Goal: Book appointment/travel/reservation

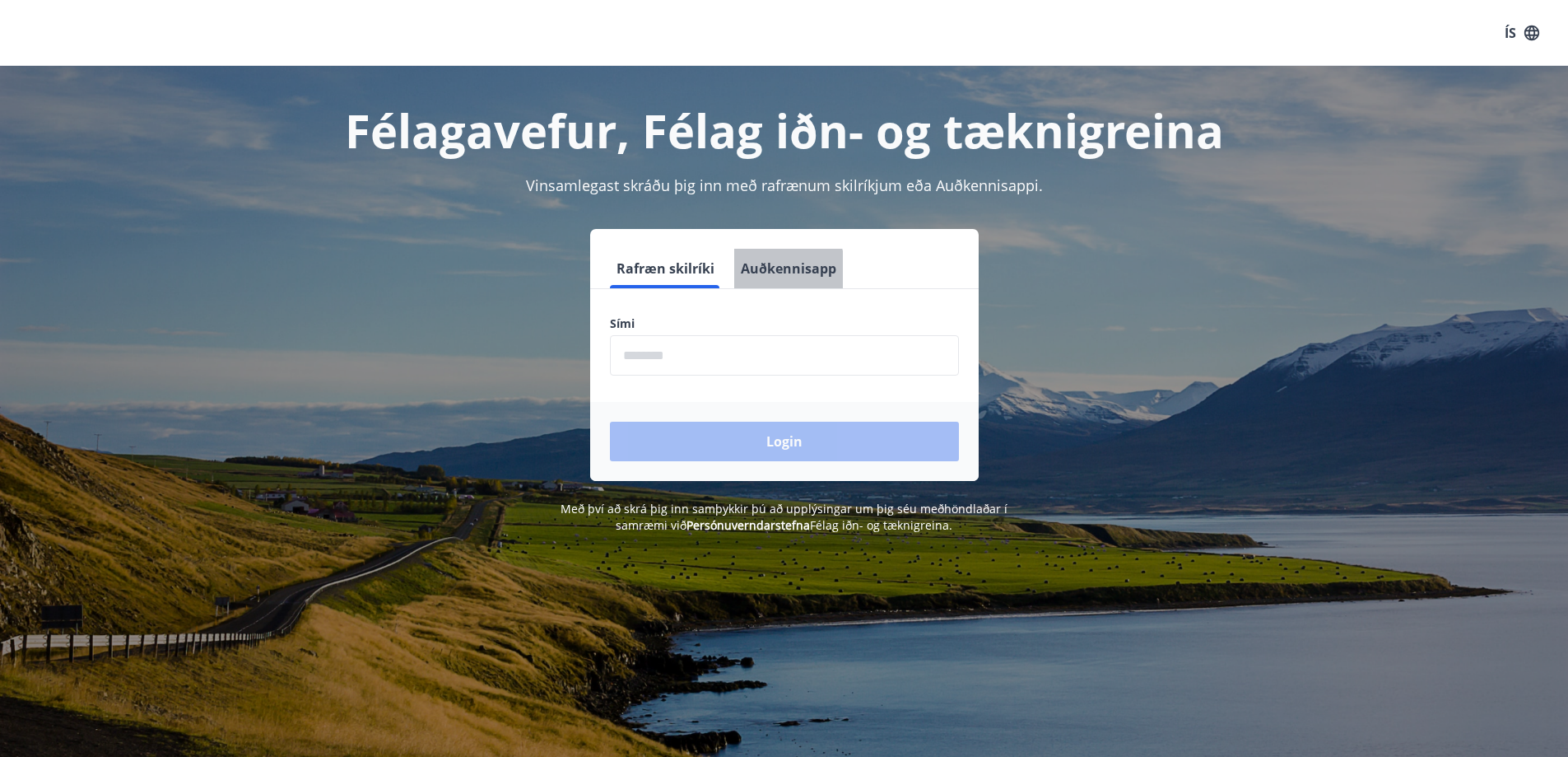
click at [761, 271] on button "Auðkennisapp" at bounding box center [788, 267] width 108 height 39
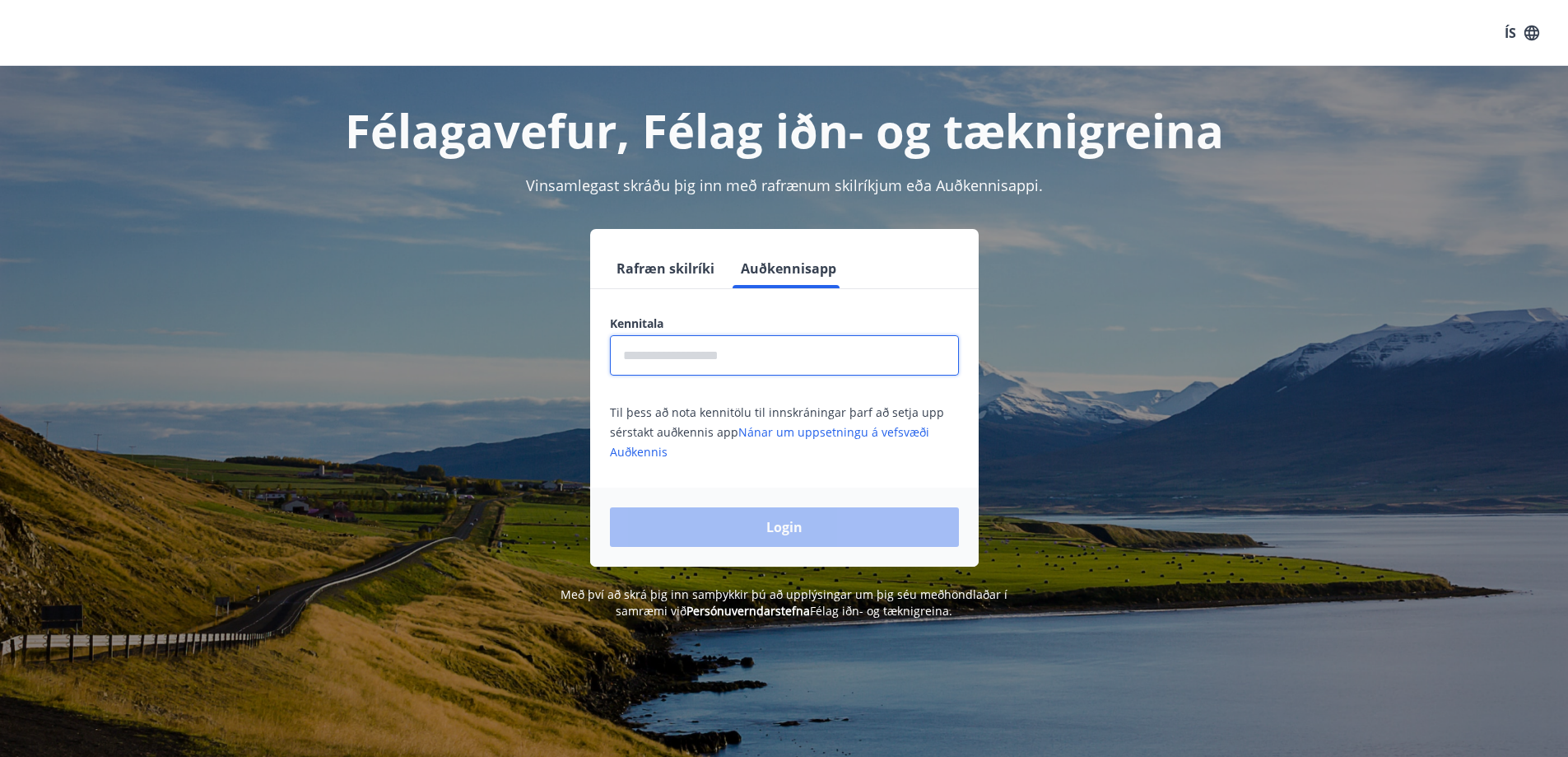
click at [761, 353] on input "text" at bounding box center [785, 355] width 349 height 40
type input "**********"
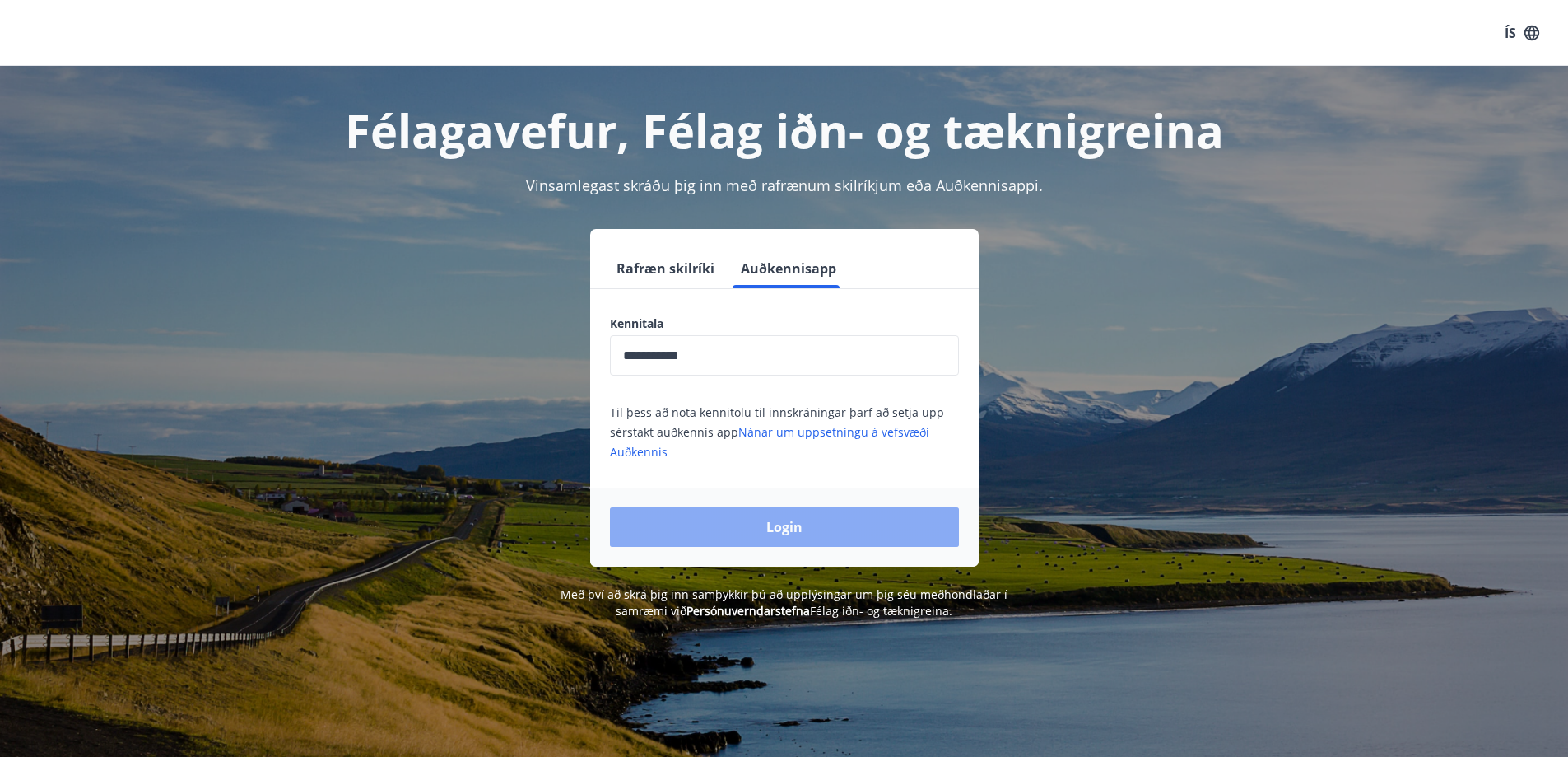
click at [799, 540] on button "Login" at bounding box center [785, 527] width 349 height 39
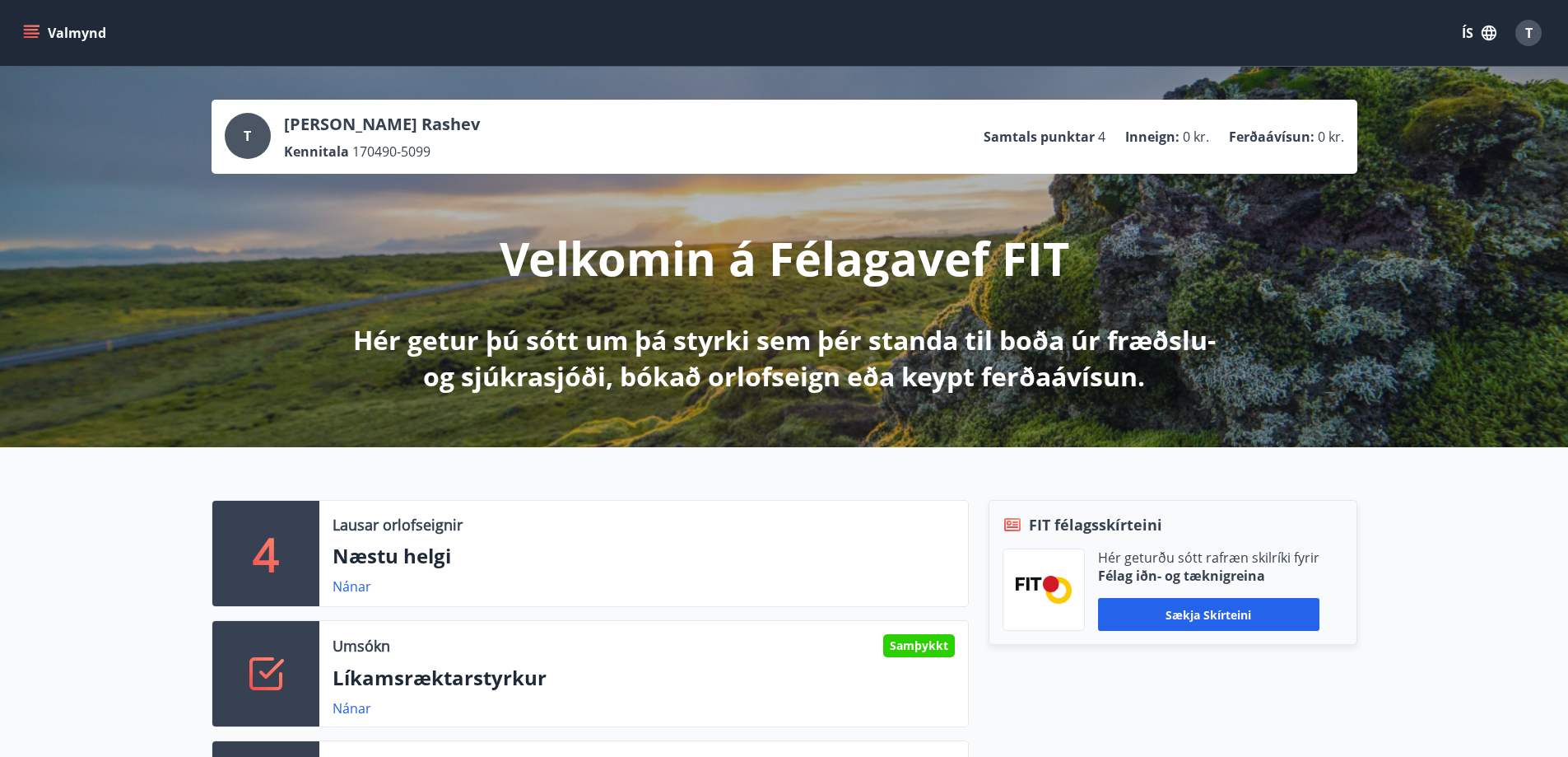
click at [1481, 35] on icon "button" at bounding box center [1489, 33] width 18 height 18
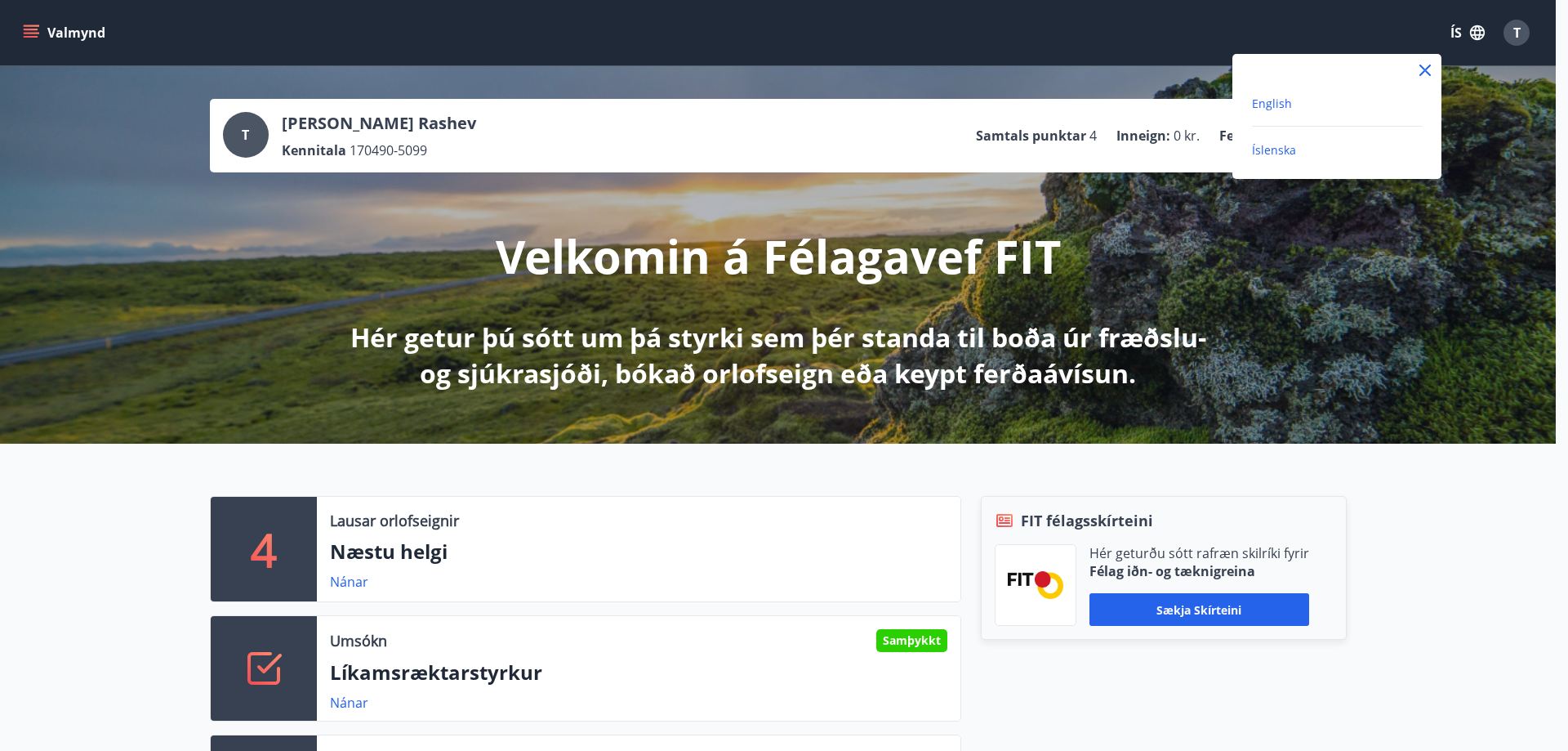
click at [1281, 102] on span "English" at bounding box center [1272, 103] width 40 height 15
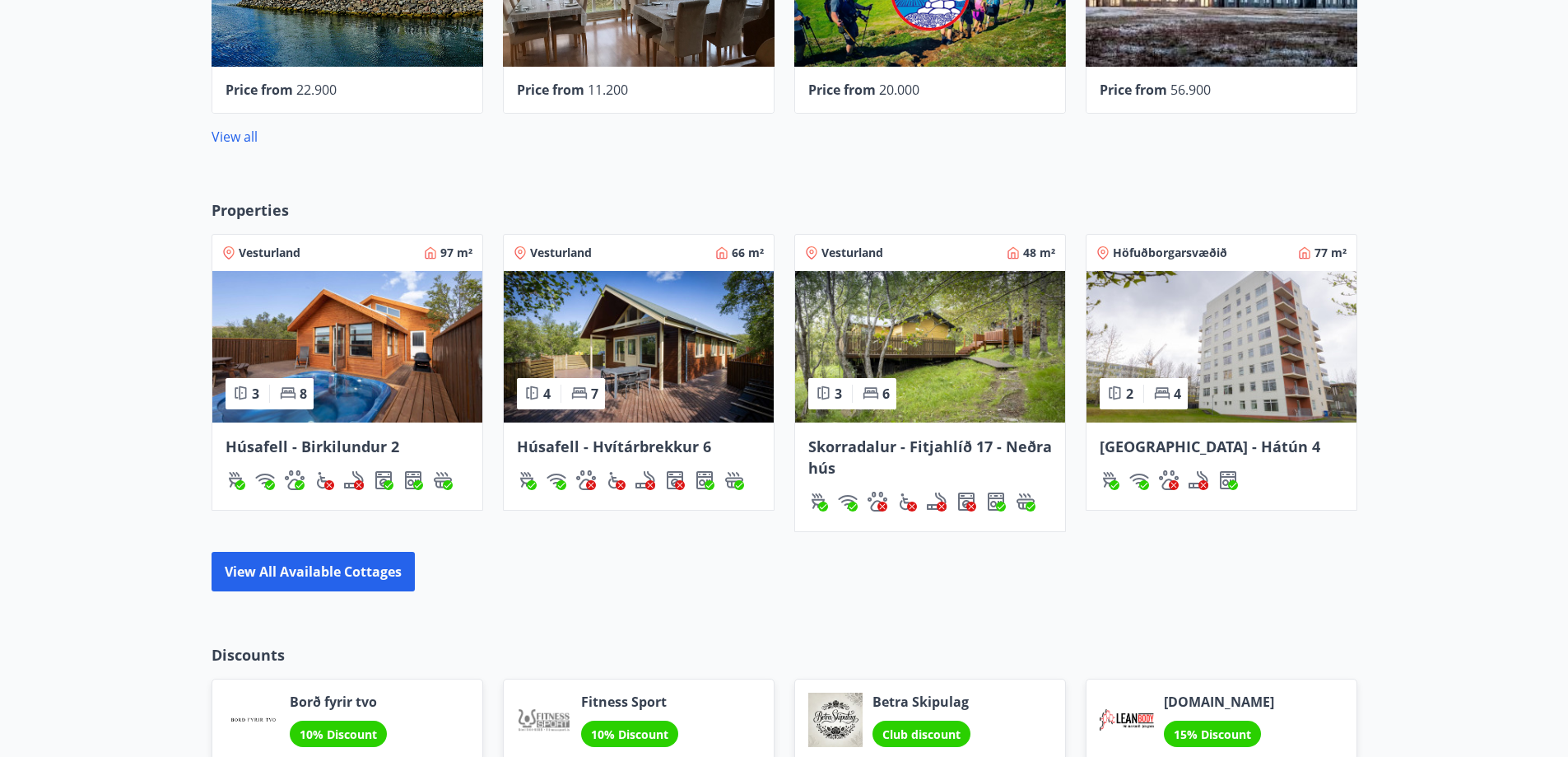
scroll to position [1071, 0]
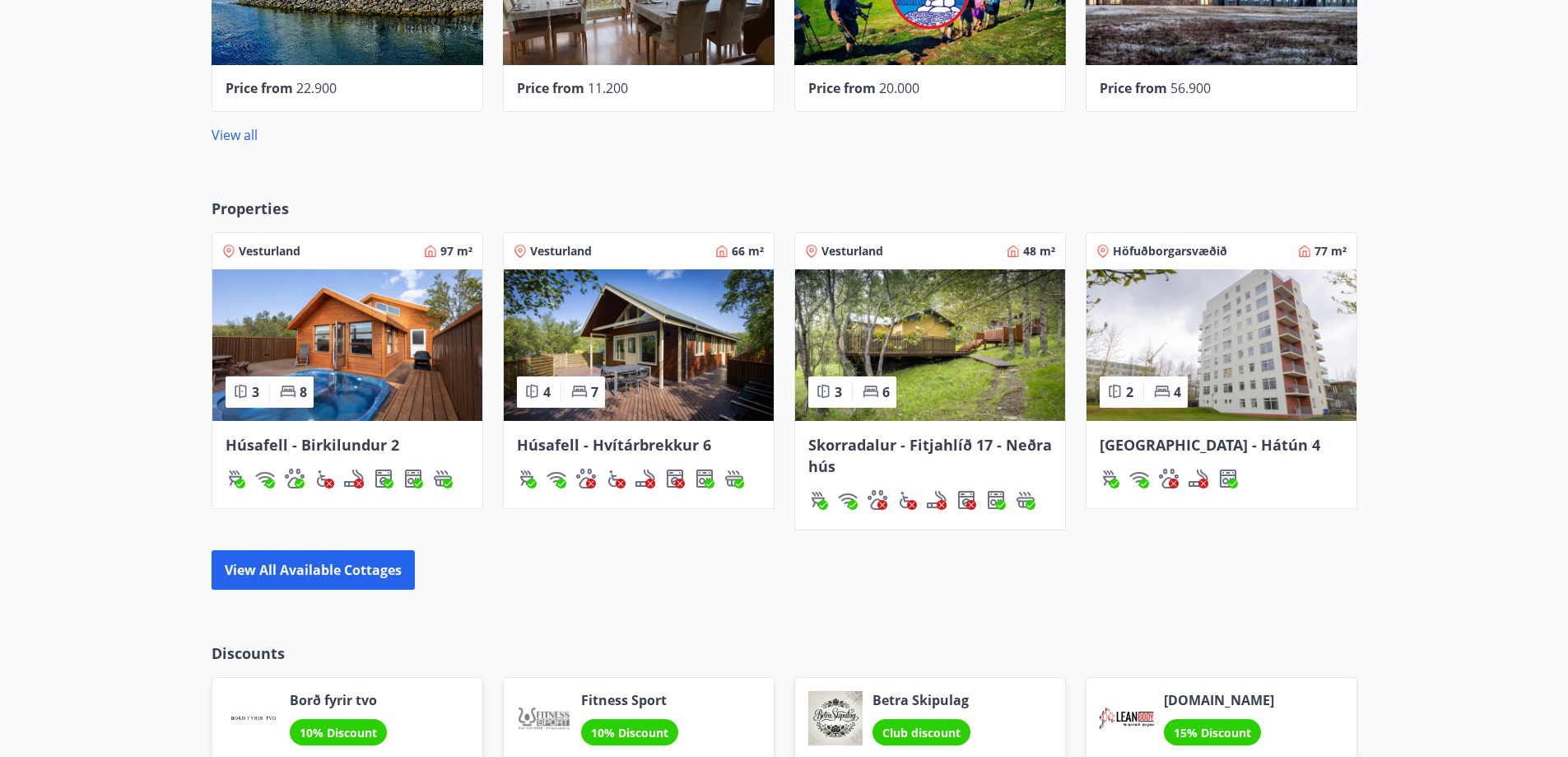
click at [372, 338] on img at bounding box center [347, 345] width 270 height 152
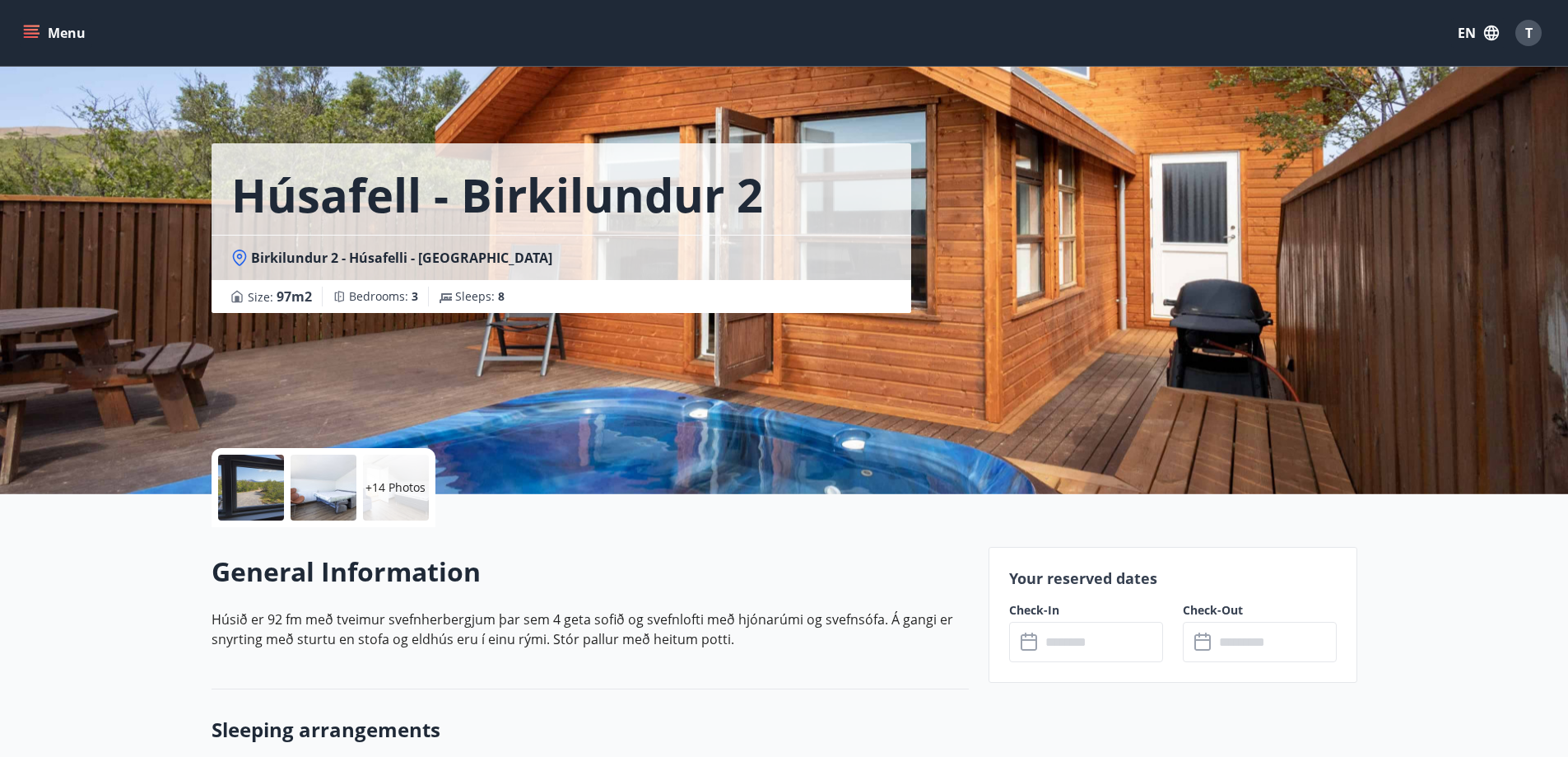
click at [360, 492] on div "+14 Photos" at bounding box center [324, 487] width 224 height 79
click at [327, 490] on div at bounding box center [324, 488] width 65 height 66
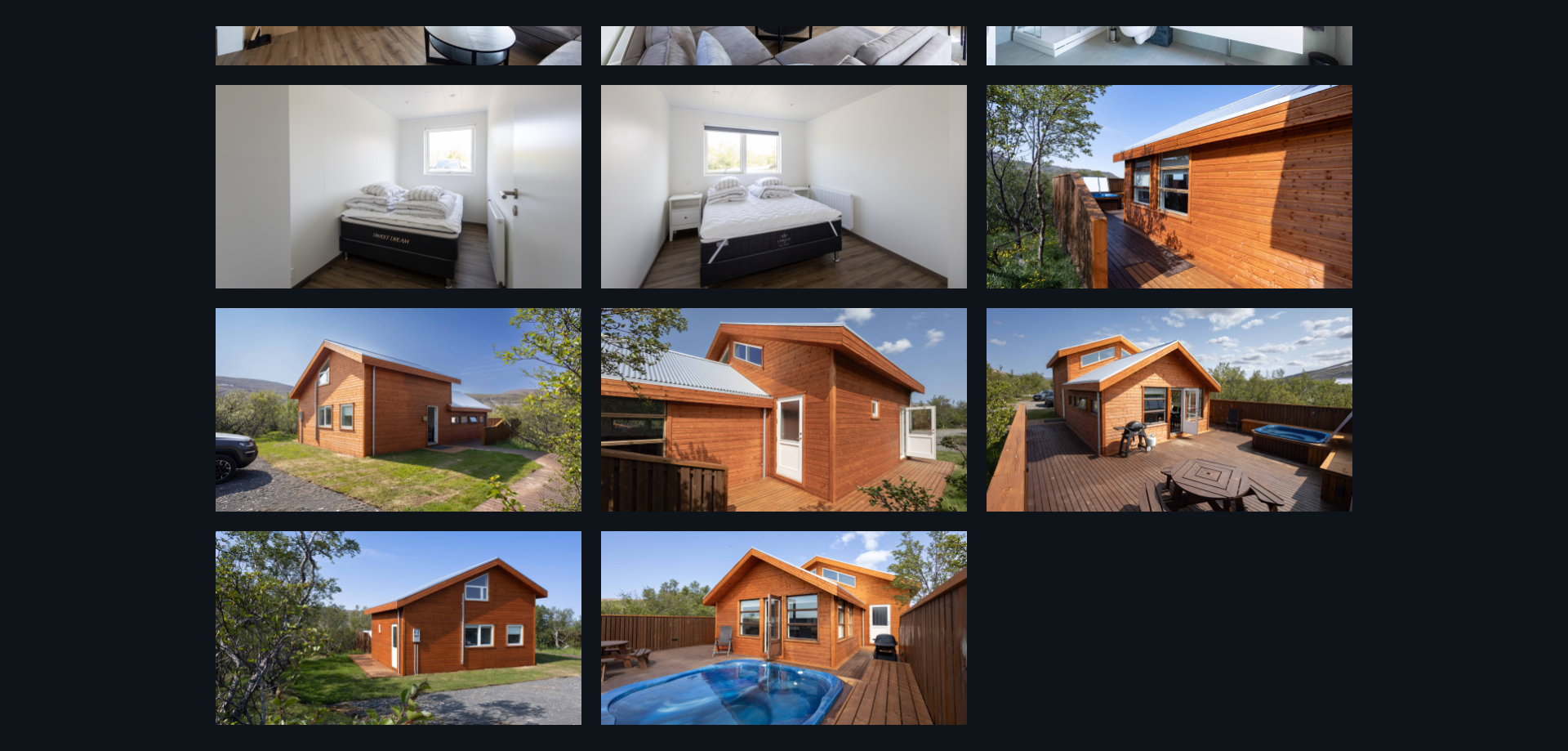
scroll to position [913, 0]
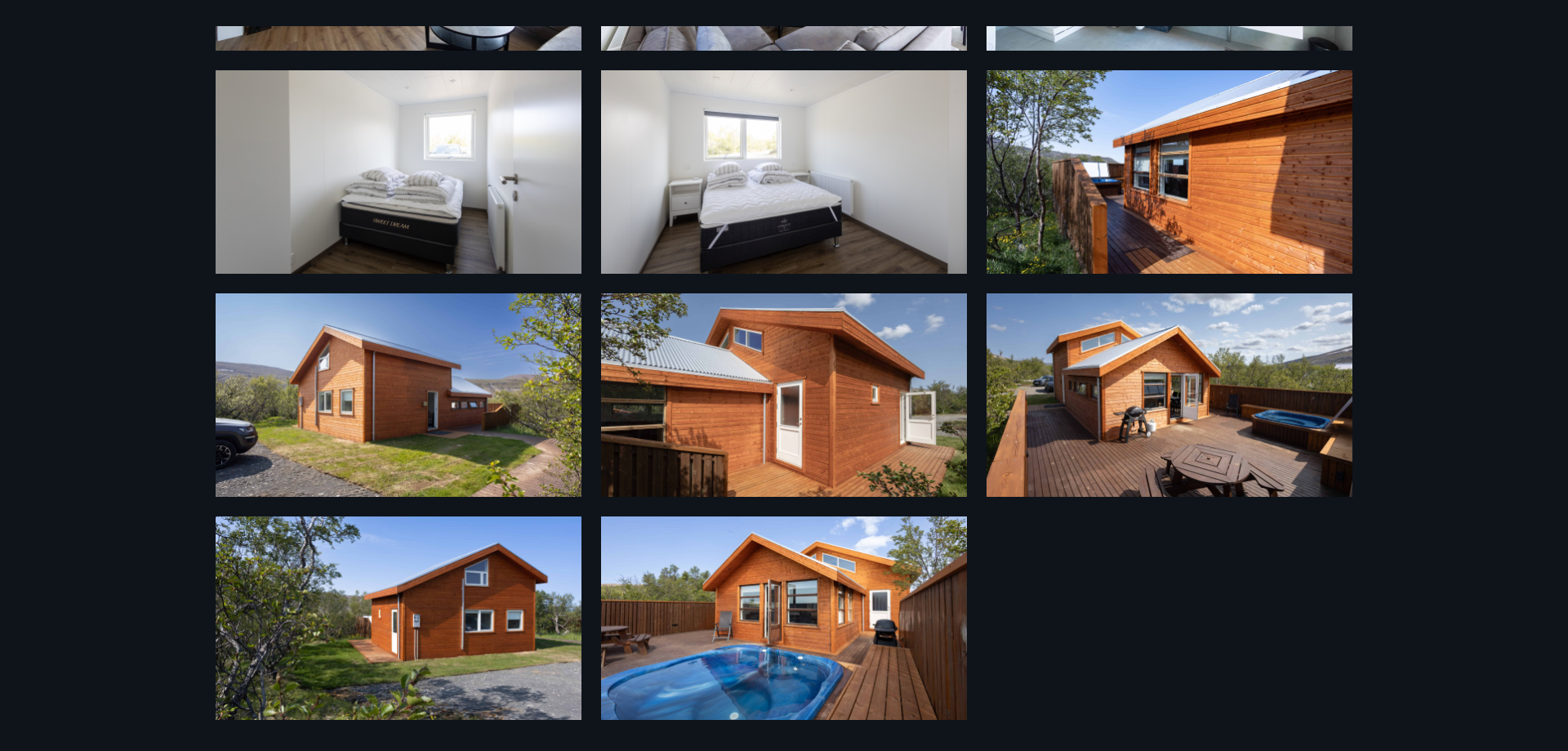
click at [770, 584] on img at bounding box center [784, 617] width 366 height 203
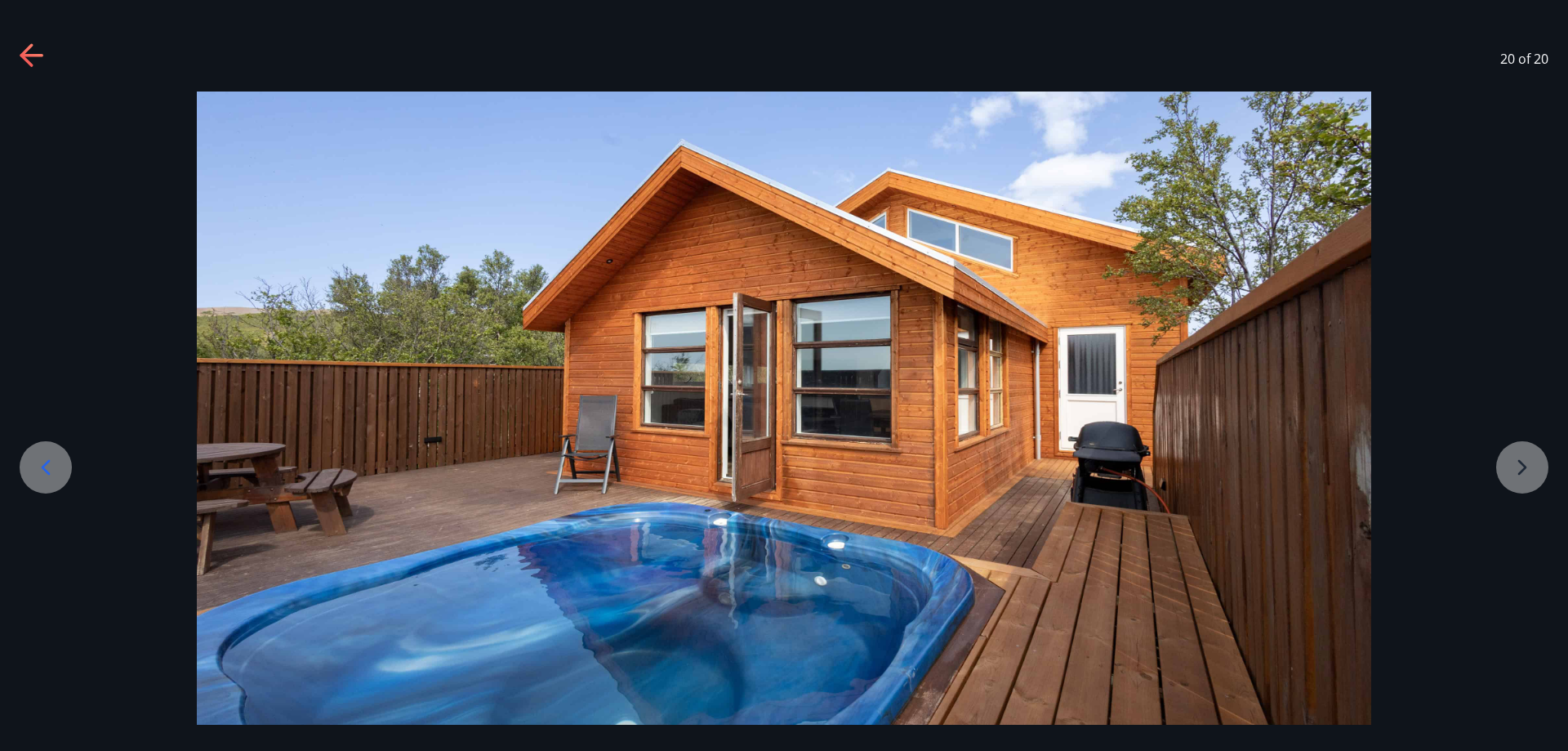
click at [47, 477] on icon at bounding box center [45, 467] width 26 height 26
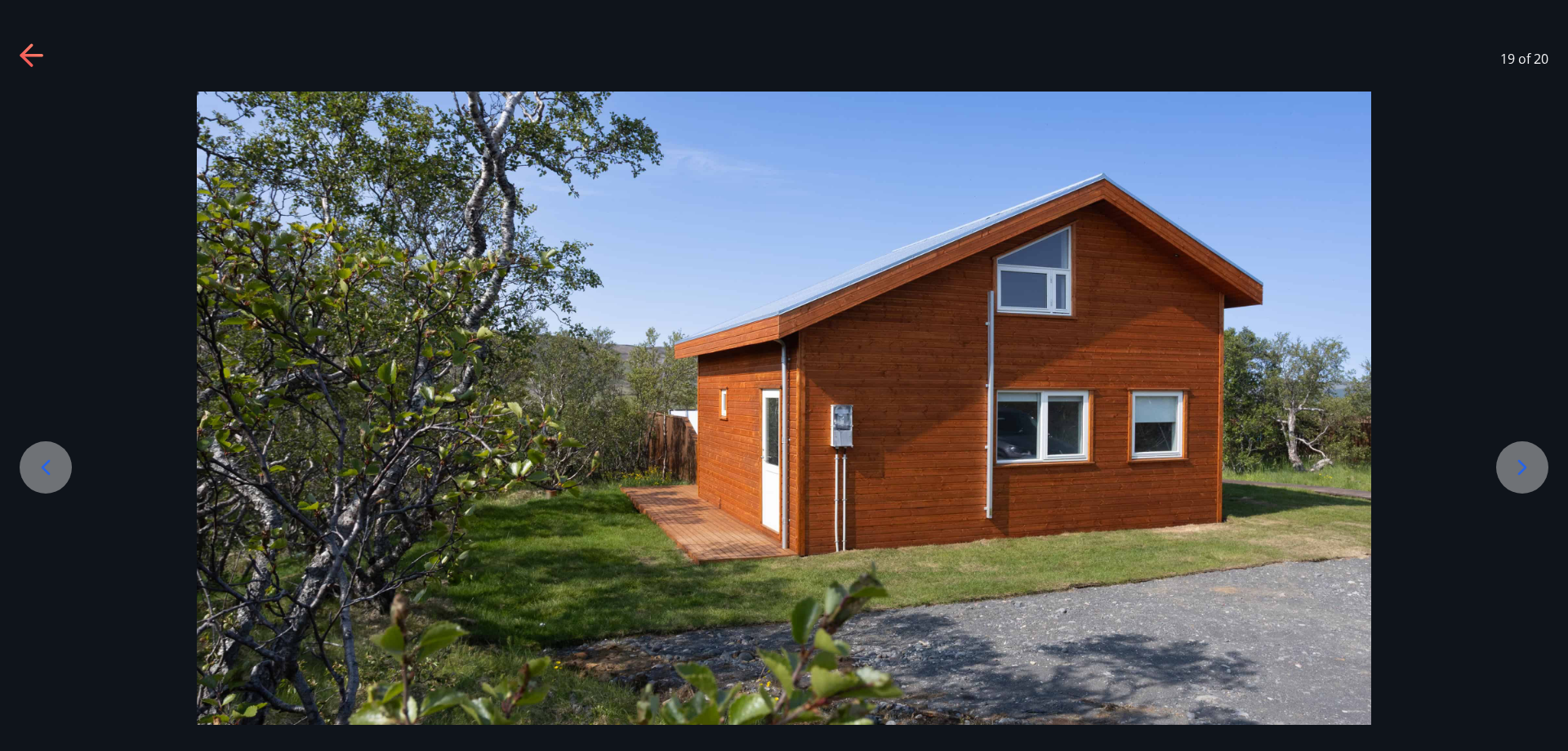
click at [47, 477] on icon at bounding box center [45, 467] width 26 height 26
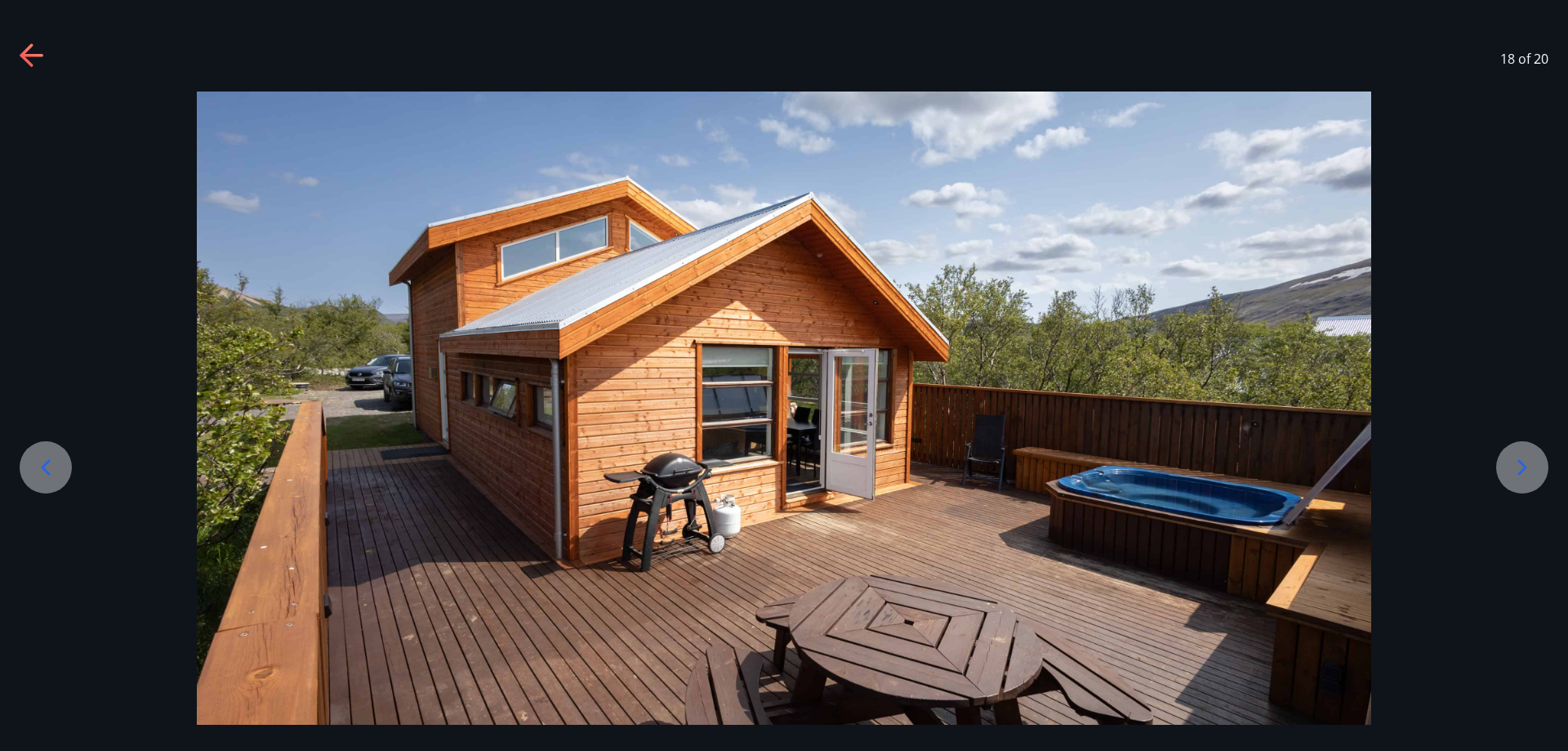
click at [47, 477] on icon at bounding box center [45, 467] width 26 height 26
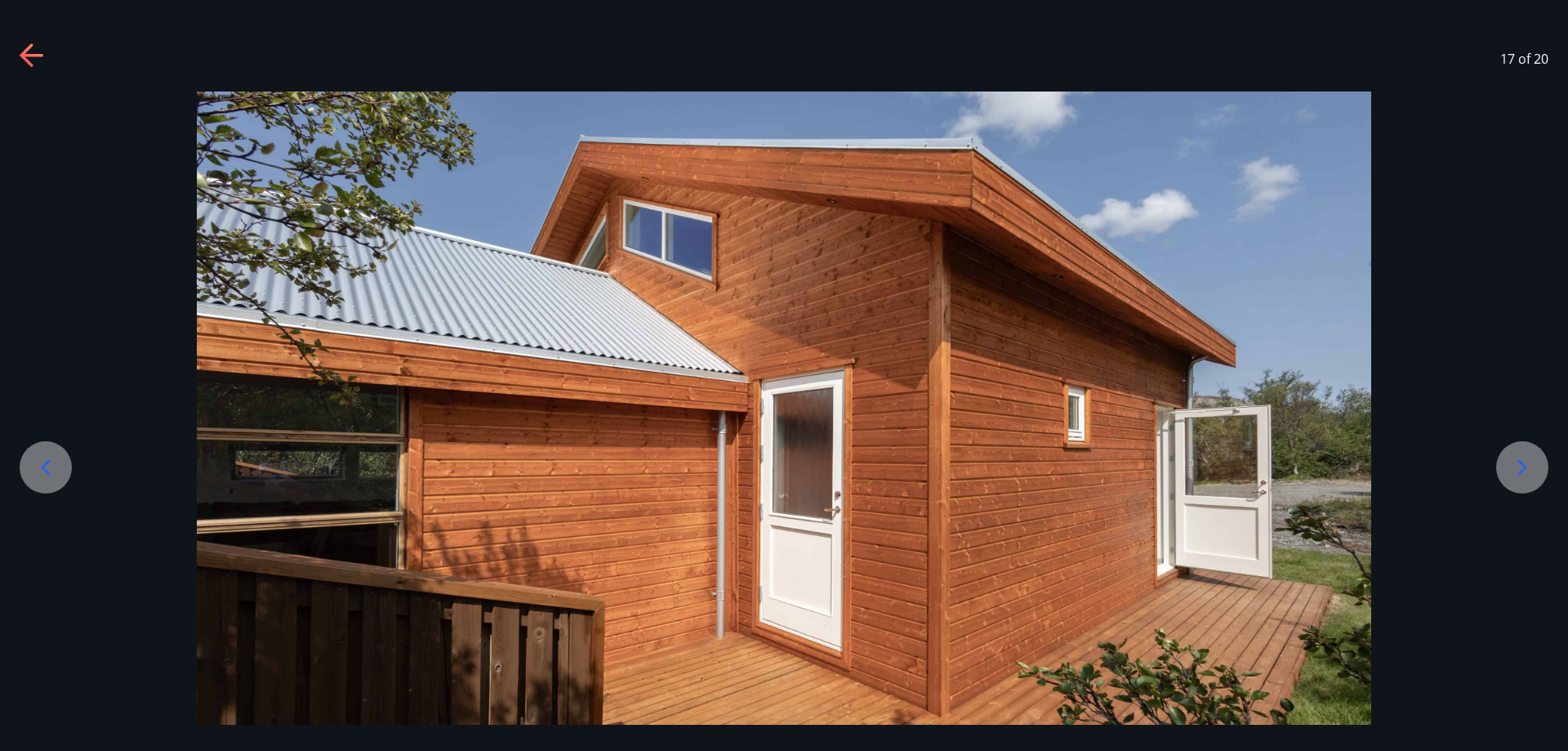
click at [47, 477] on icon at bounding box center [45, 467] width 26 height 26
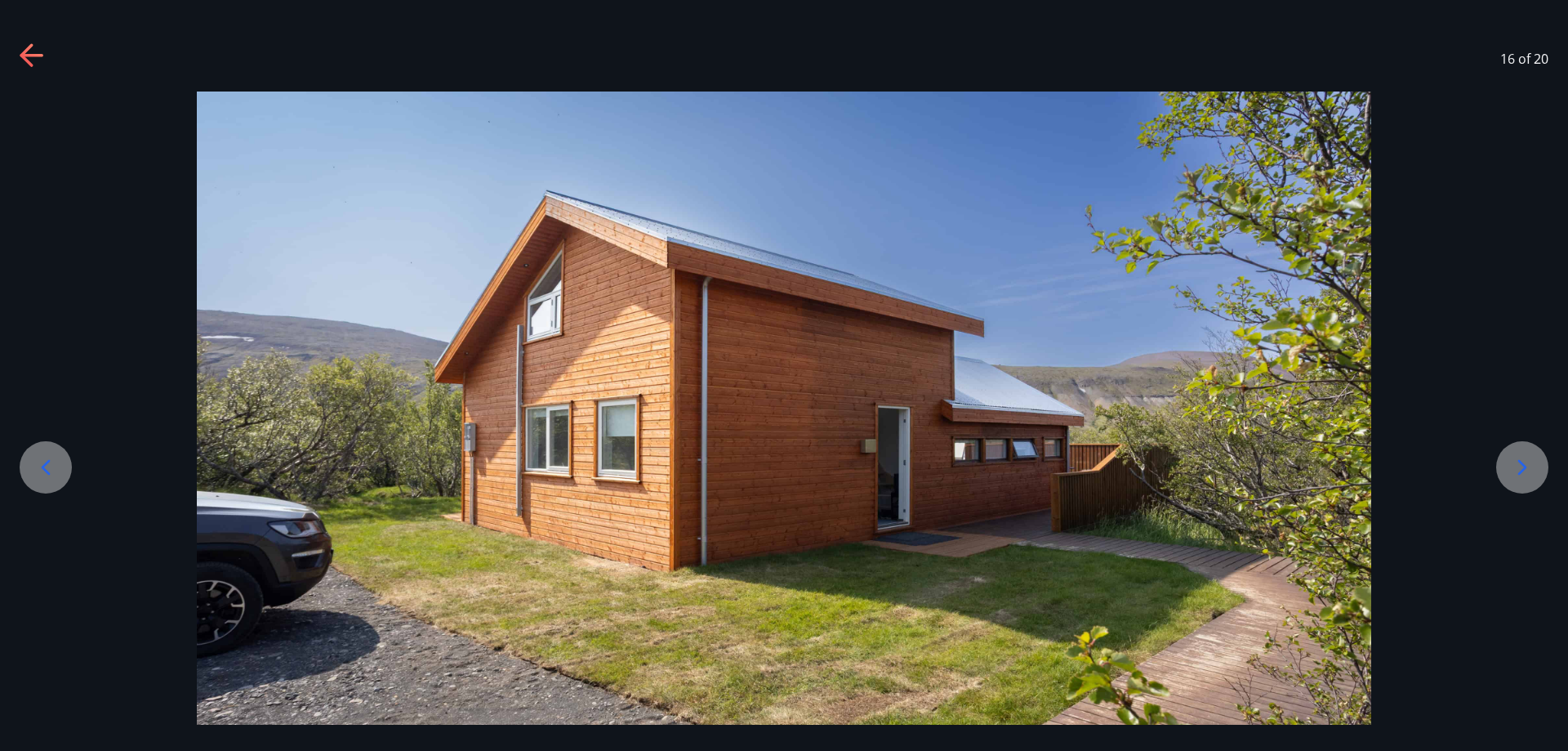
click at [47, 477] on icon at bounding box center [45, 467] width 26 height 26
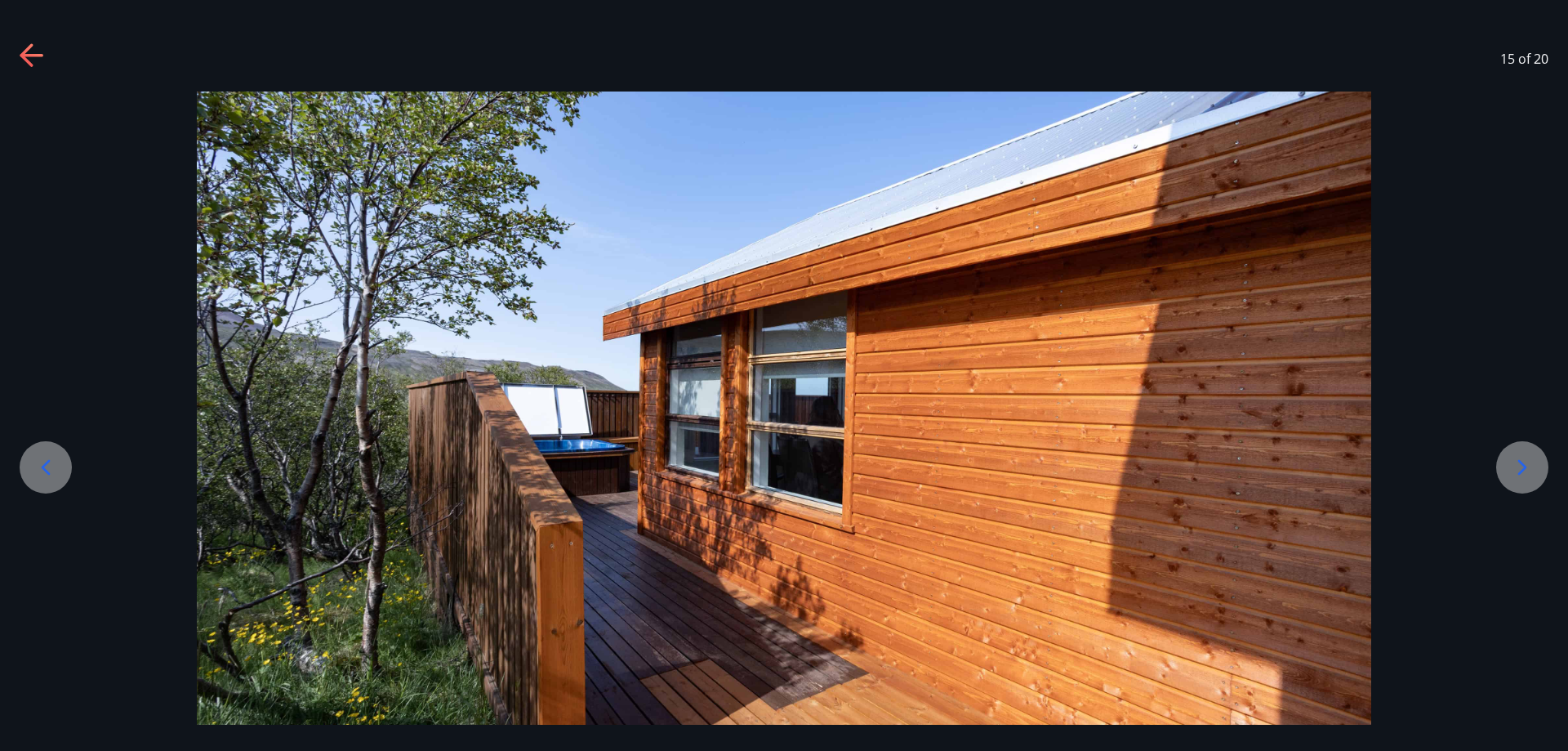
click at [47, 477] on icon at bounding box center [45, 467] width 26 height 26
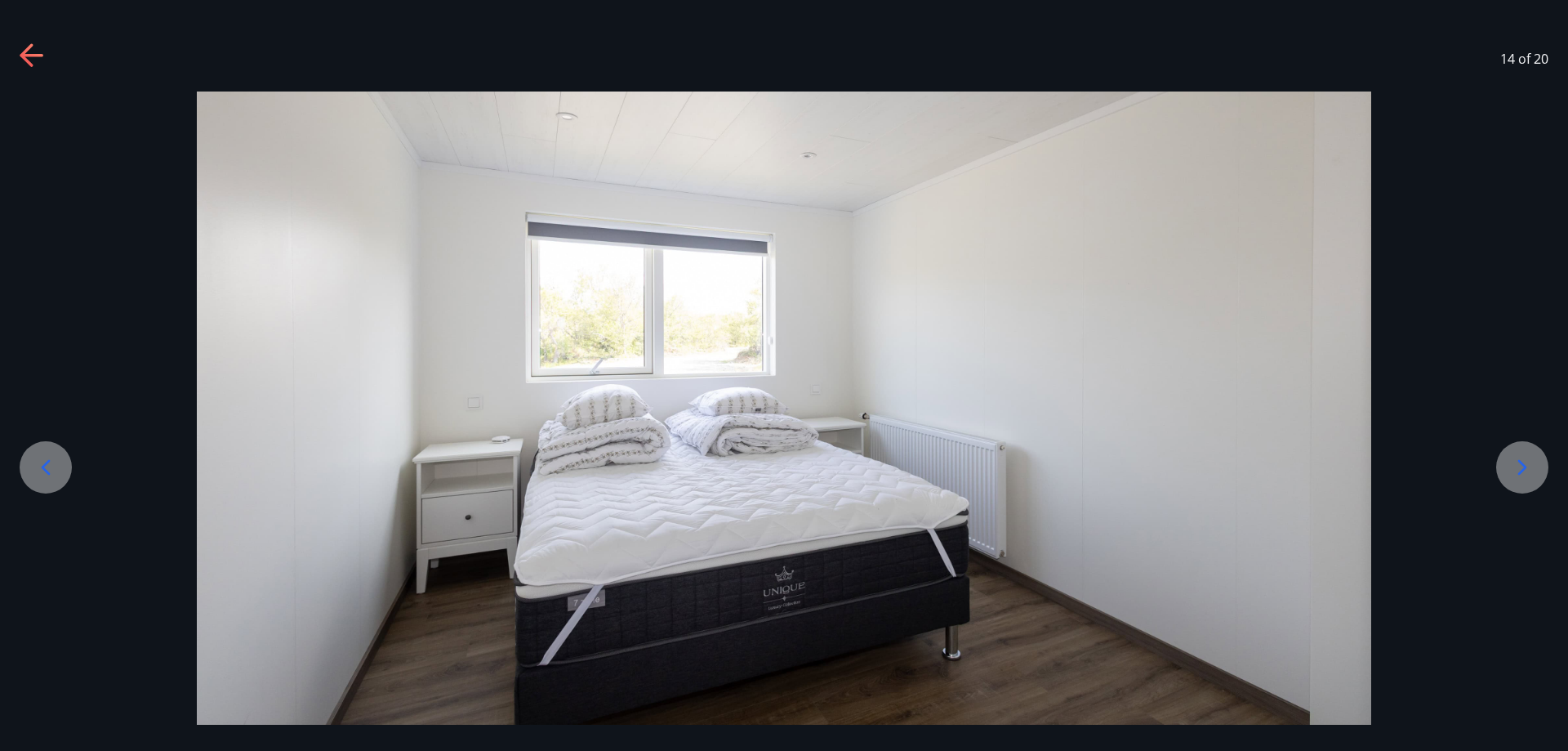
click at [47, 477] on icon at bounding box center [45, 467] width 26 height 26
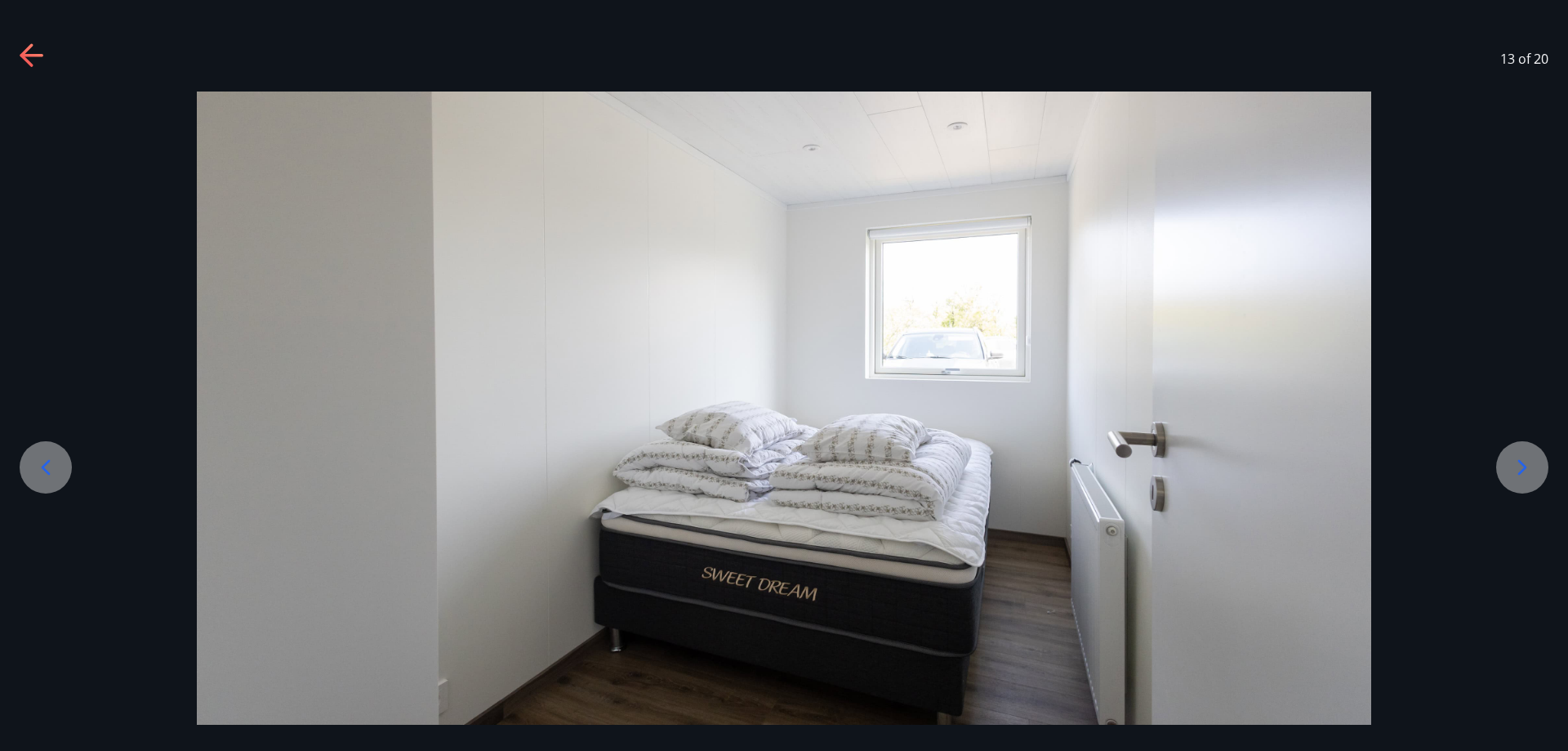
click at [47, 477] on icon at bounding box center [45, 467] width 26 height 26
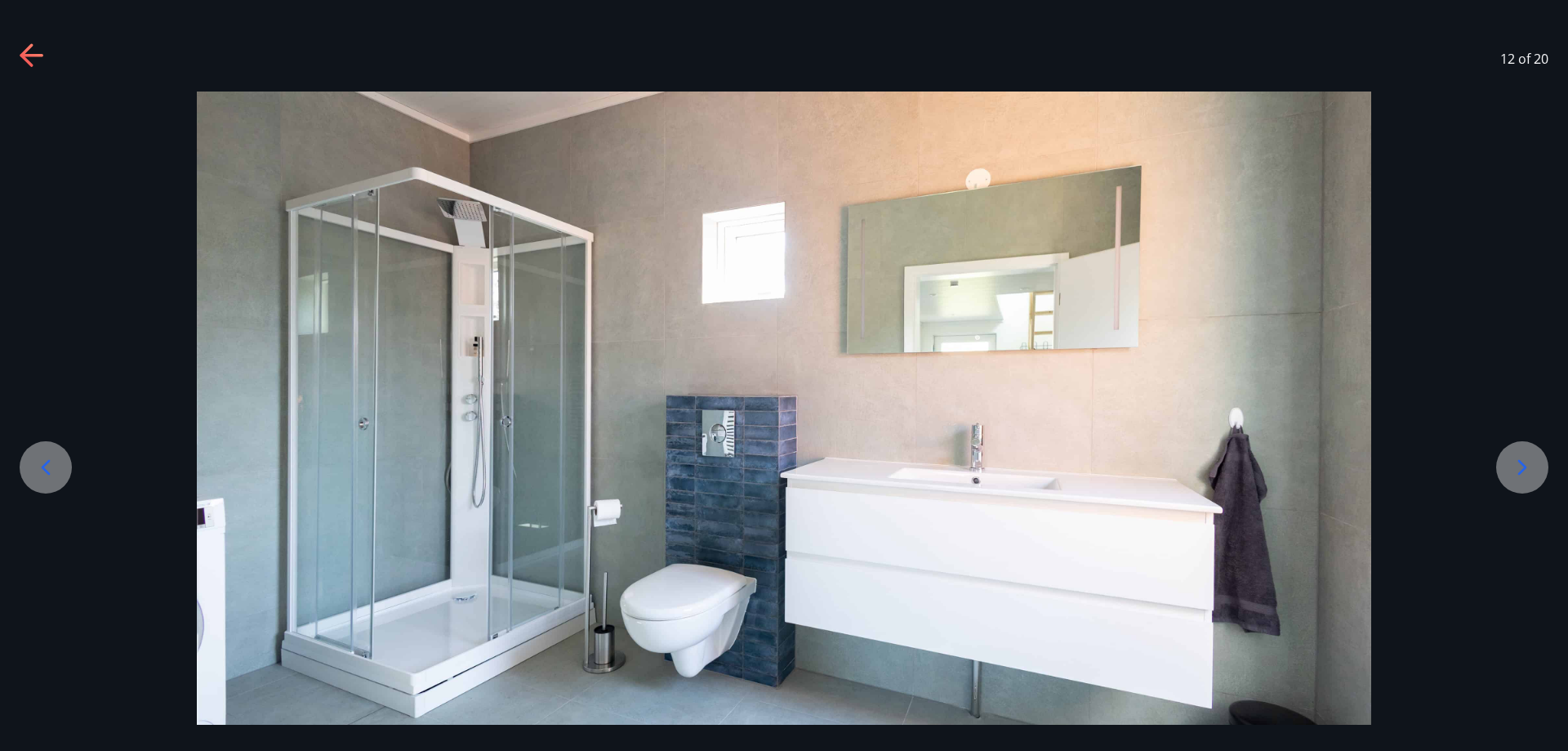
click at [47, 477] on icon at bounding box center [45, 467] width 26 height 26
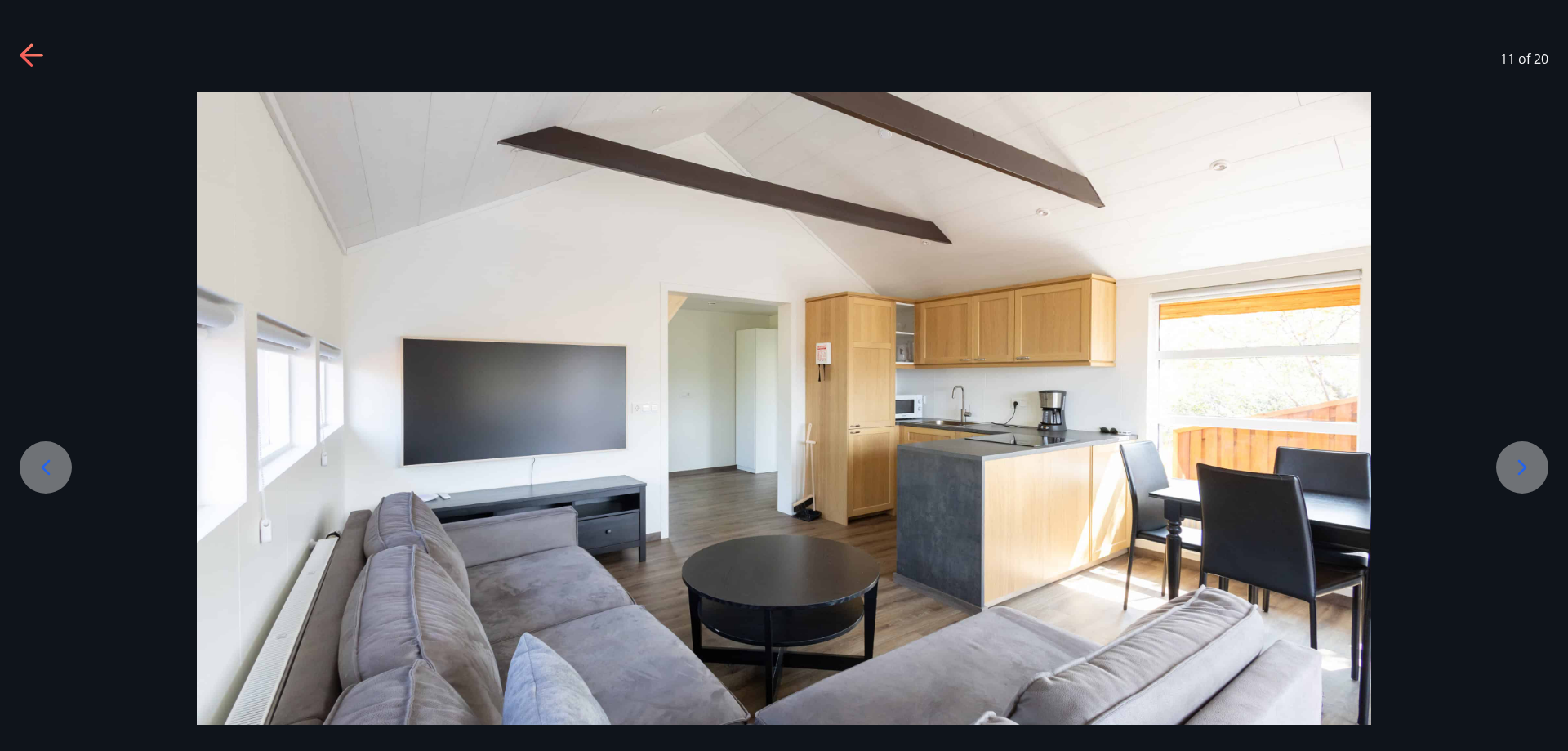
click at [1304, 33] on div "11 of 20" at bounding box center [784, 59] width 1568 height 65
click at [1445, 166] on div at bounding box center [784, 417] width 1568 height 653
click at [31, 53] on icon at bounding box center [32, 56] width 26 height 26
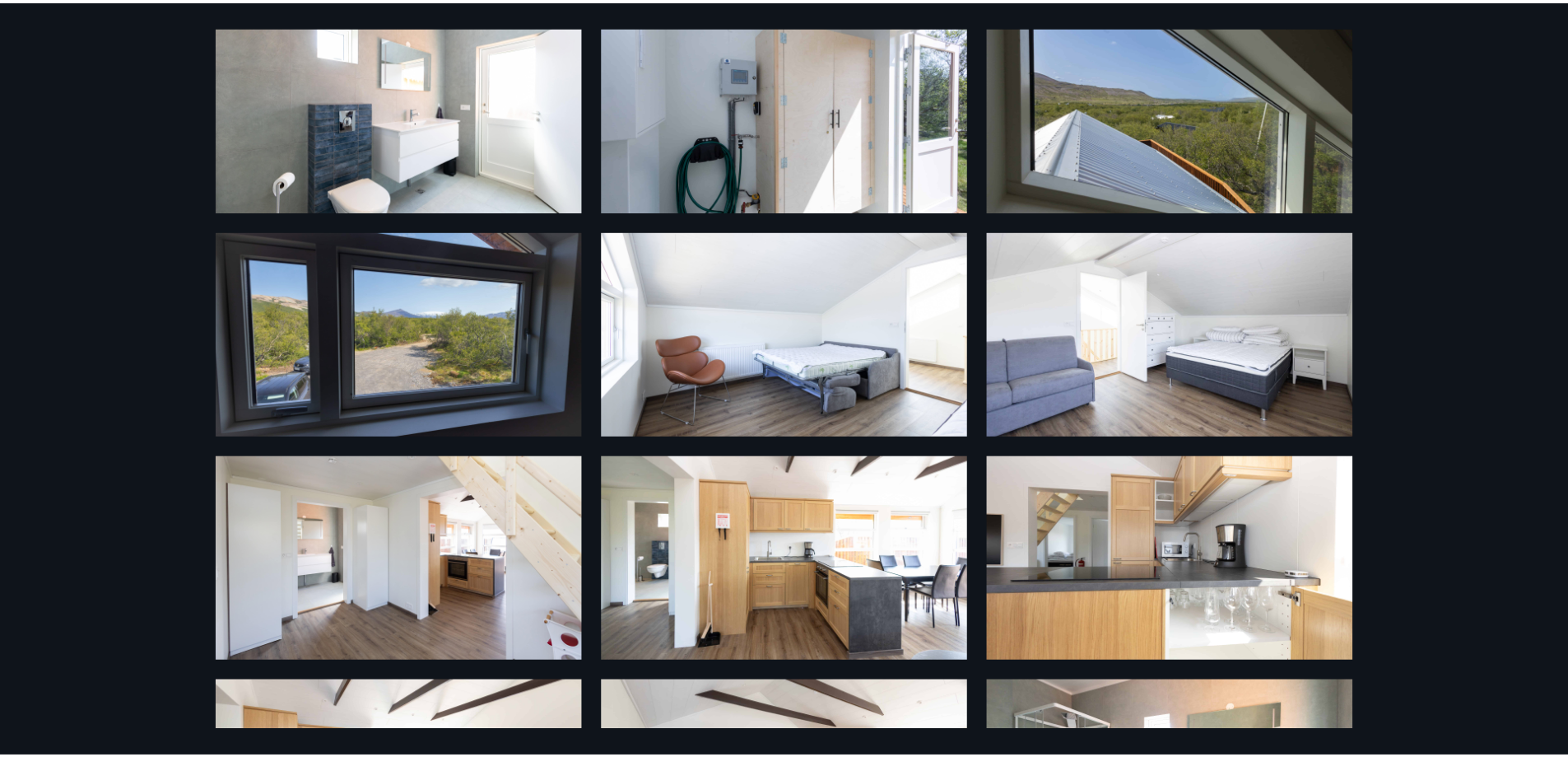
scroll to position [0, 0]
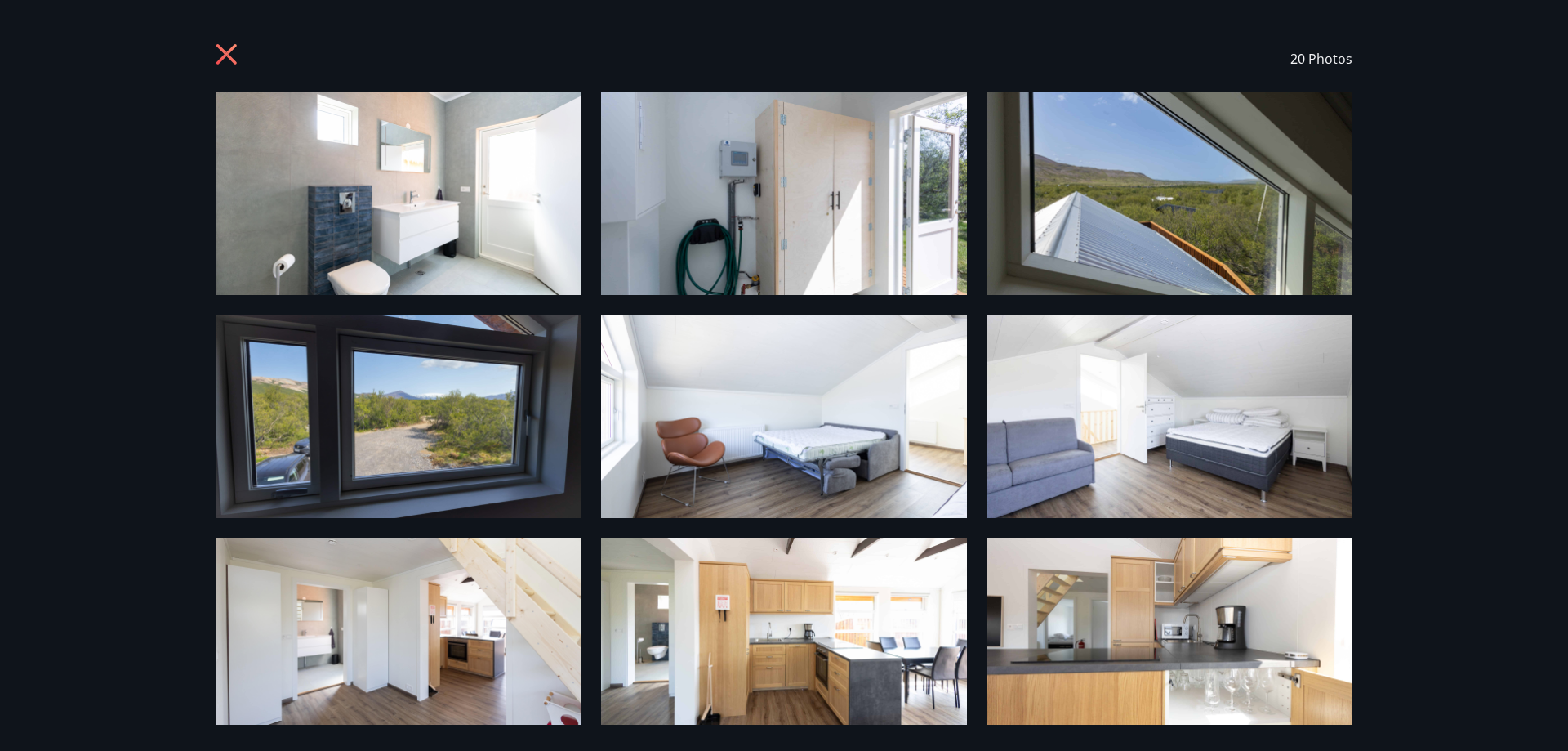
click at [213, 48] on div "20 Photos" at bounding box center [783, 59] width 1176 height 65
click at [221, 57] on icon at bounding box center [228, 56] width 26 height 26
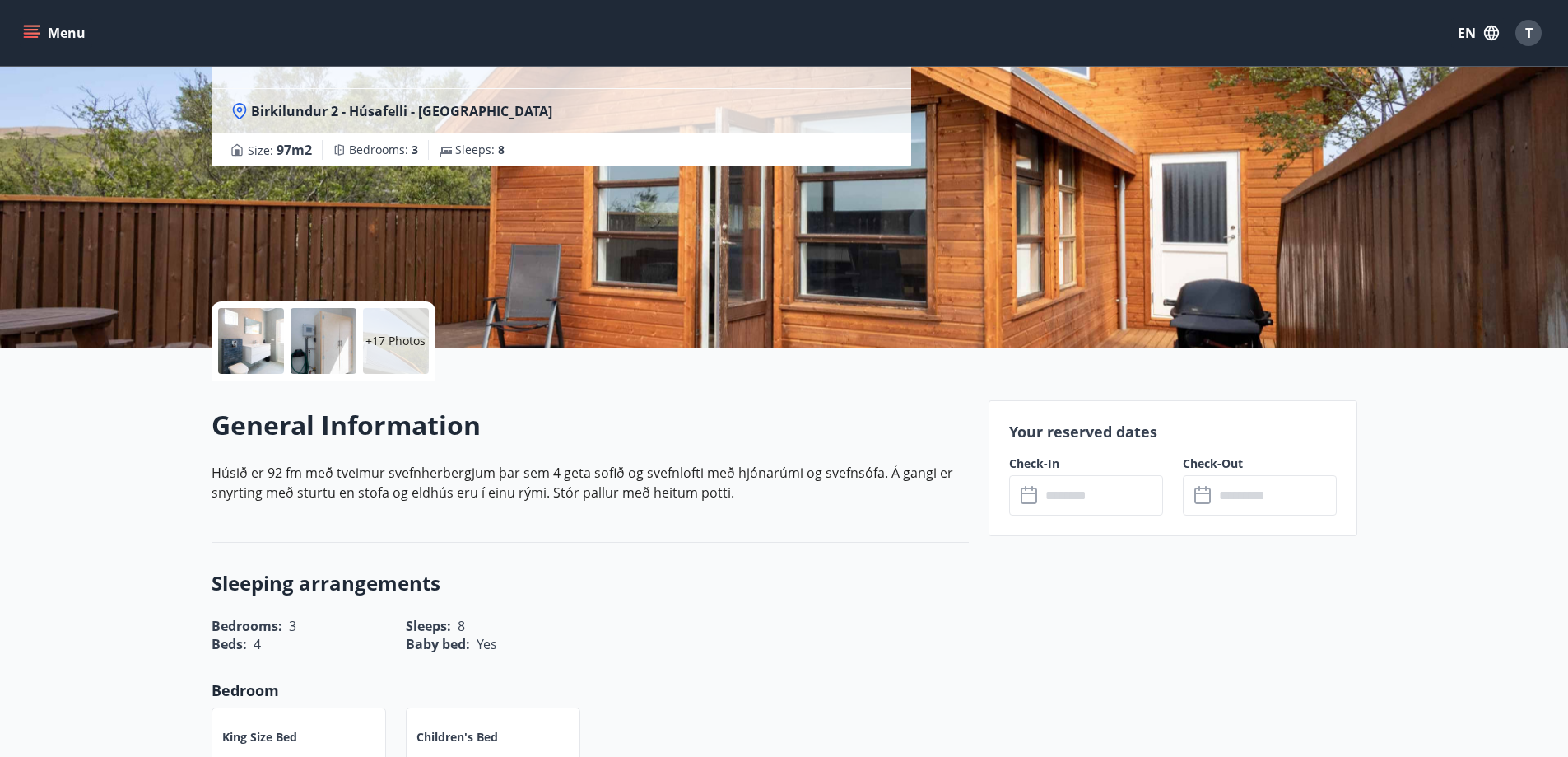
scroll to position [247, 0]
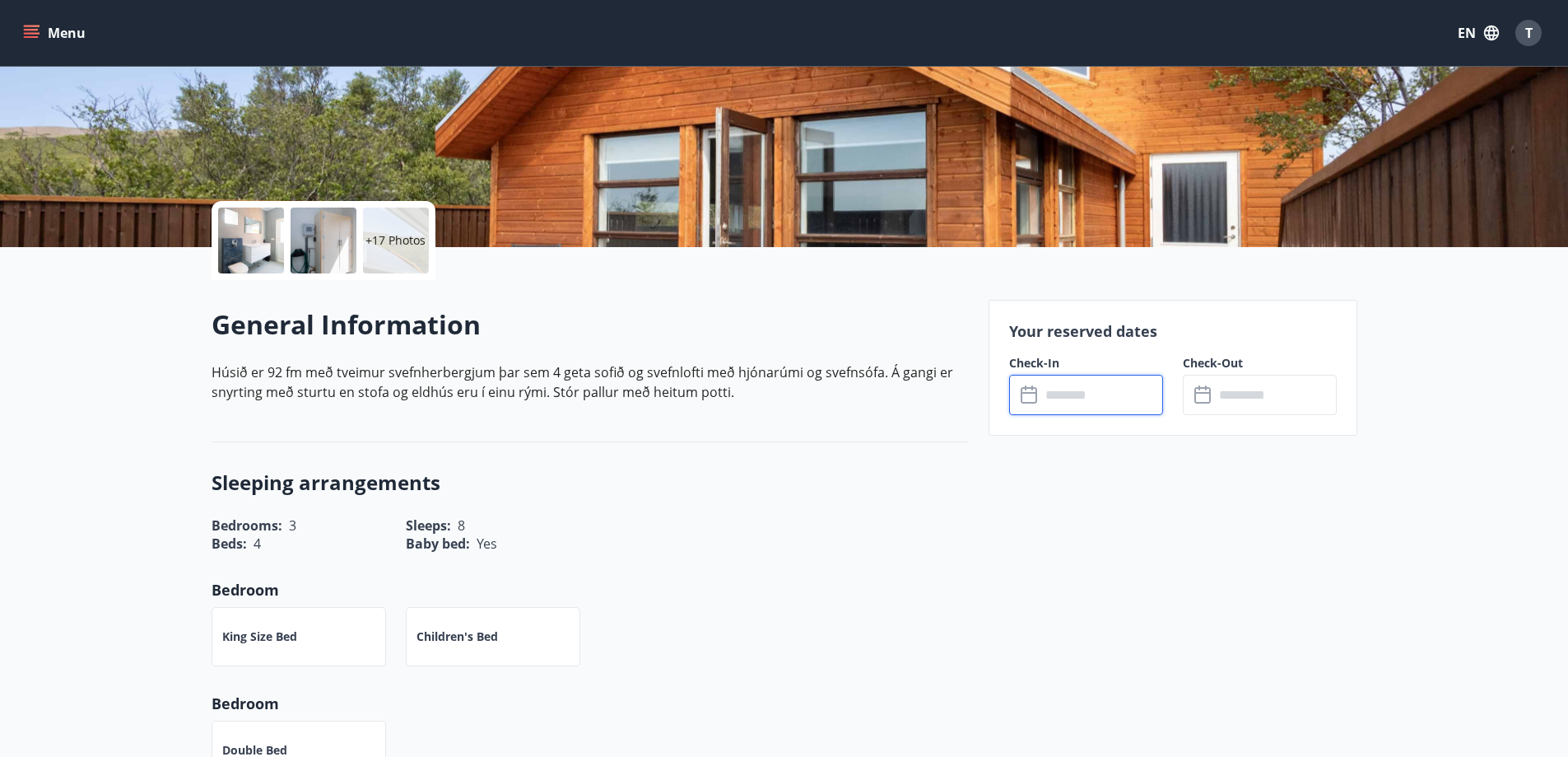
click at [1086, 395] on input "text" at bounding box center [1101, 395] width 123 height 40
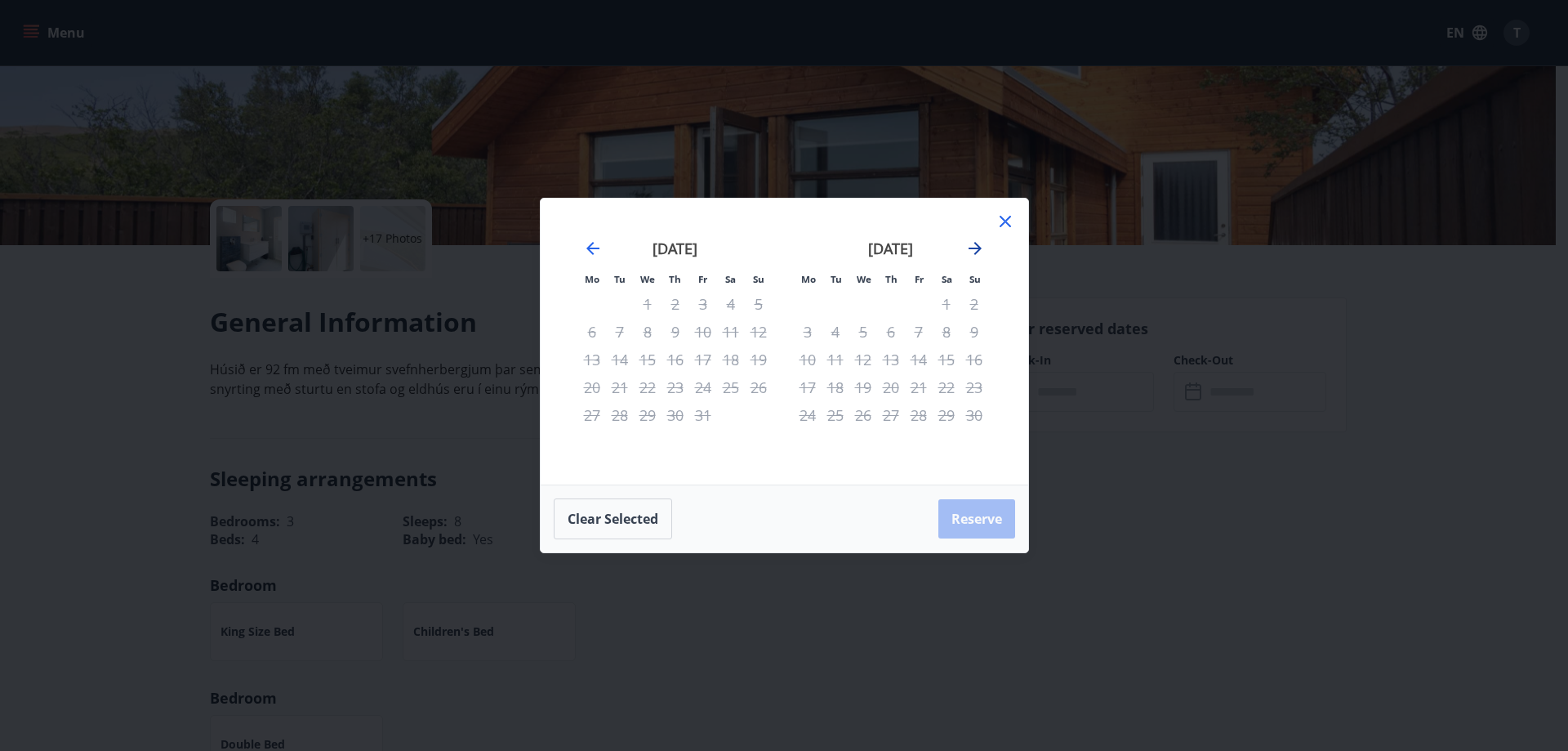
click at [972, 250] on icon "Move forward to switch to the next month." at bounding box center [975, 248] width 20 height 20
click at [978, 249] on icon "Move forward to switch to the next month." at bounding box center [975, 248] width 13 height 13
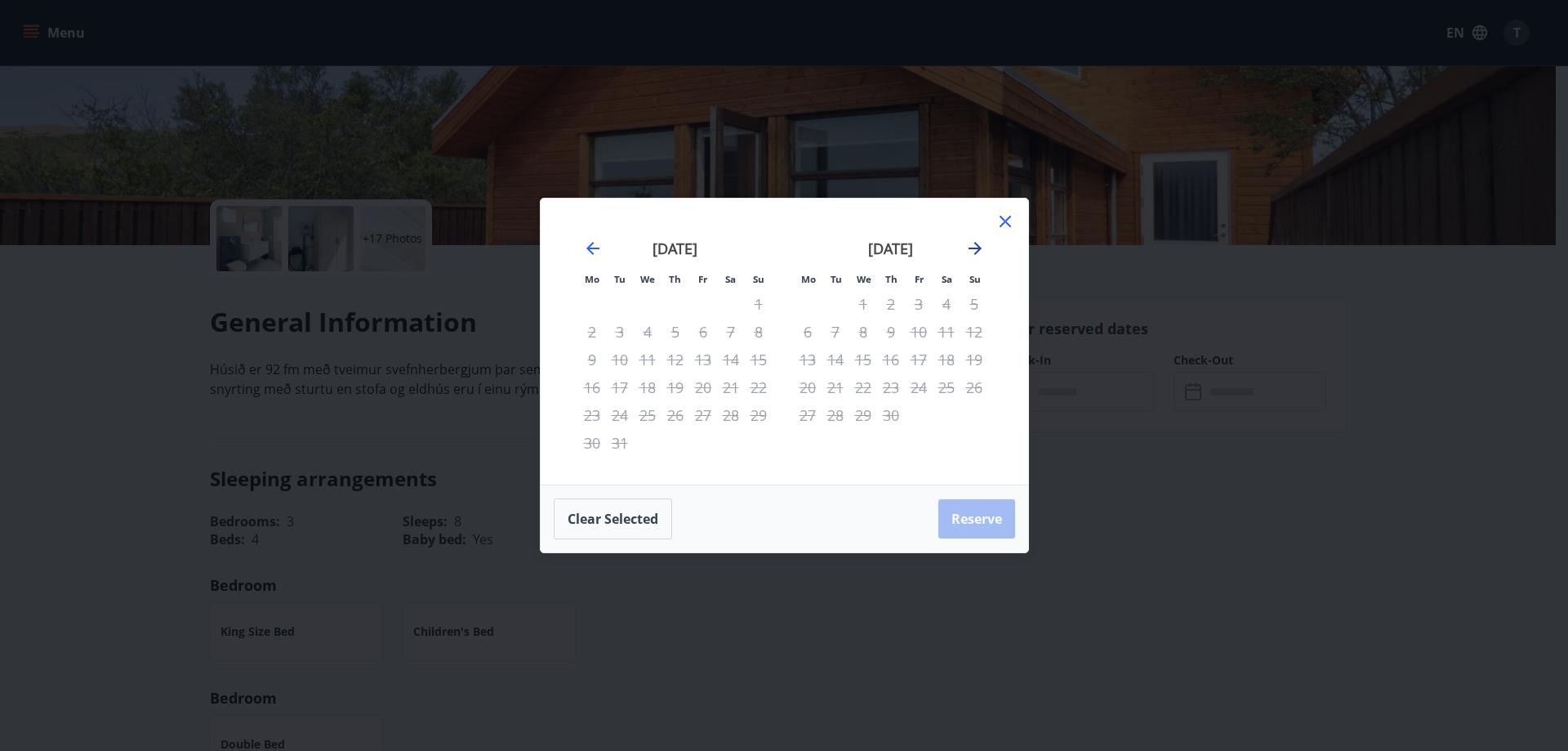
click at [978, 249] on icon "Move forward to switch to the next month." at bounding box center [975, 248] width 13 height 13
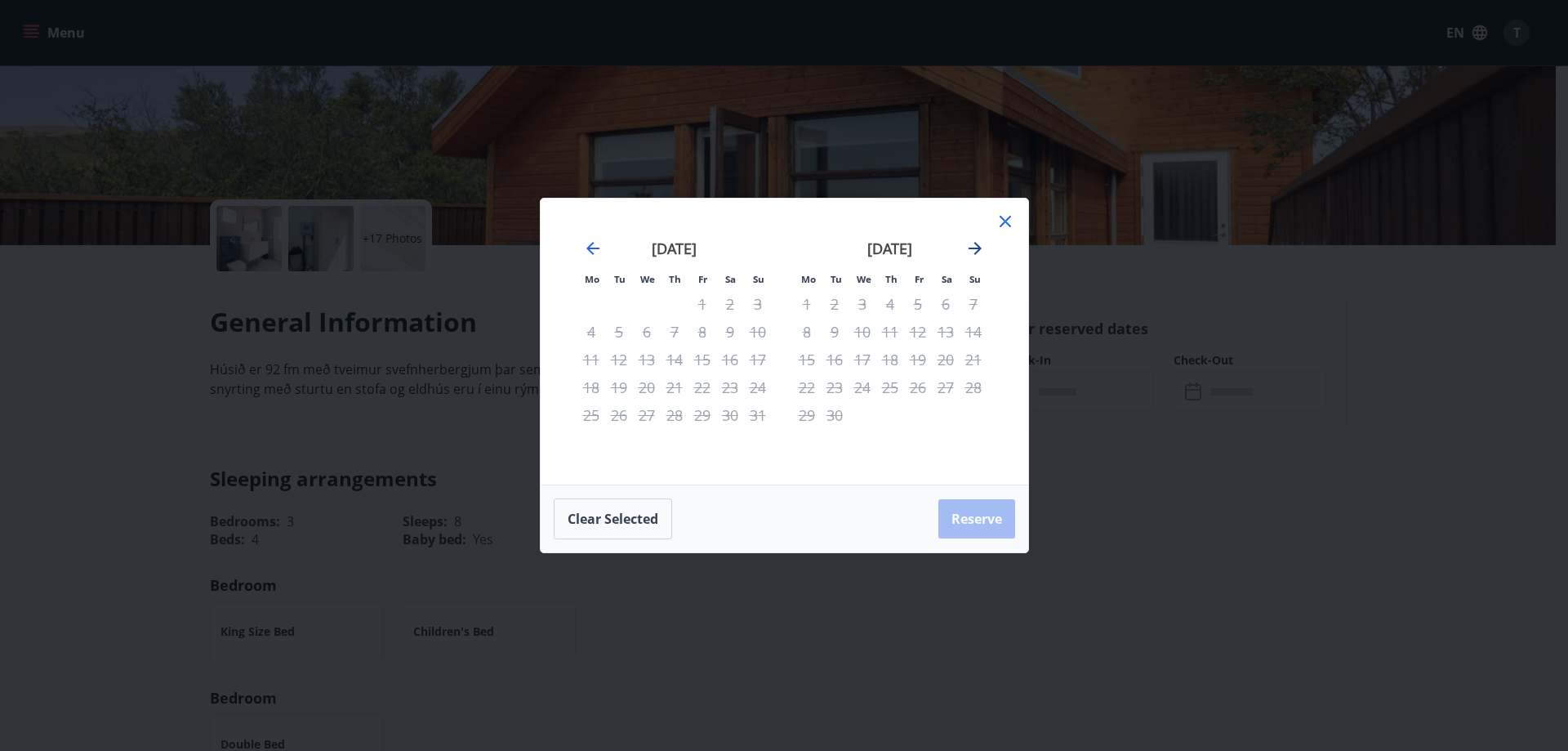
click at [978, 249] on icon "Move forward to switch to the next month." at bounding box center [975, 248] width 13 height 13
click at [977, 249] on icon "Move forward to switch to the next month." at bounding box center [975, 248] width 13 height 13
click at [1000, 228] on icon at bounding box center [1005, 221] width 20 height 20
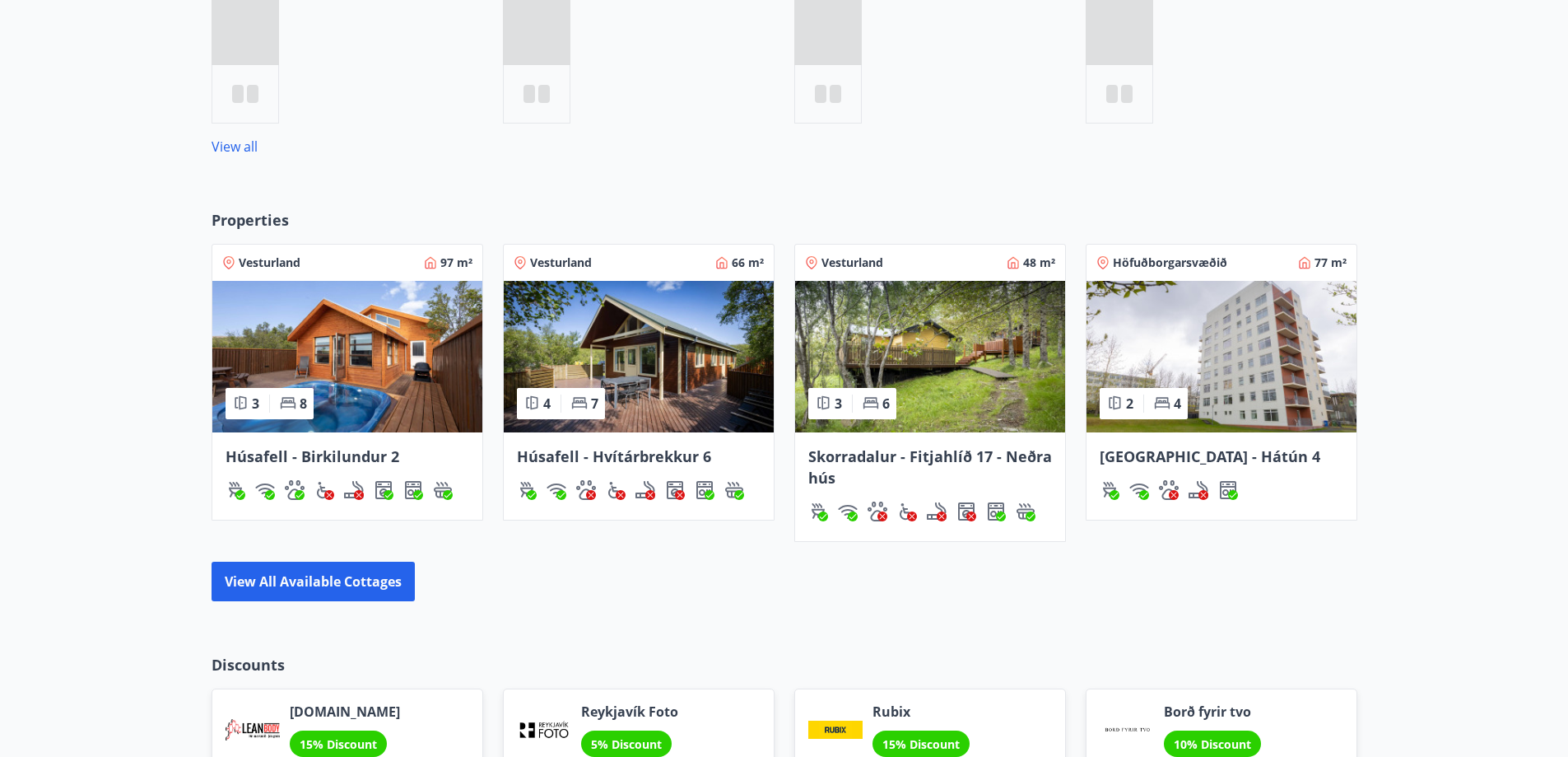
scroll to position [1036, 0]
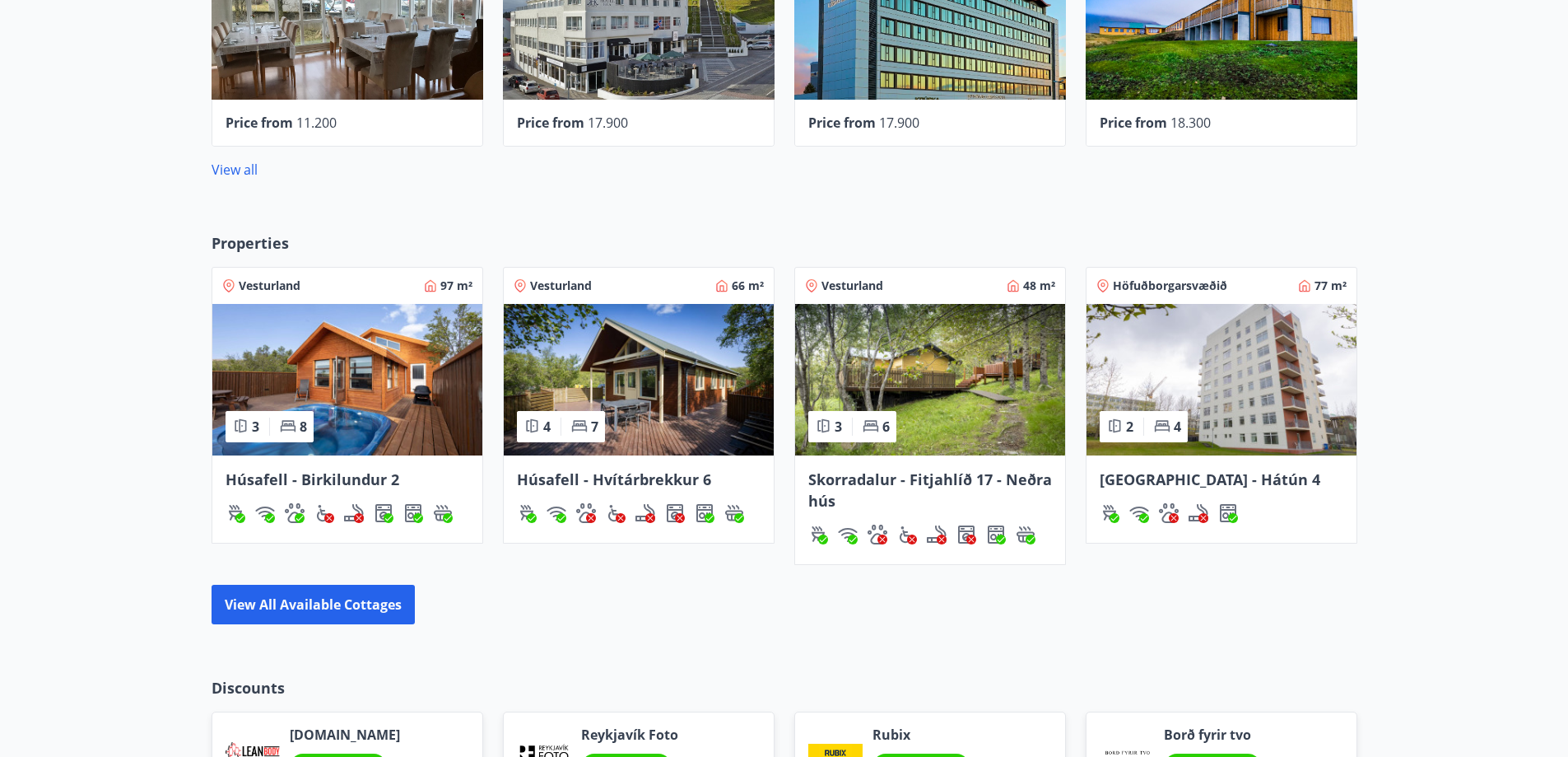
click at [933, 394] on img at bounding box center [930, 379] width 270 height 152
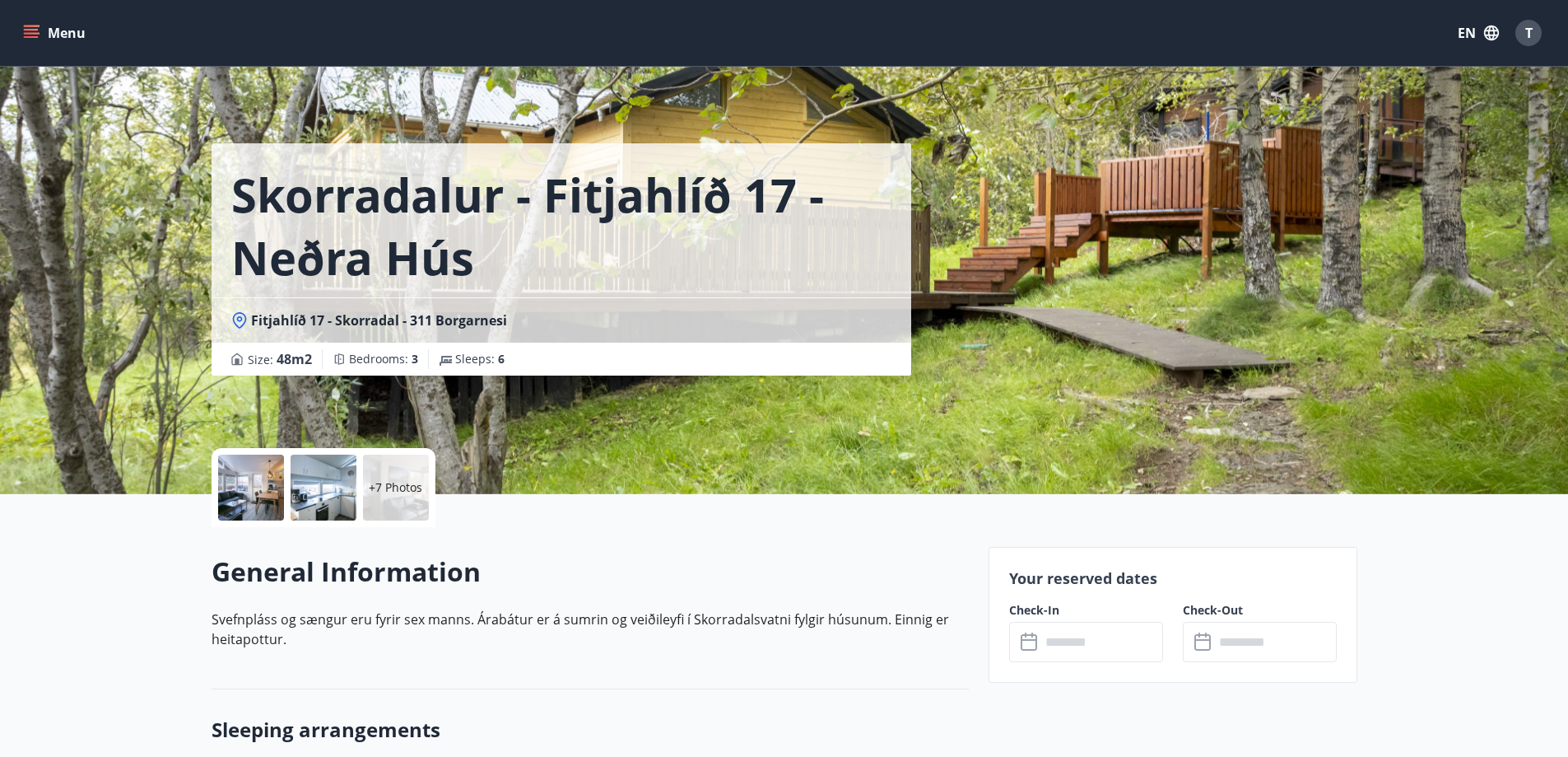
click at [246, 500] on div at bounding box center [251, 488] width 65 height 66
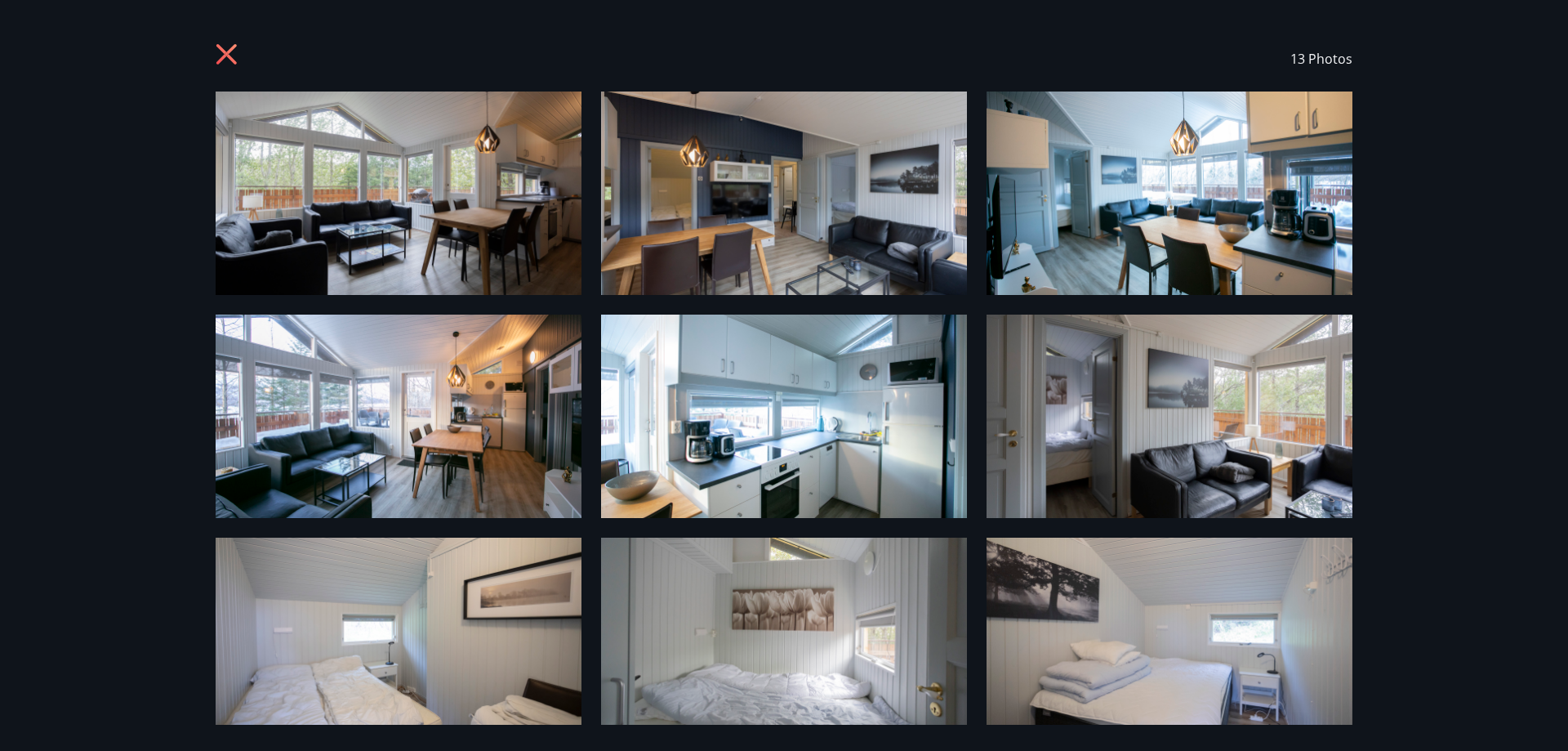
click at [548, 214] on img at bounding box center [399, 192] width 366 height 203
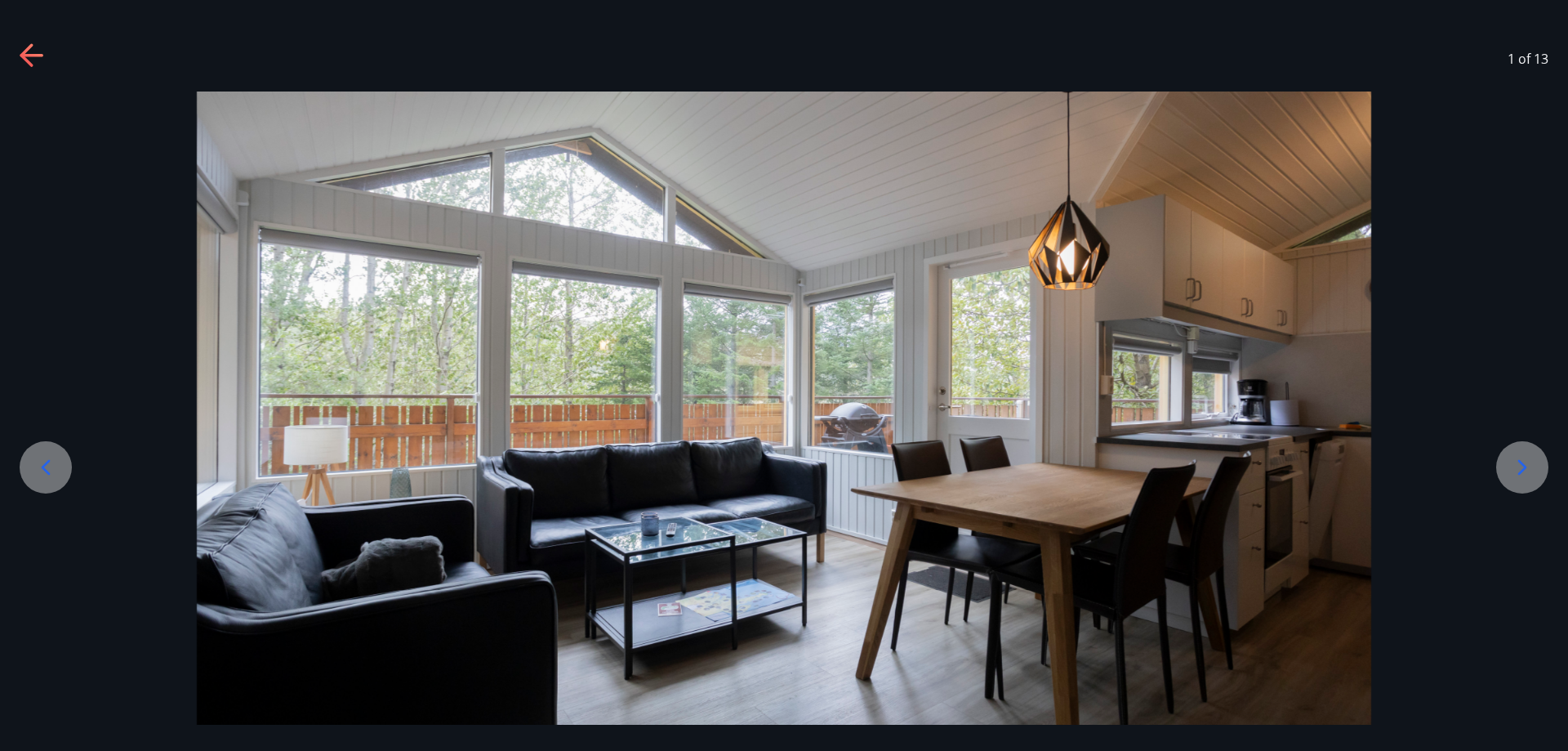
click at [1527, 473] on icon at bounding box center [1522, 467] width 26 height 26
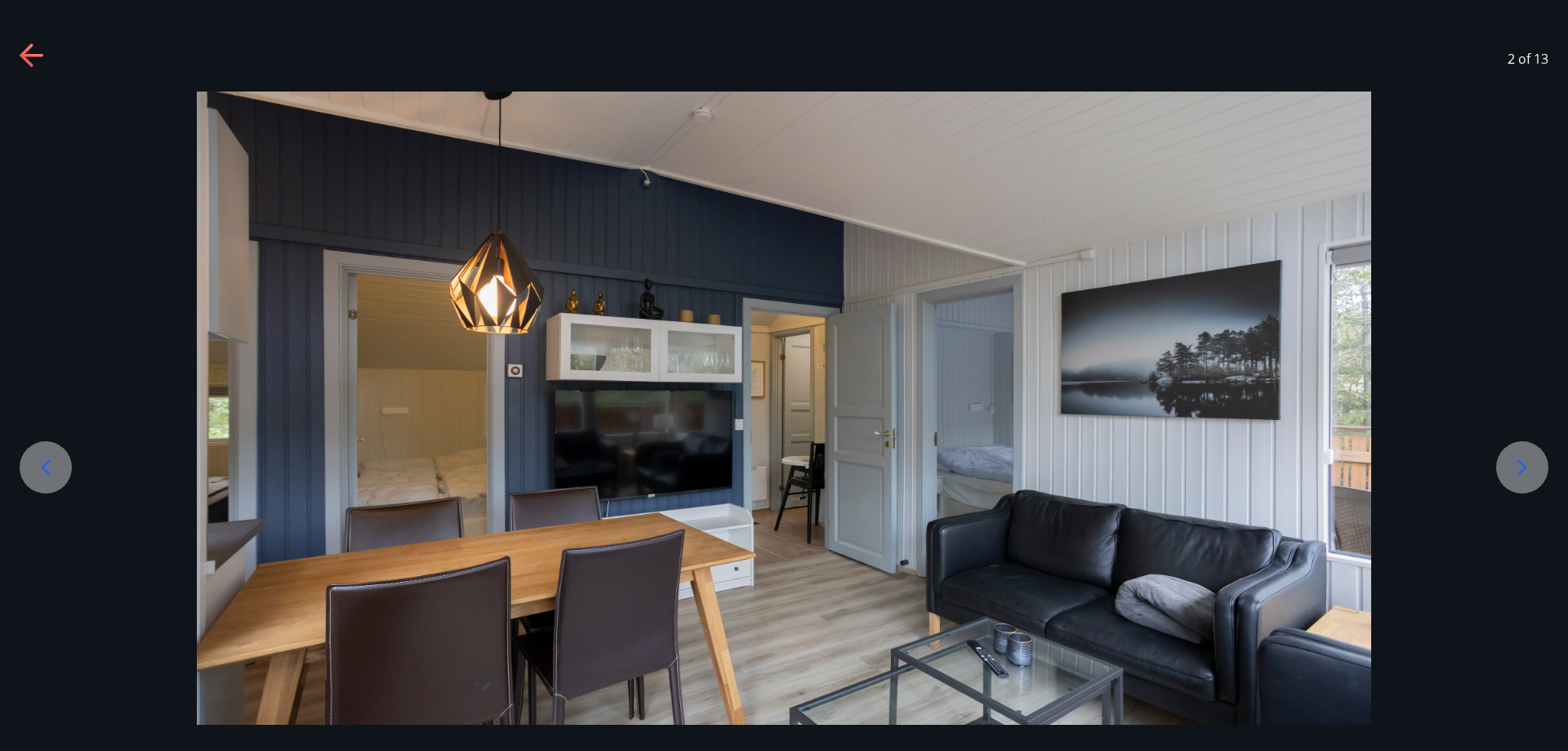
click at [1527, 473] on icon at bounding box center [1522, 467] width 26 height 26
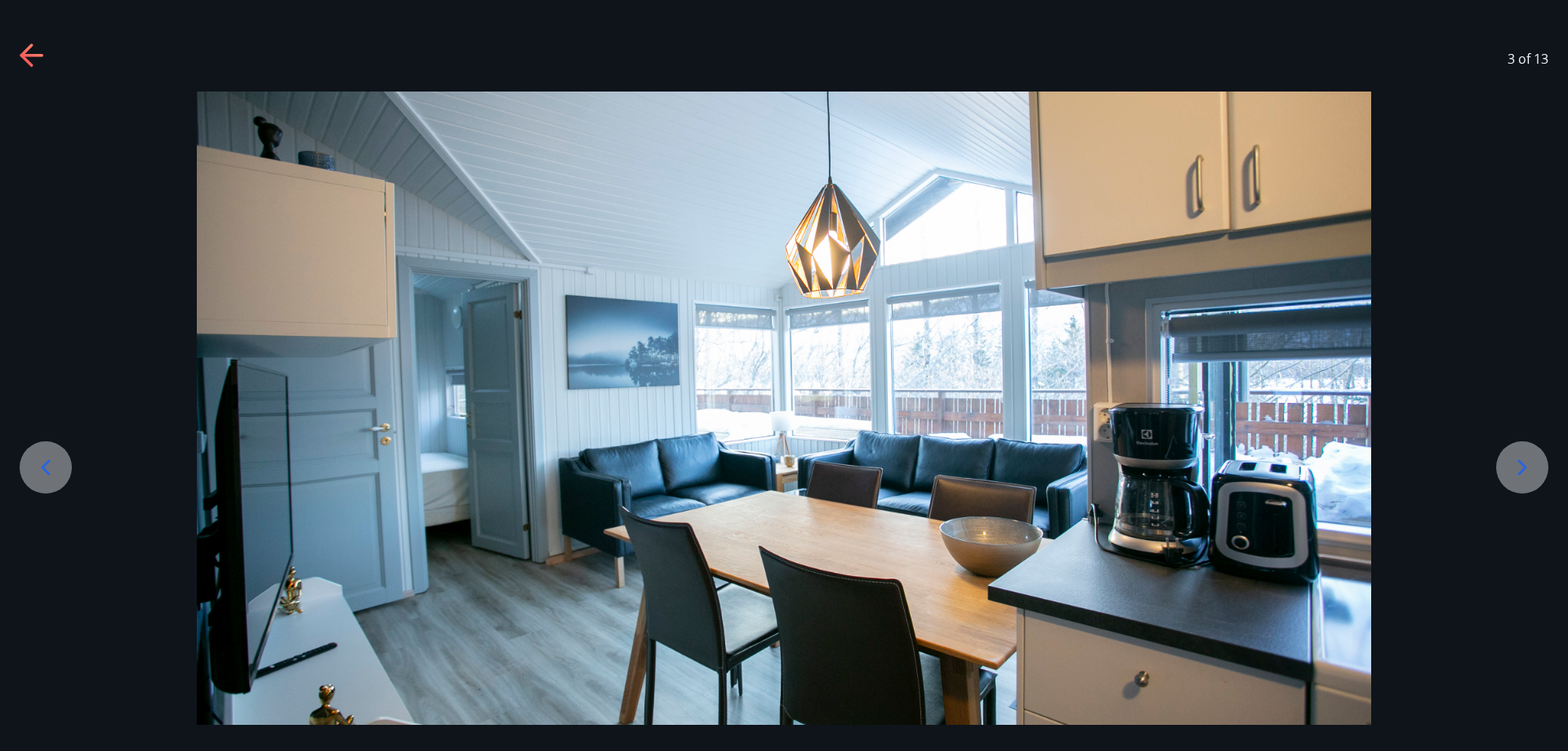
click at [1527, 473] on icon at bounding box center [1522, 467] width 26 height 26
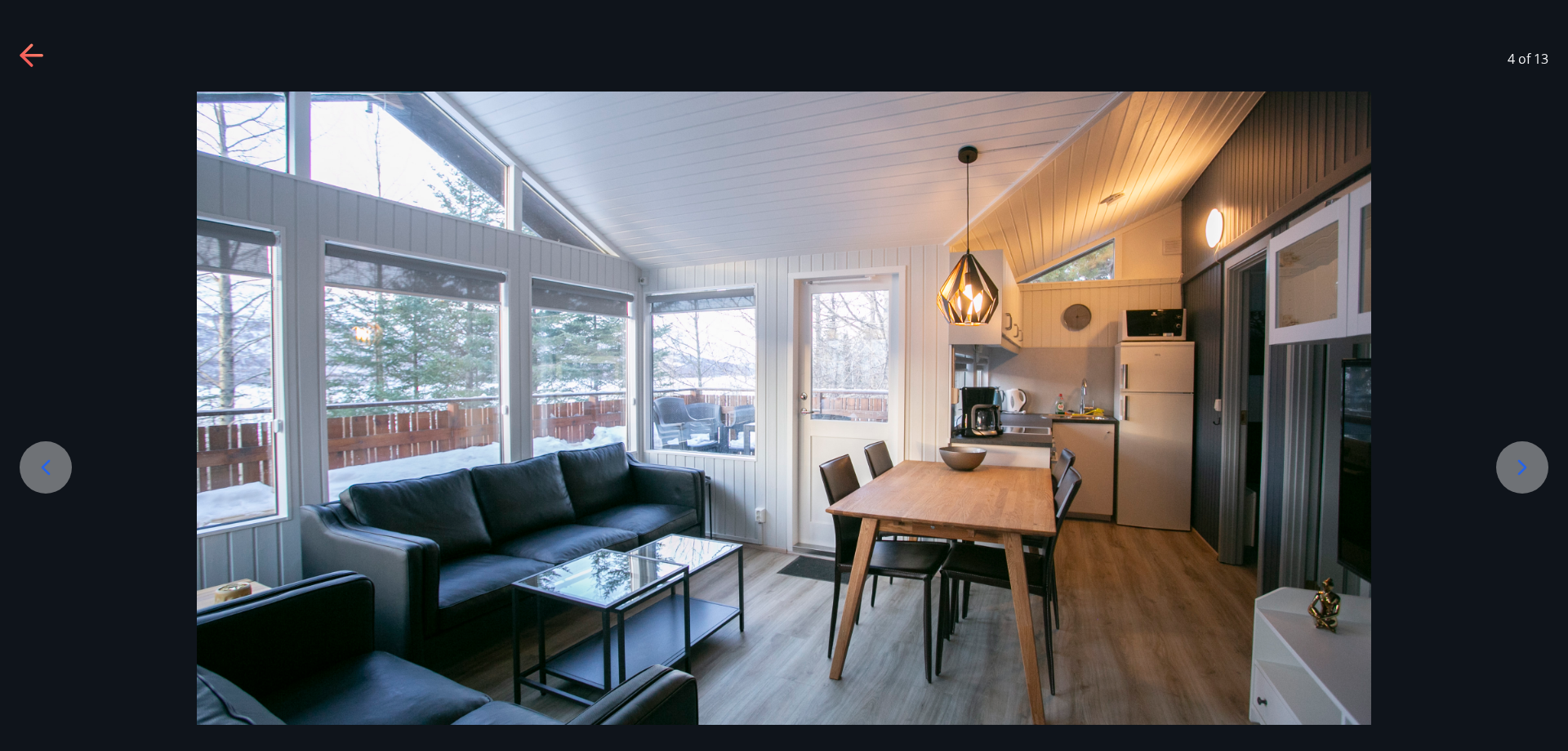
click at [1527, 473] on icon at bounding box center [1522, 467] width 26 height 26
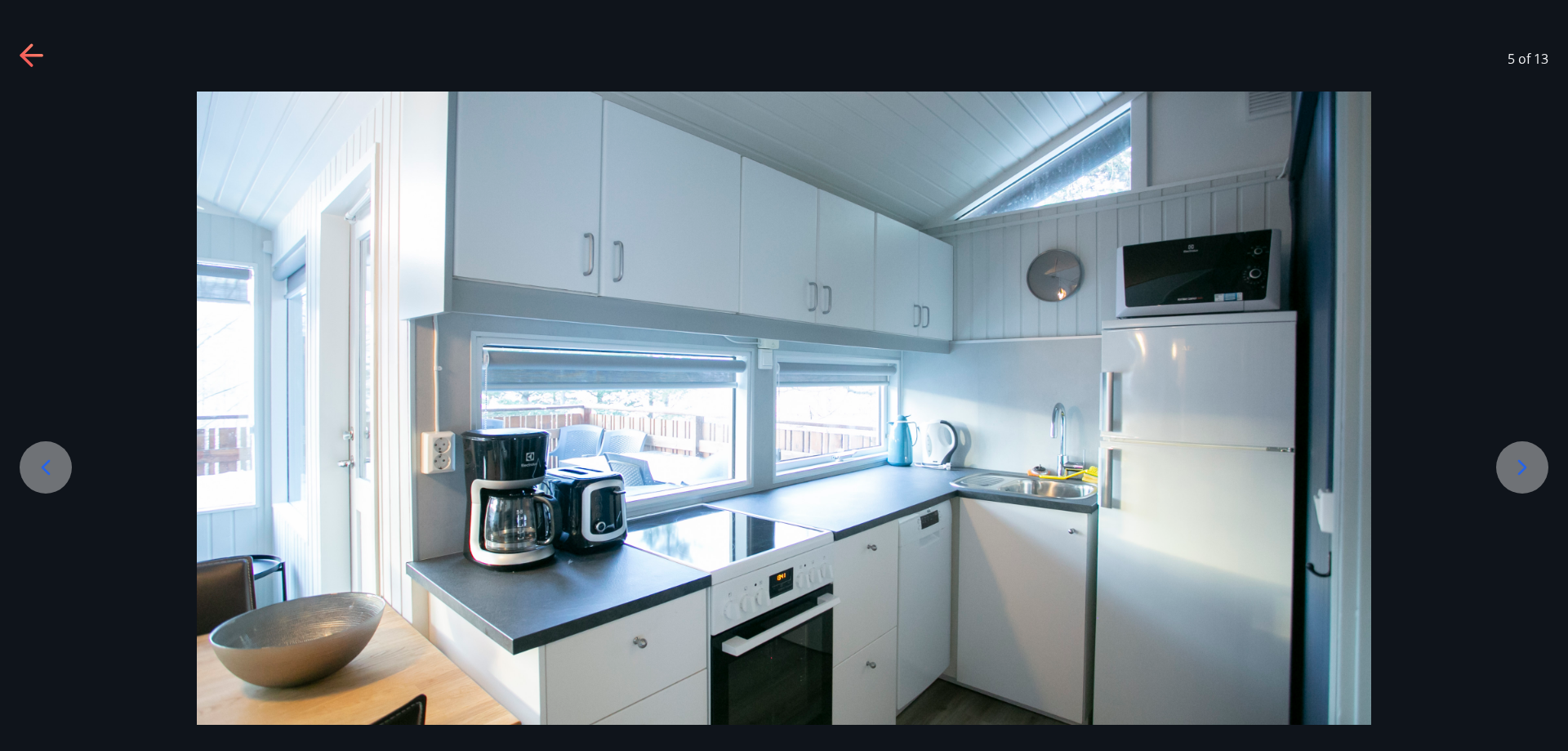
click at [1527, 473] on icon at bounding box center [1522, 467] width 26 height 26
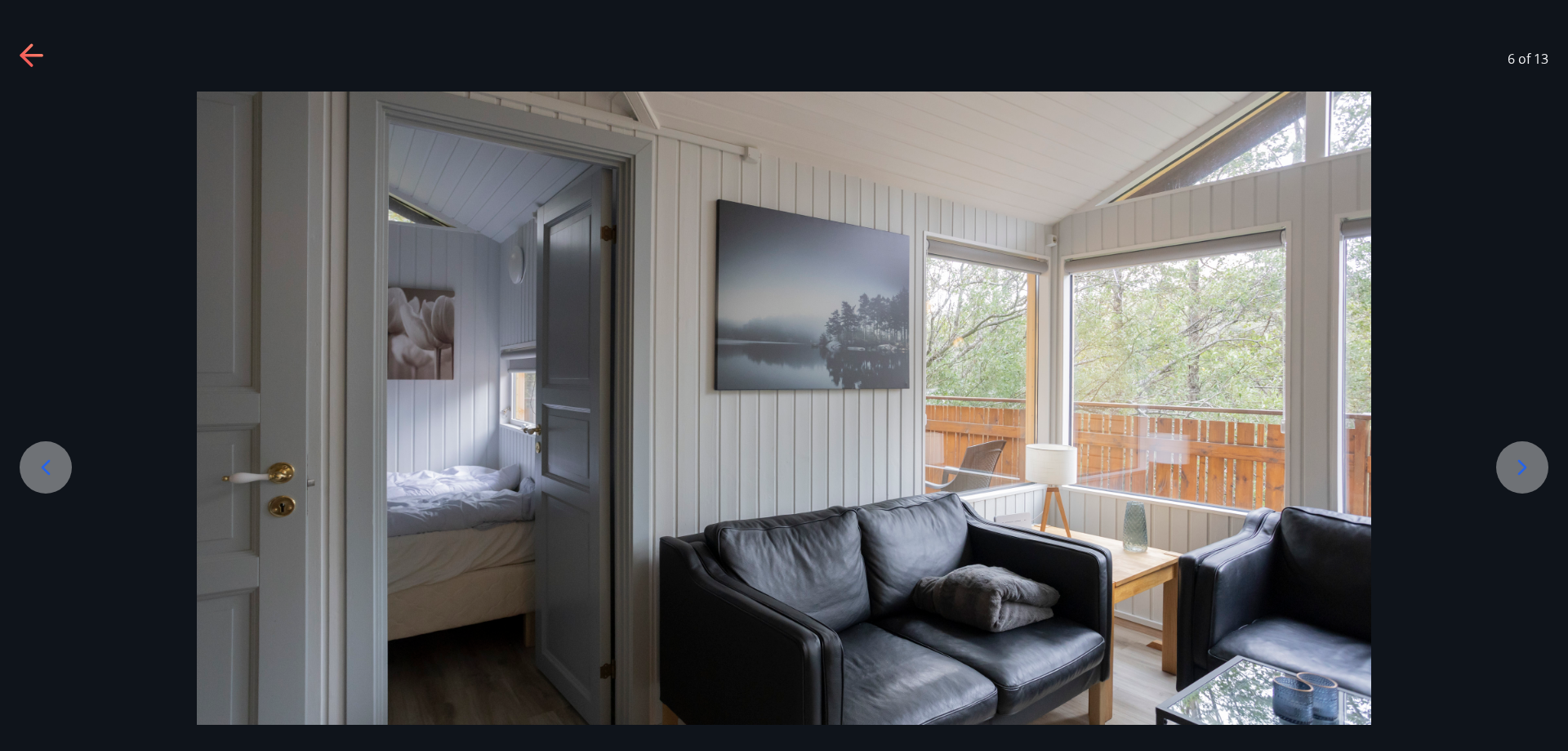
click at [1527, 473] on icon at bounding box center [1522, 467] width 26 height 26
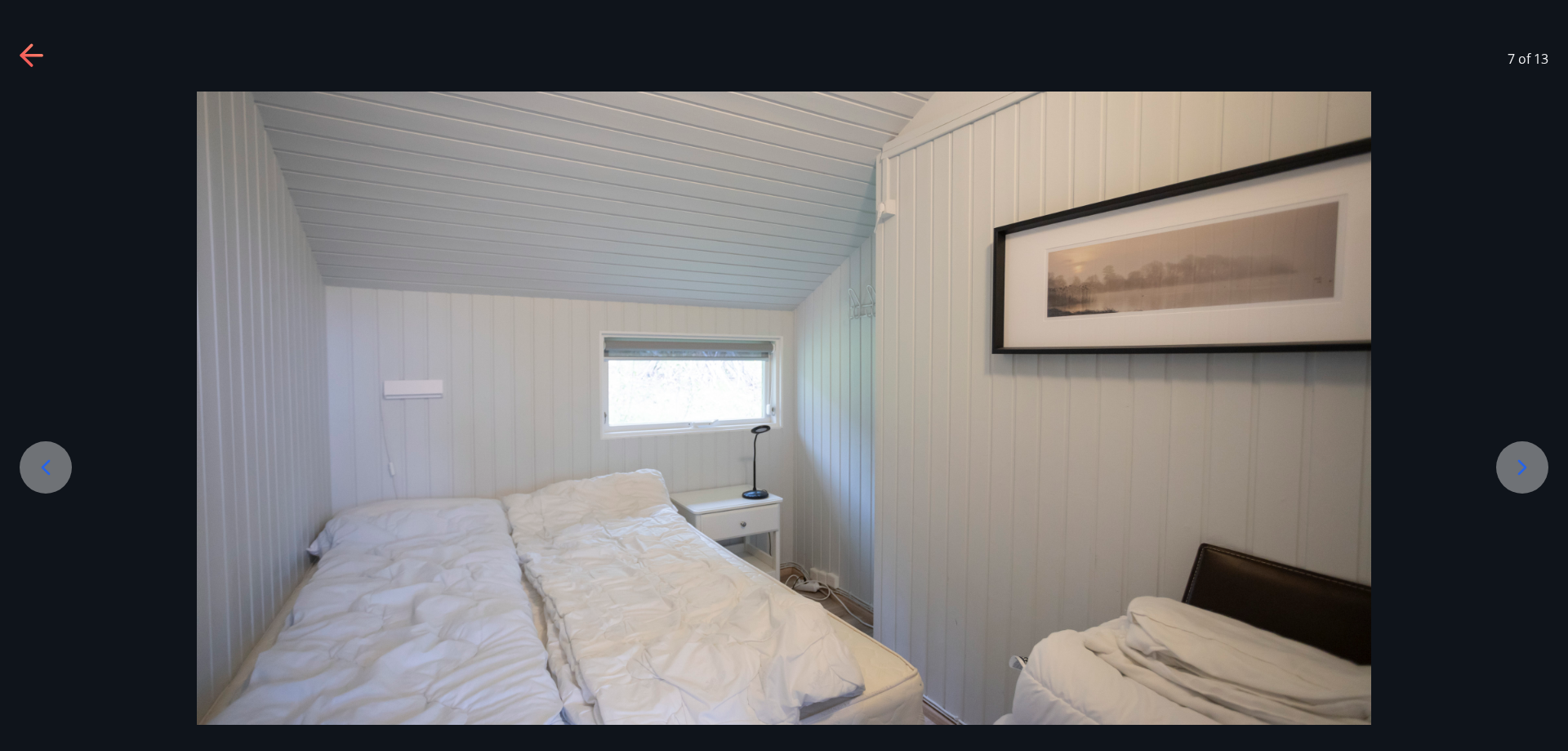
click at [1527, 473] on icon at bounding box center [1522, 467] width 26 height 26
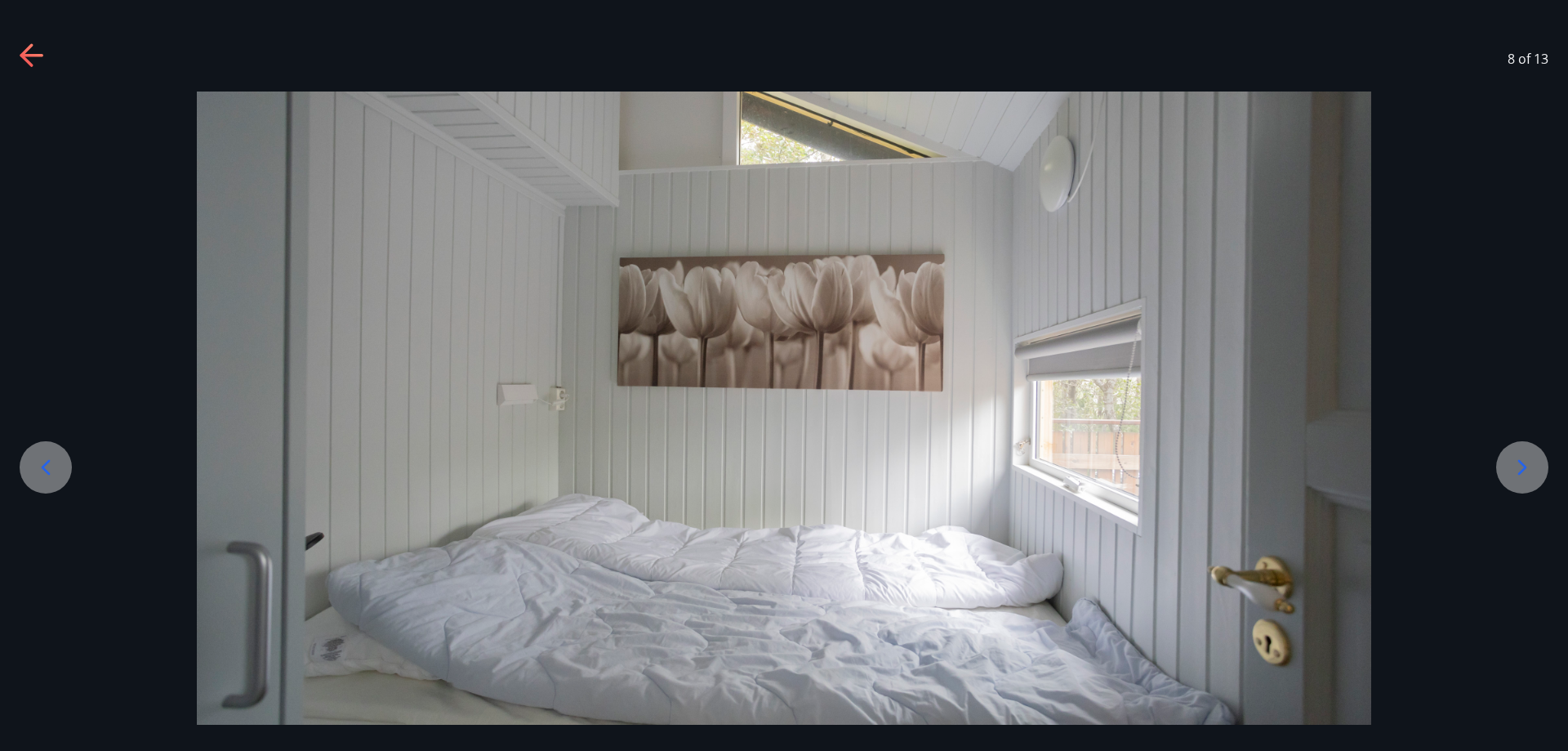
click at [1527, 473] on icon at bounding box center [1522, 467] width 26 height 26
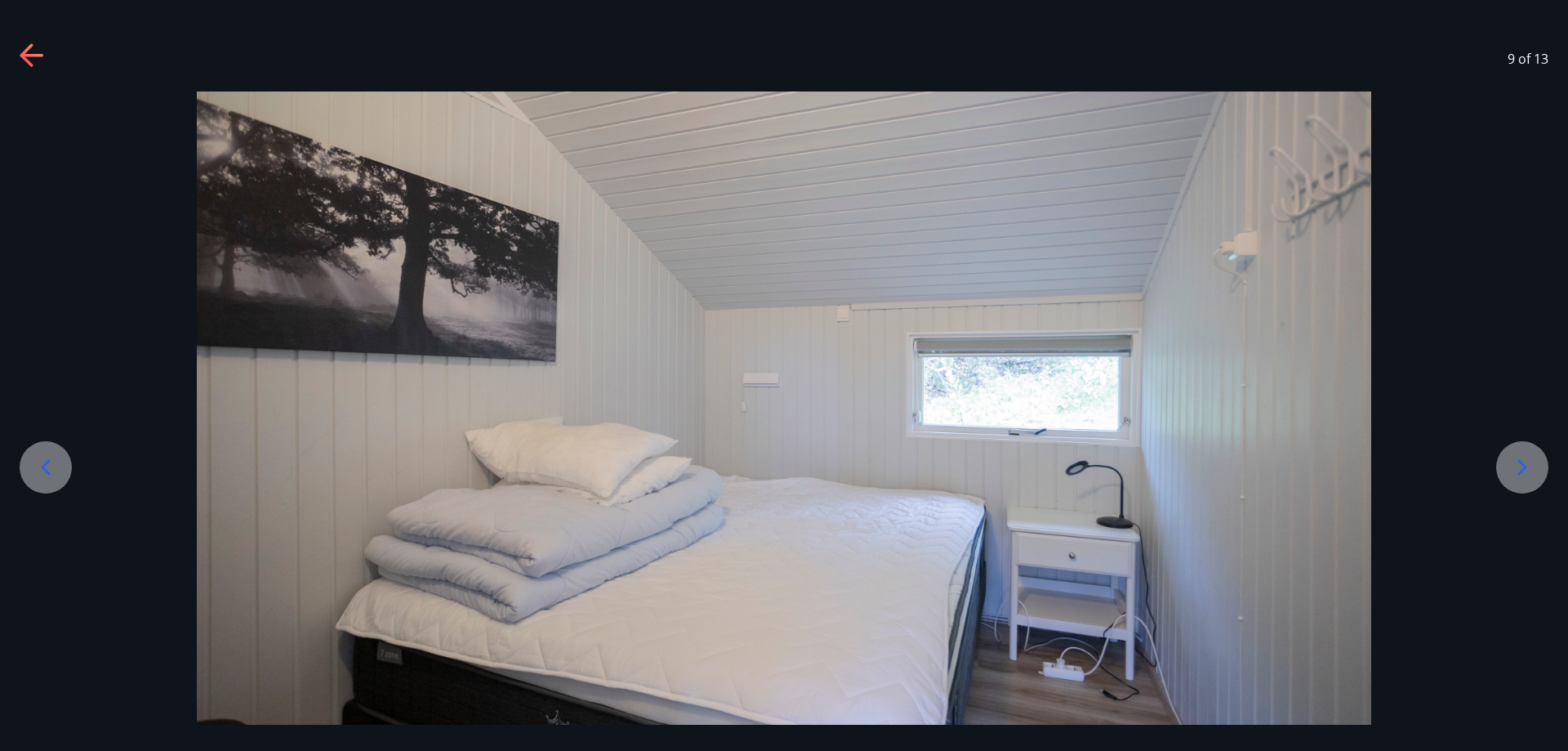
click at [1527, 473] on icon at bounding box center [1522, 467] width 26 height 26
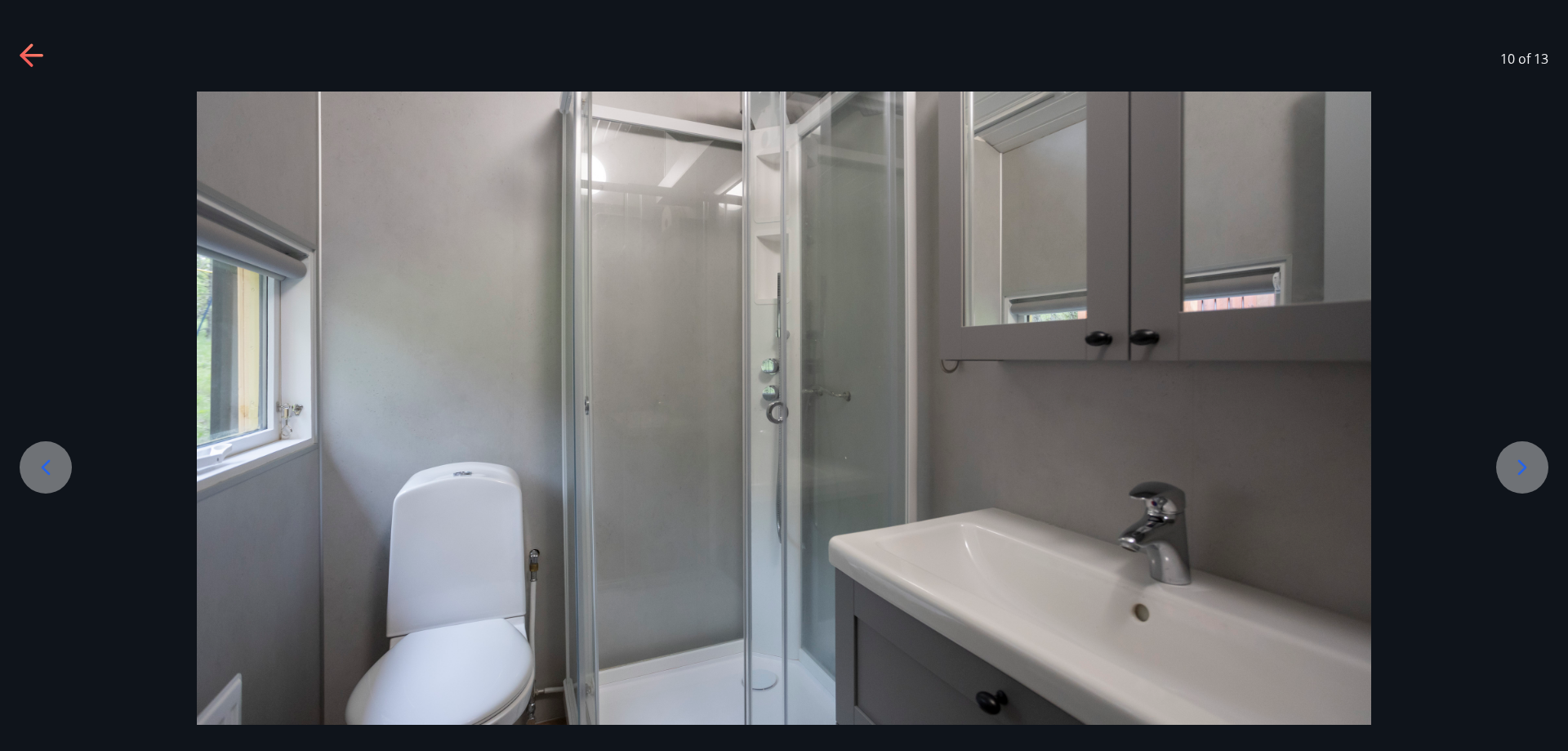
click at [1527, 473] on icon at bounding box center [1522, 467] width 26 height 26
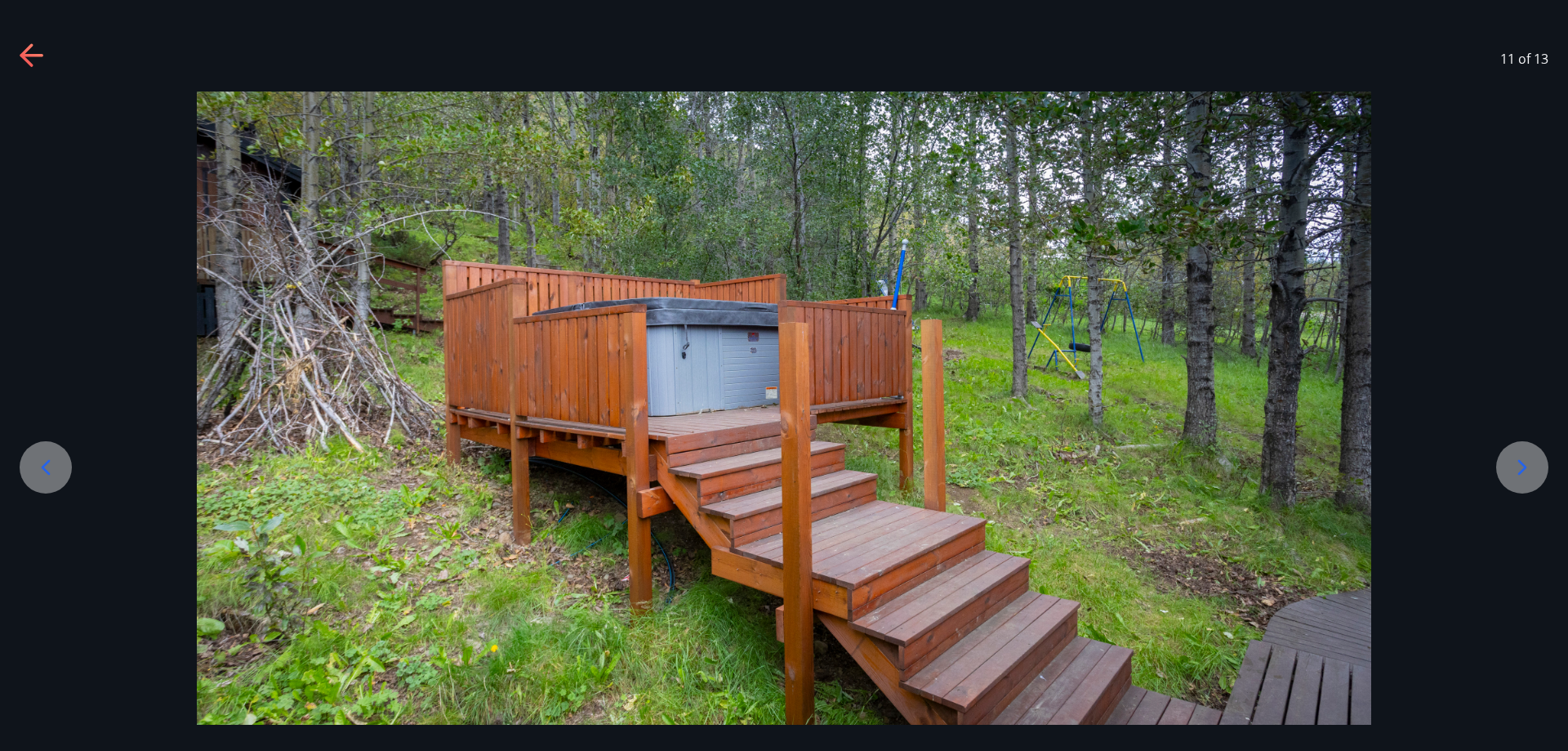
click at [1527, 473] on icon at bounding box center [1522, 467] width 26 height 26
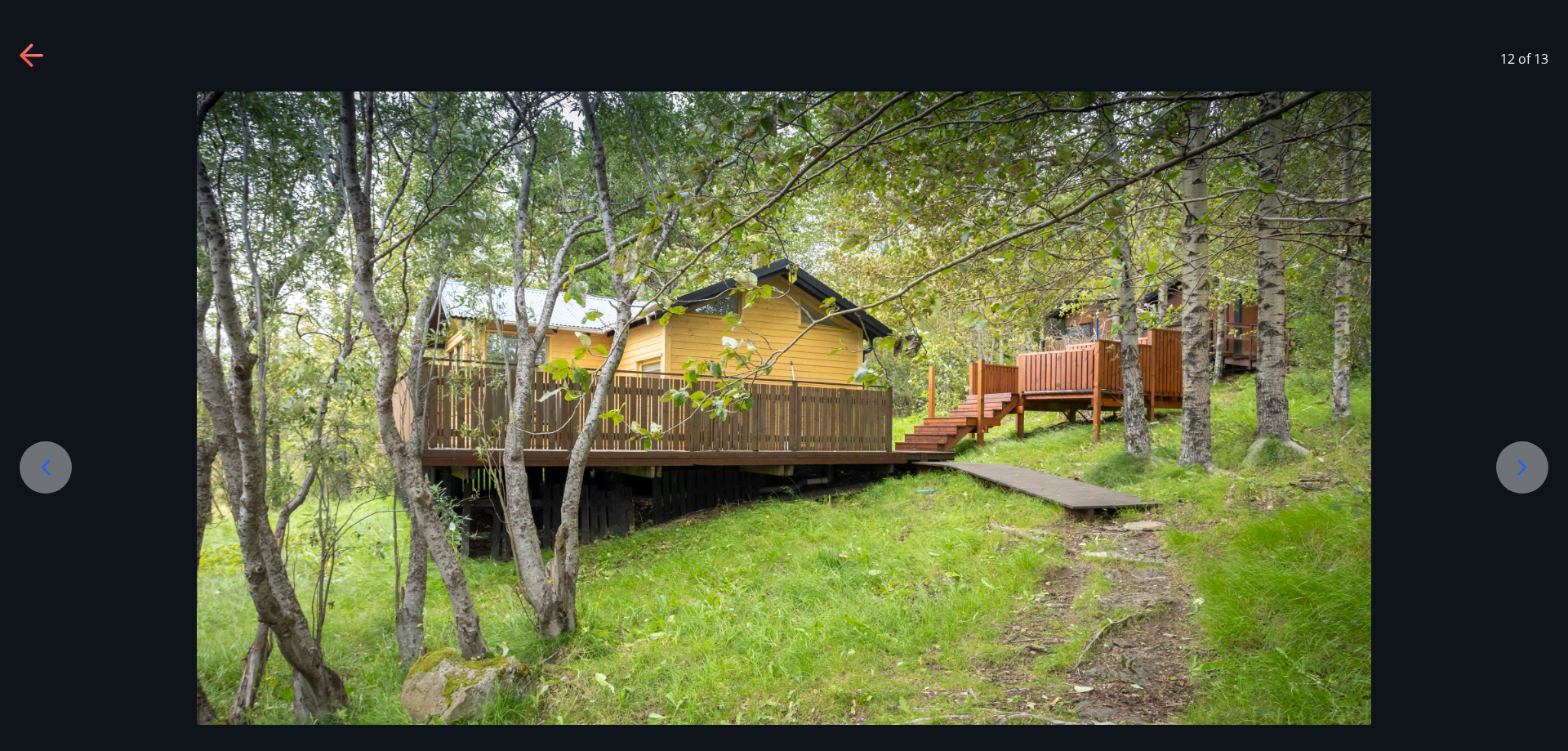
click at [1527, 473] on icon at bounding box center [1522, 467] width 26 height 26
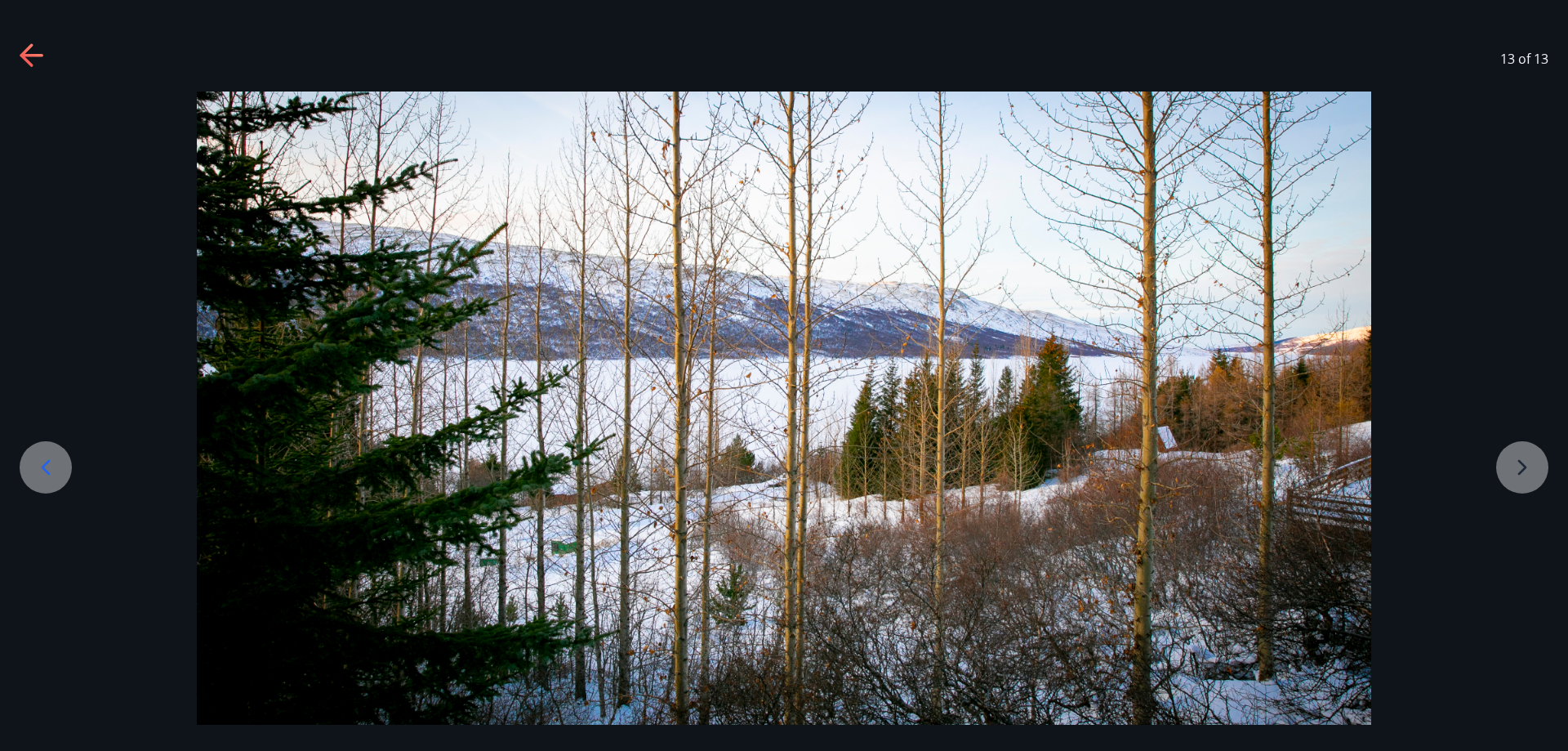
click at [1527, 473] on div at bounding box center [784, 417] width 1568 height 653
click at [26, 55] on icon at bounding box center [31, 56] width 23 height 4
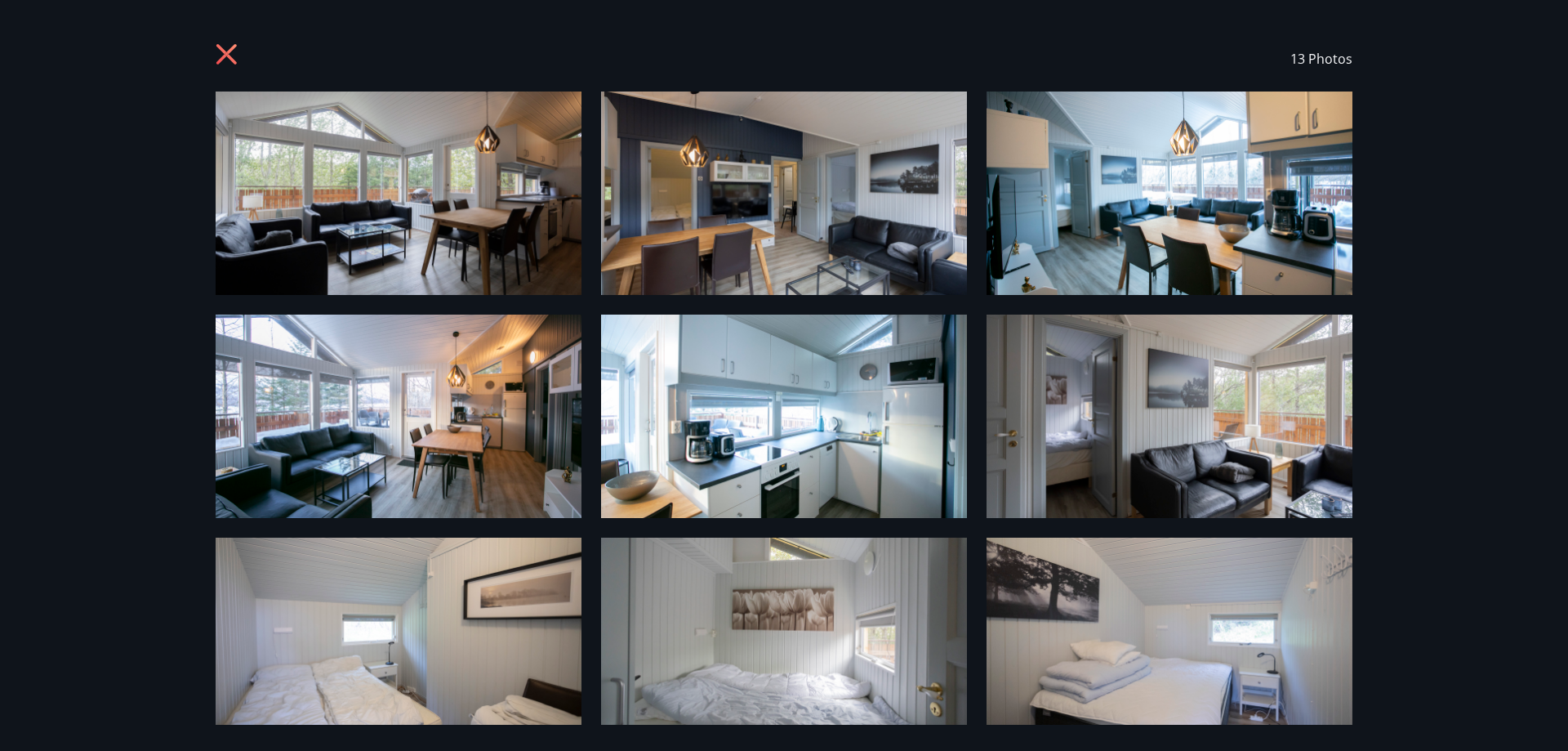
click at [226, 55] on icon at bounding box center [226, 54] width 5 height 5
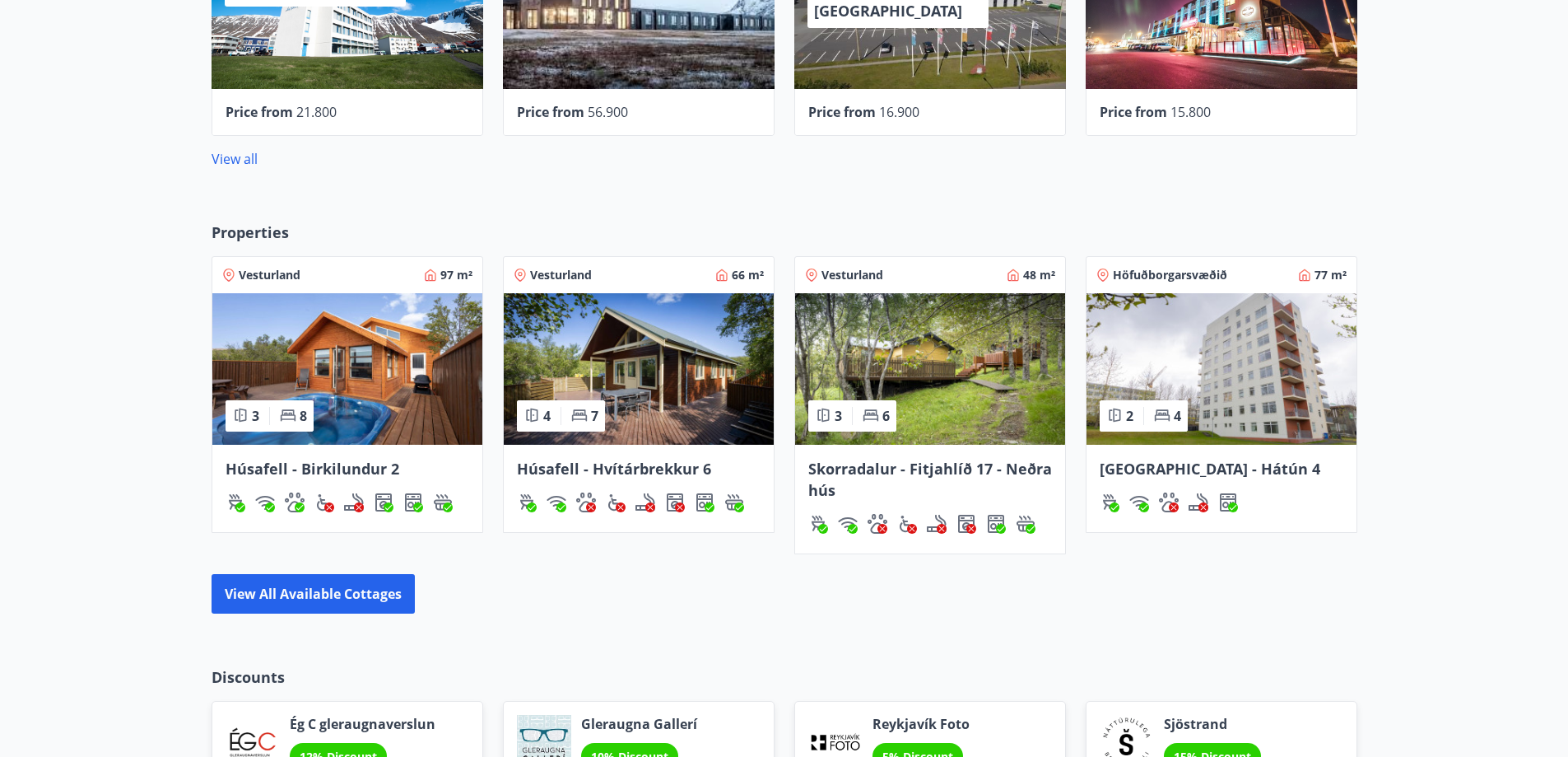
scroll to position [1084, 0]
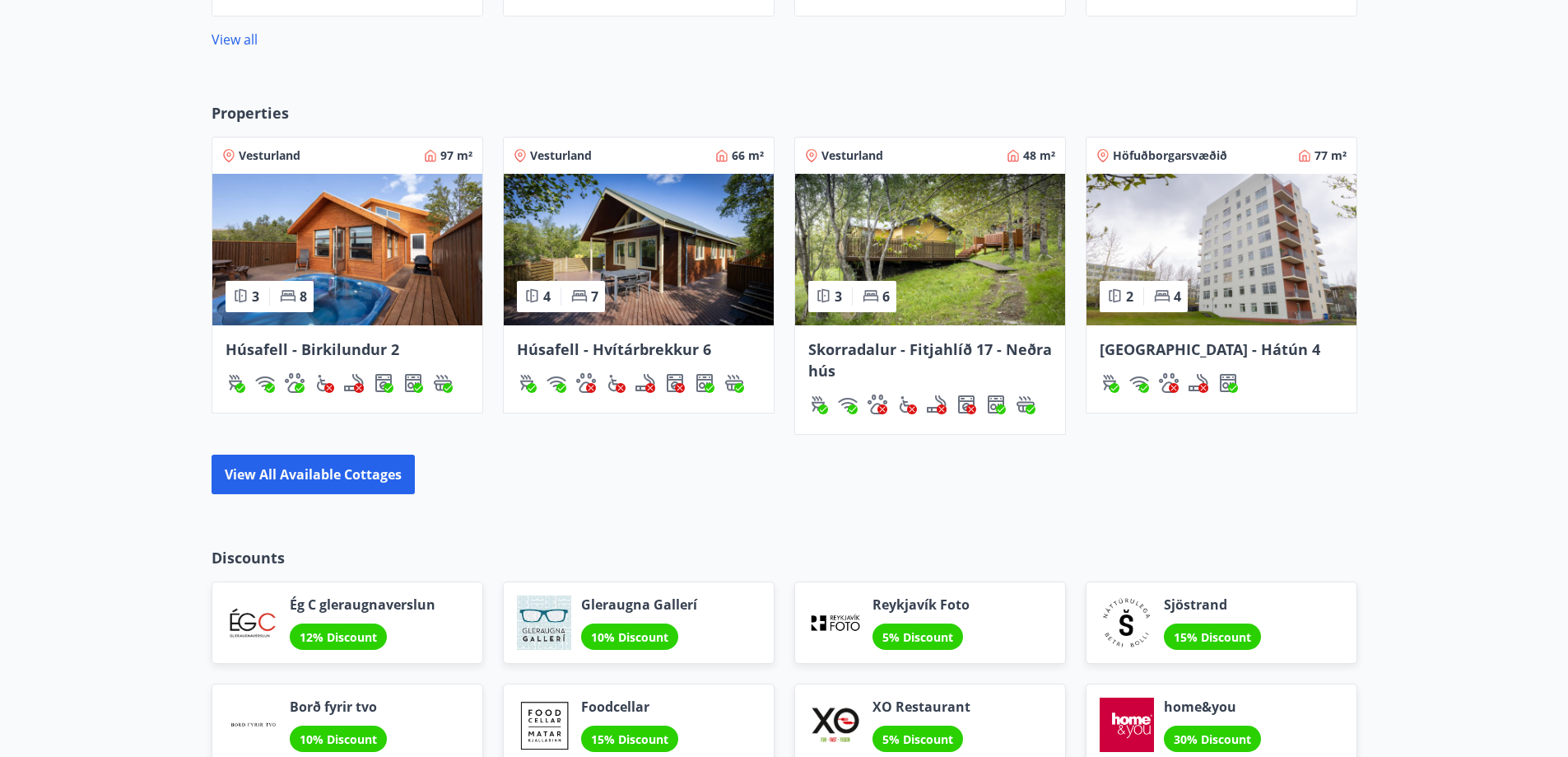
click at [676, 269] on img at bounding box center [638, 249] width 270 height 152
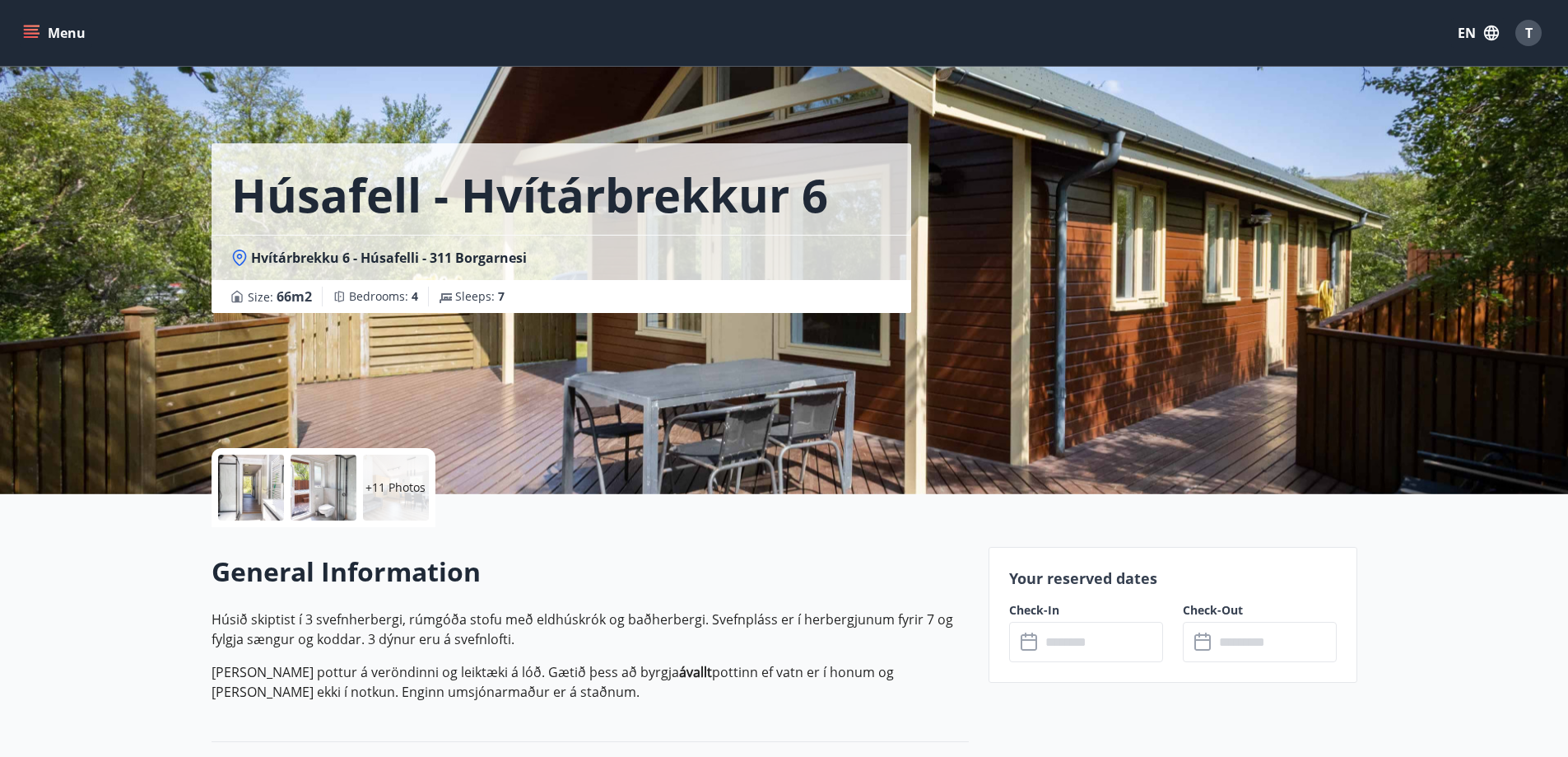
click at [247, 474] on div at bounding box center [251, 488] width 65 height 66
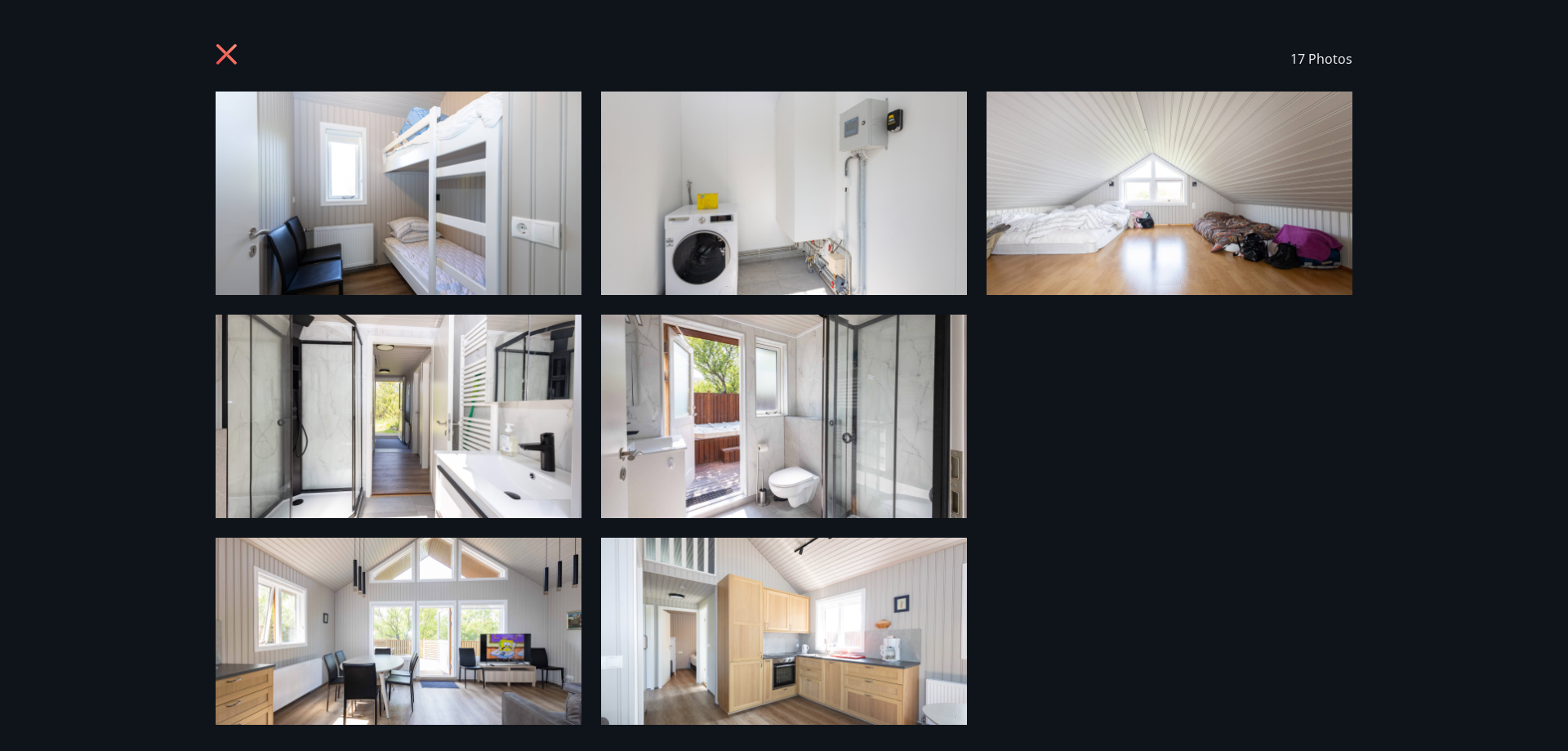
click at [439, 186] on img at bounding box center [399, 192] width 366 height 203
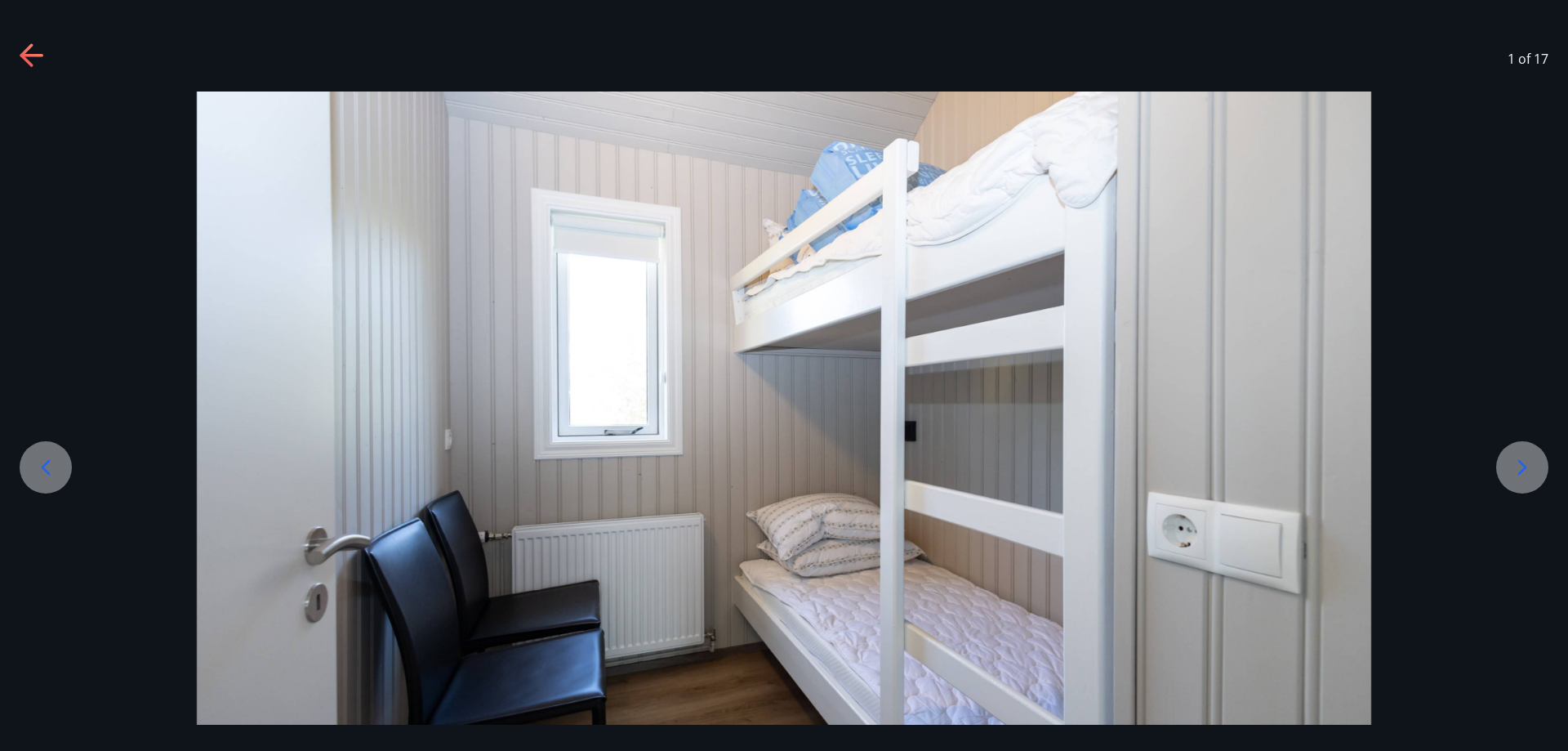
click at [1519, 470] on icon at bounding box center [1522, 467] width 26 height 26
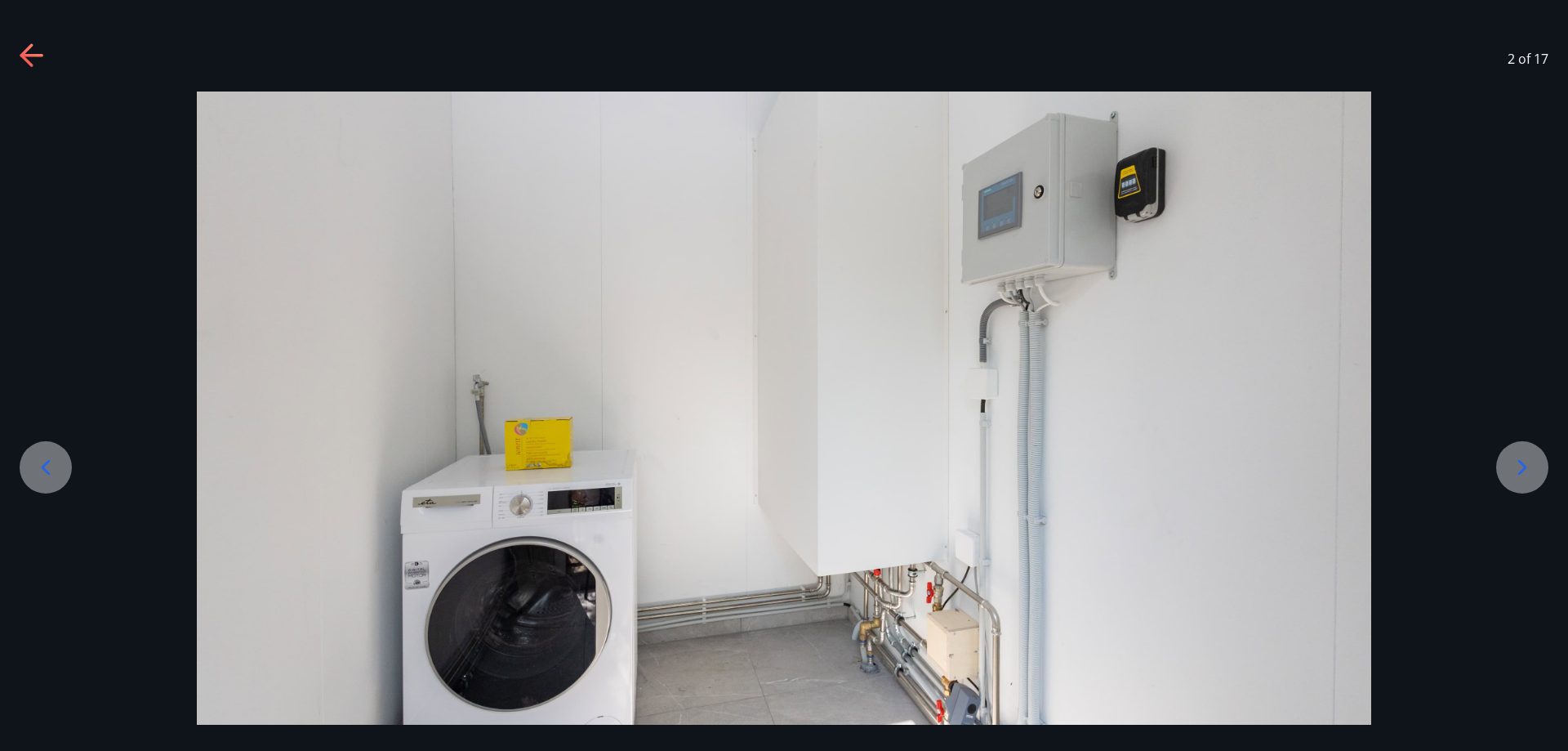
click at [1519, 470] on icon at bounding box center [1522, 467] width 26 height 26
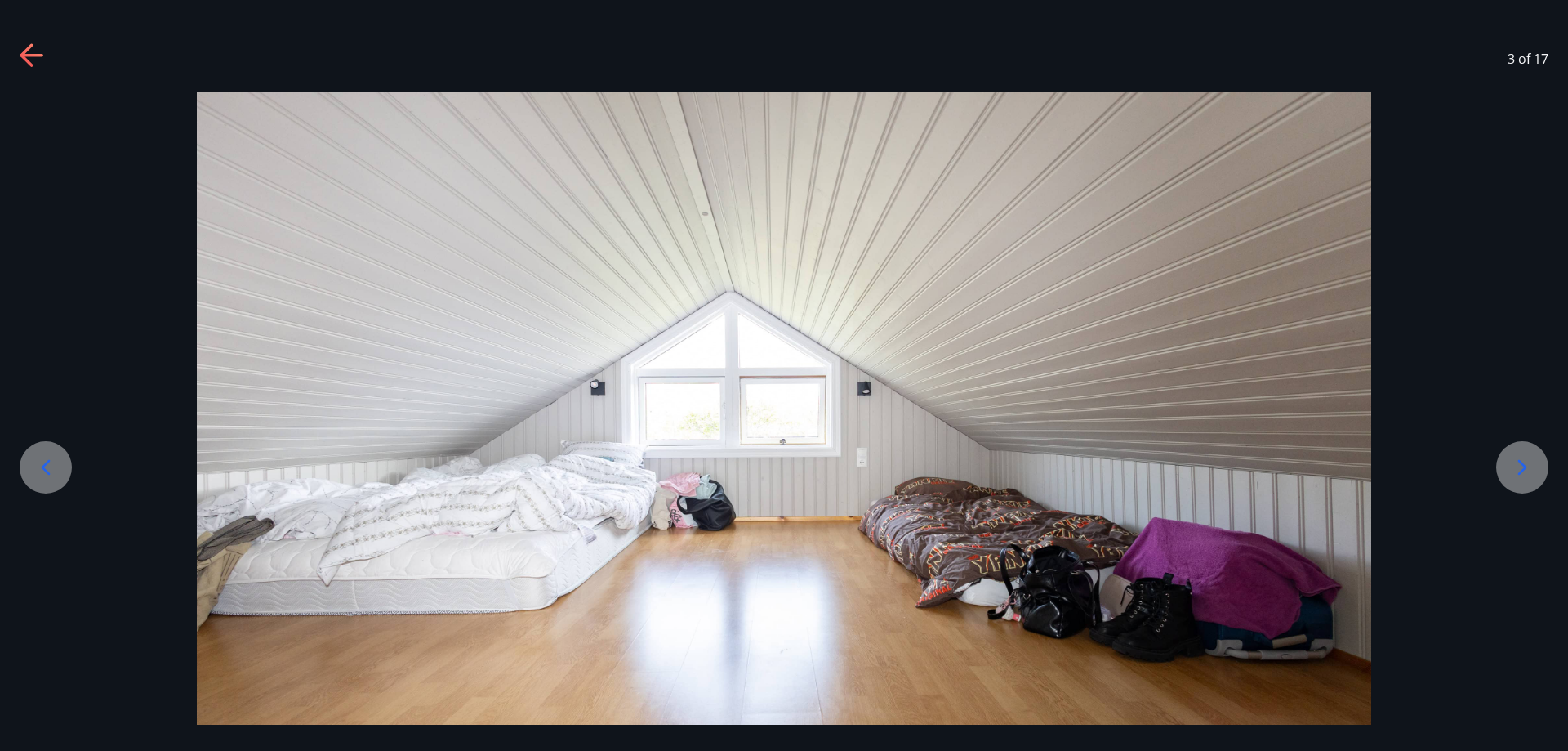
click at [1519, 470] on icon at bounding box center [1522, 467] width 26 height 26
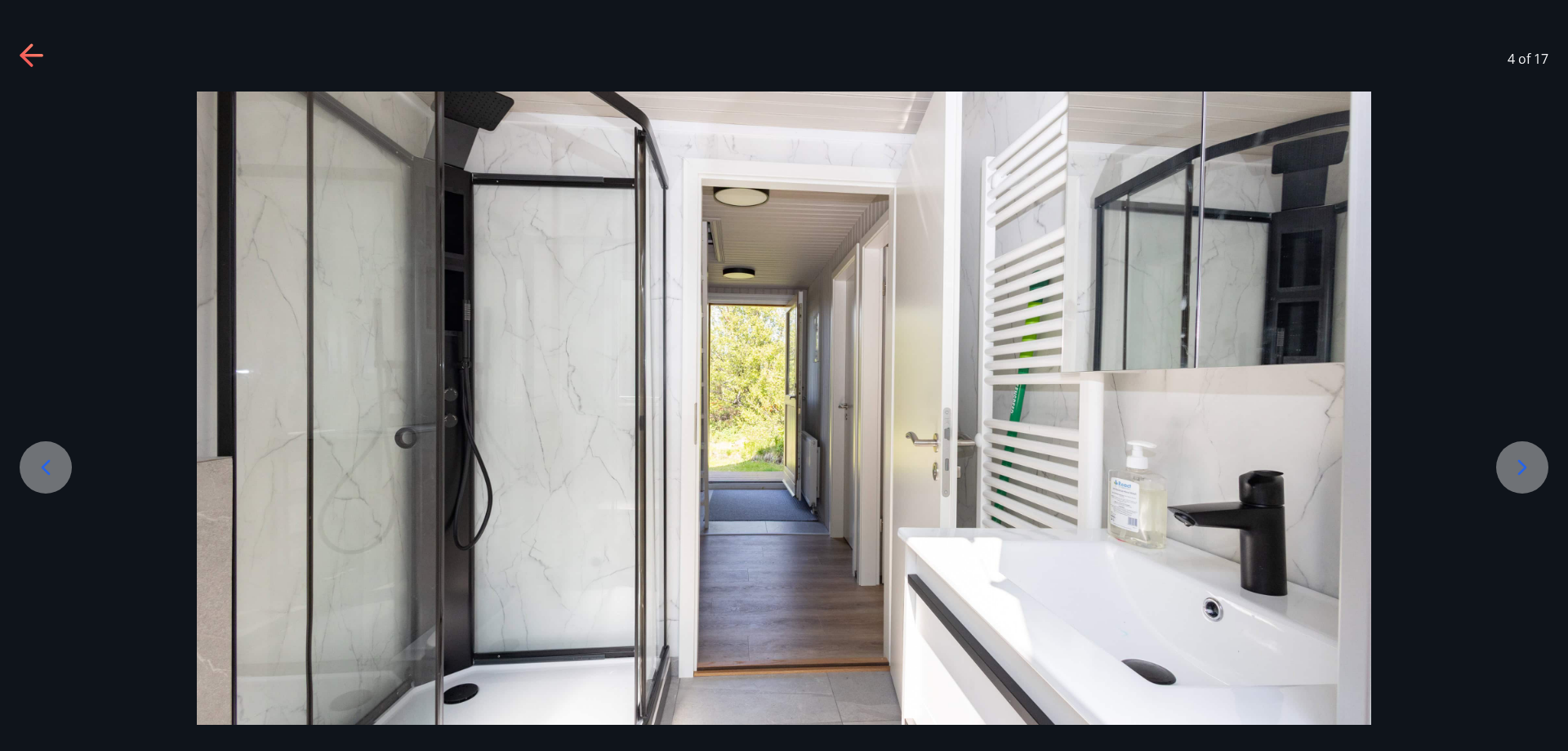
click at [1519, 470] on icon at bounding box center [1522, 467] width 26 height 26
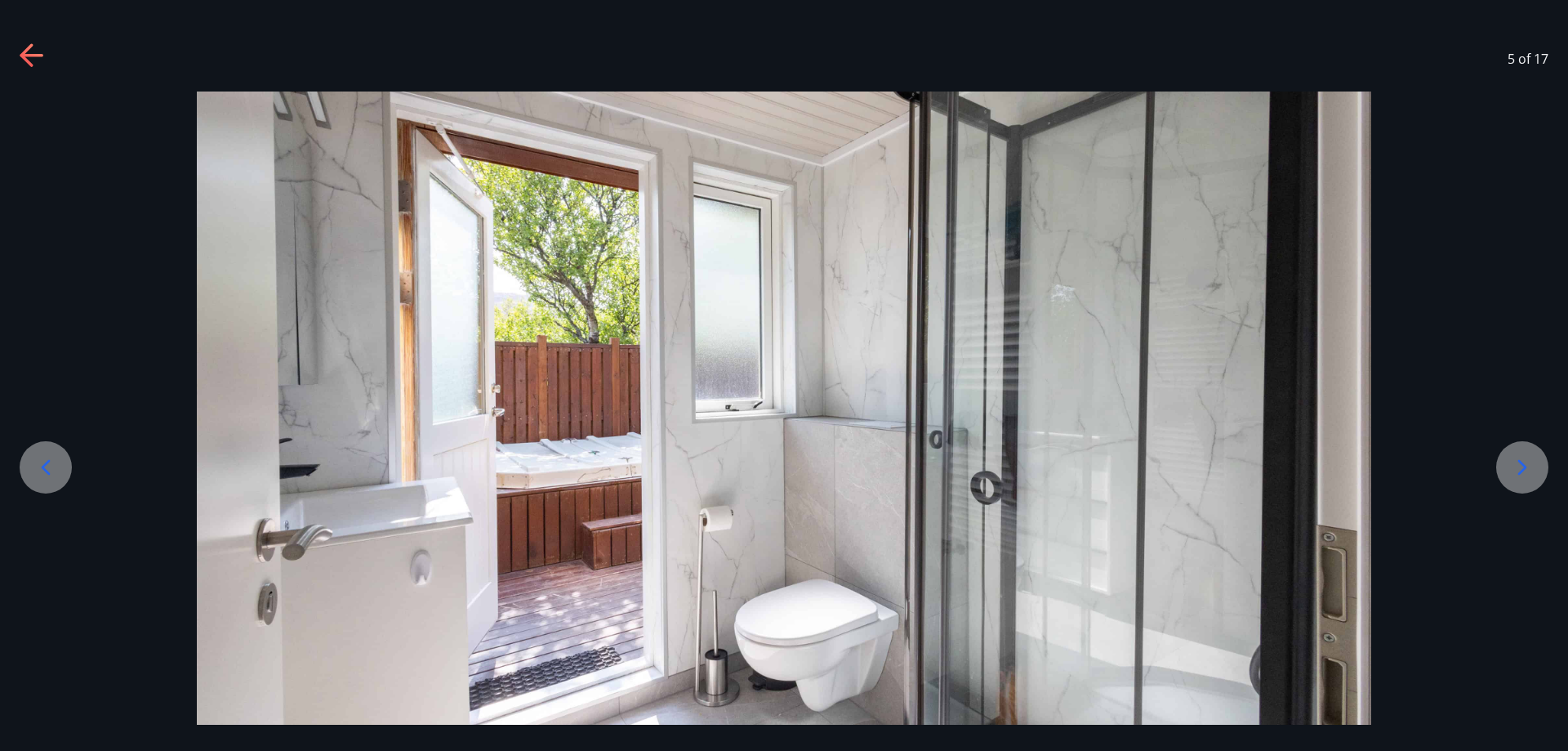
click at [1519, 470] on icon at bounding box center [1522, 467] width 26 height 26
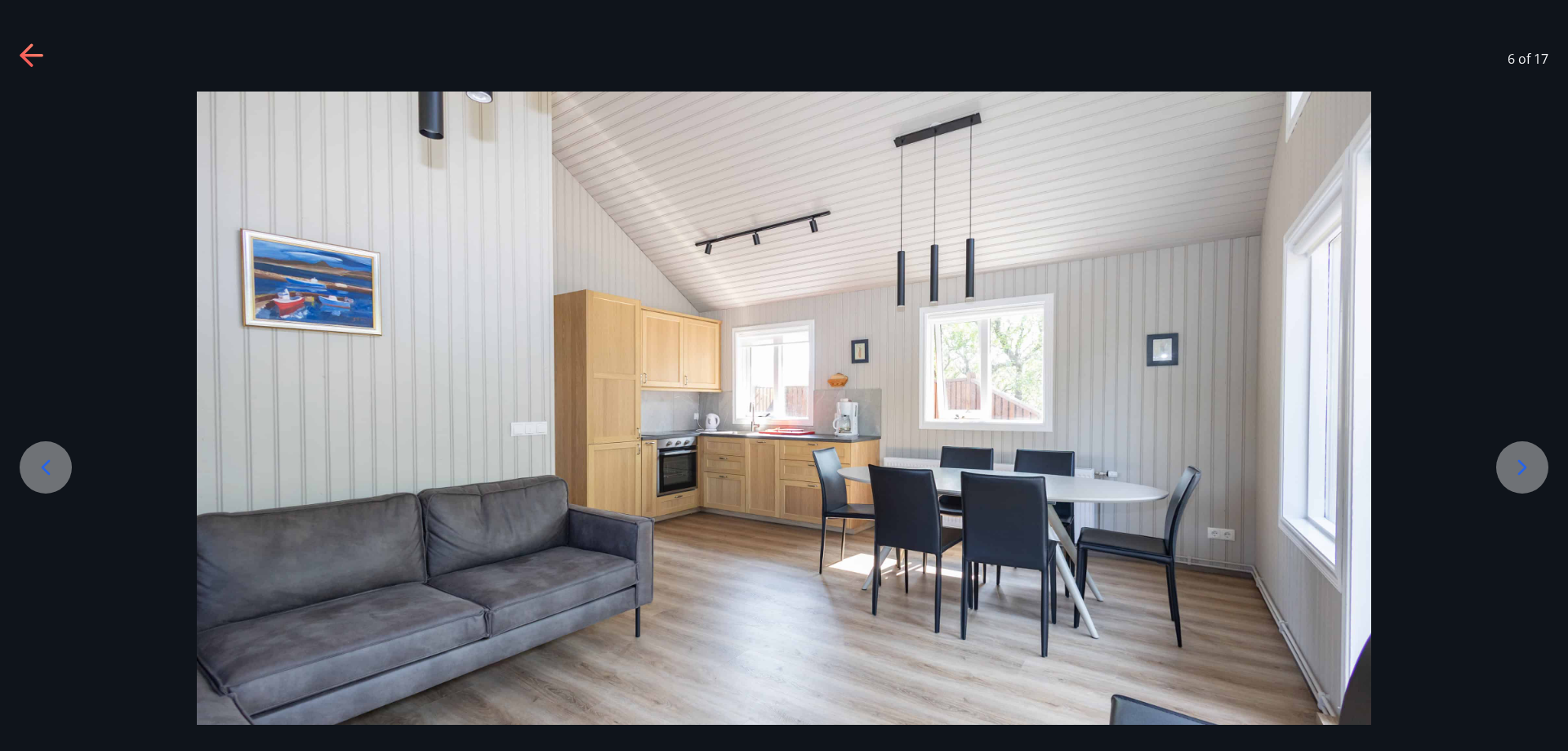
click at [1519, 470] on icon at bounding box center [1522, 467] width 26 height 26
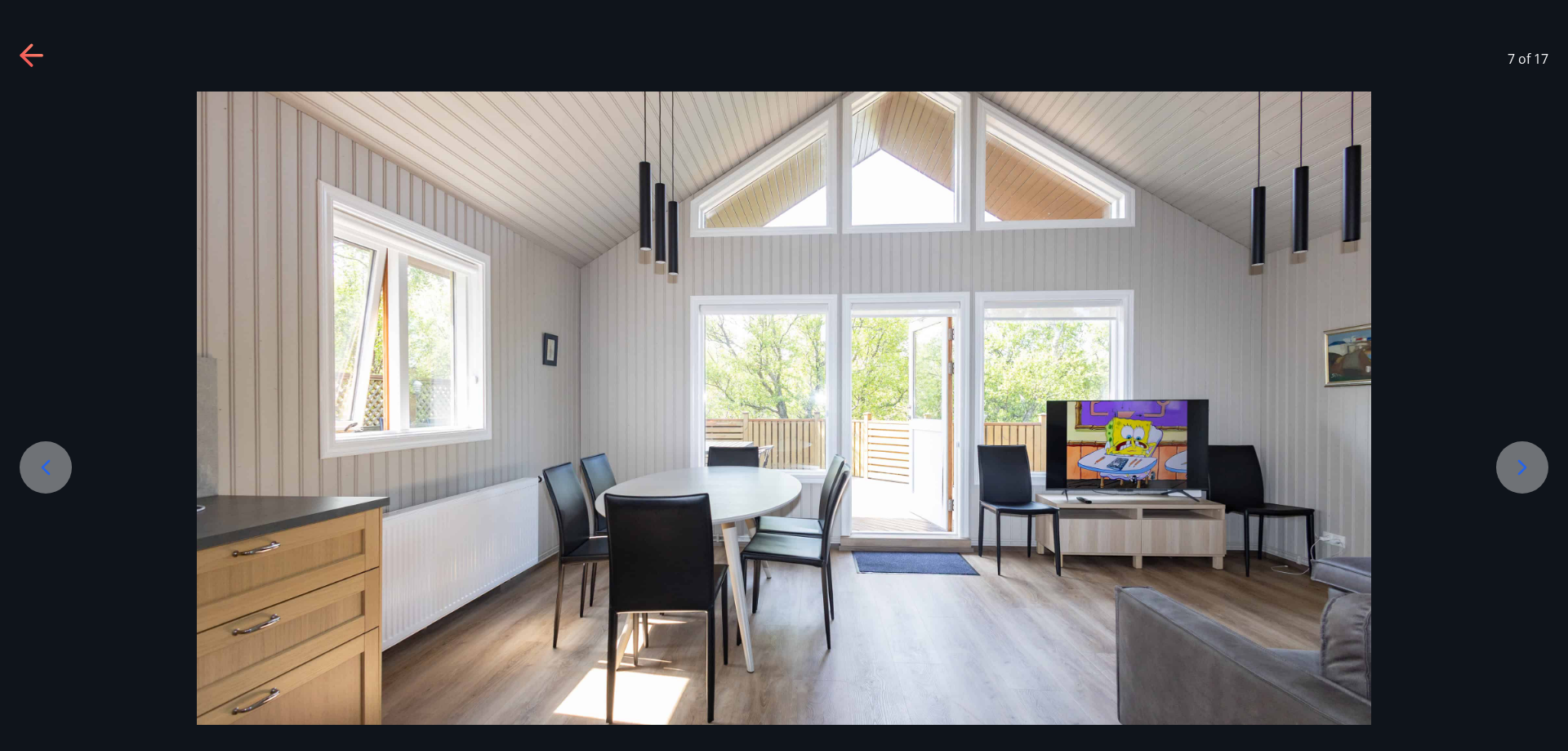
click at [1519, 470] on icon at bounding box center [1522, 467] width 26 height 26
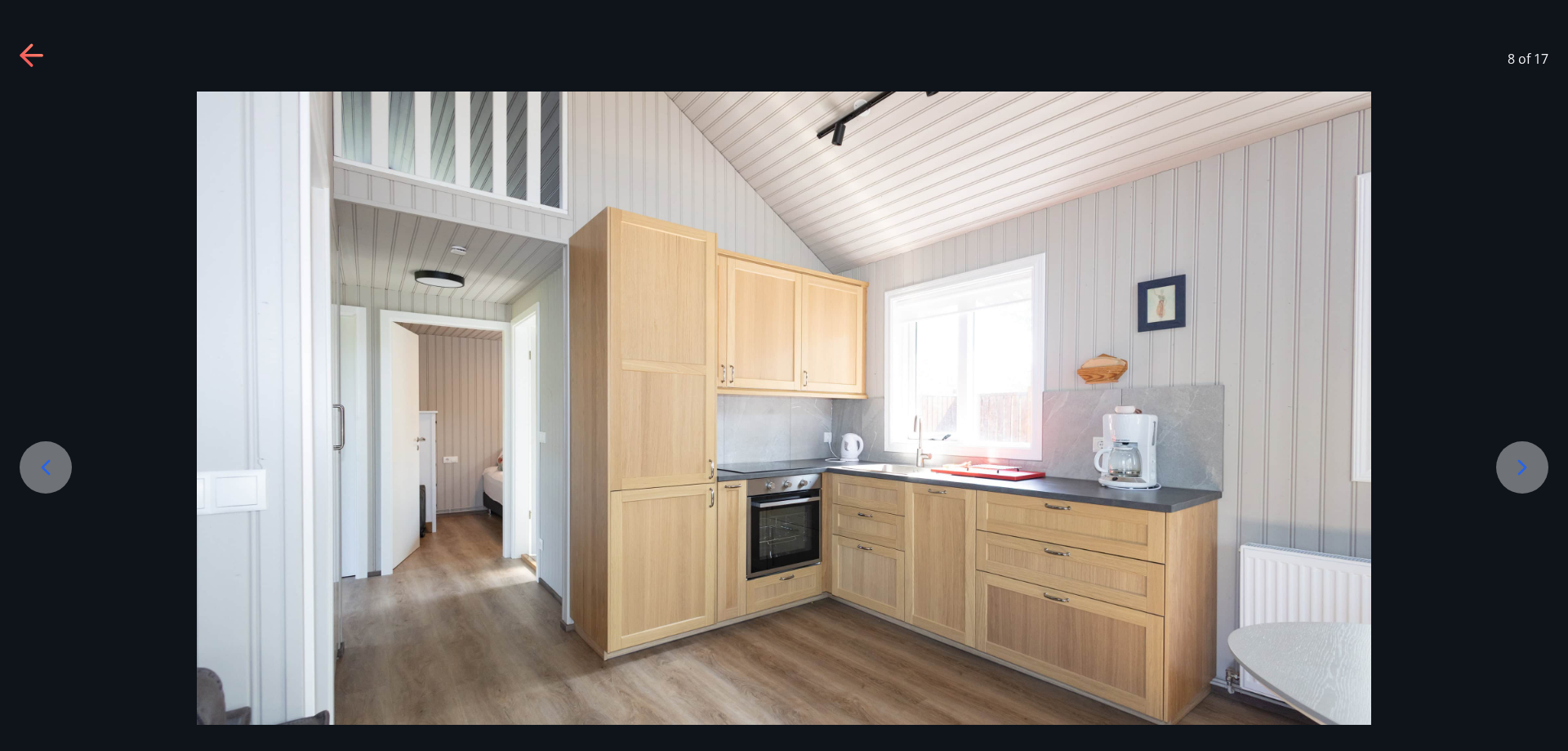
click at [1519, 470] on icon at bounding box center [1522, 467] width 26 height 26
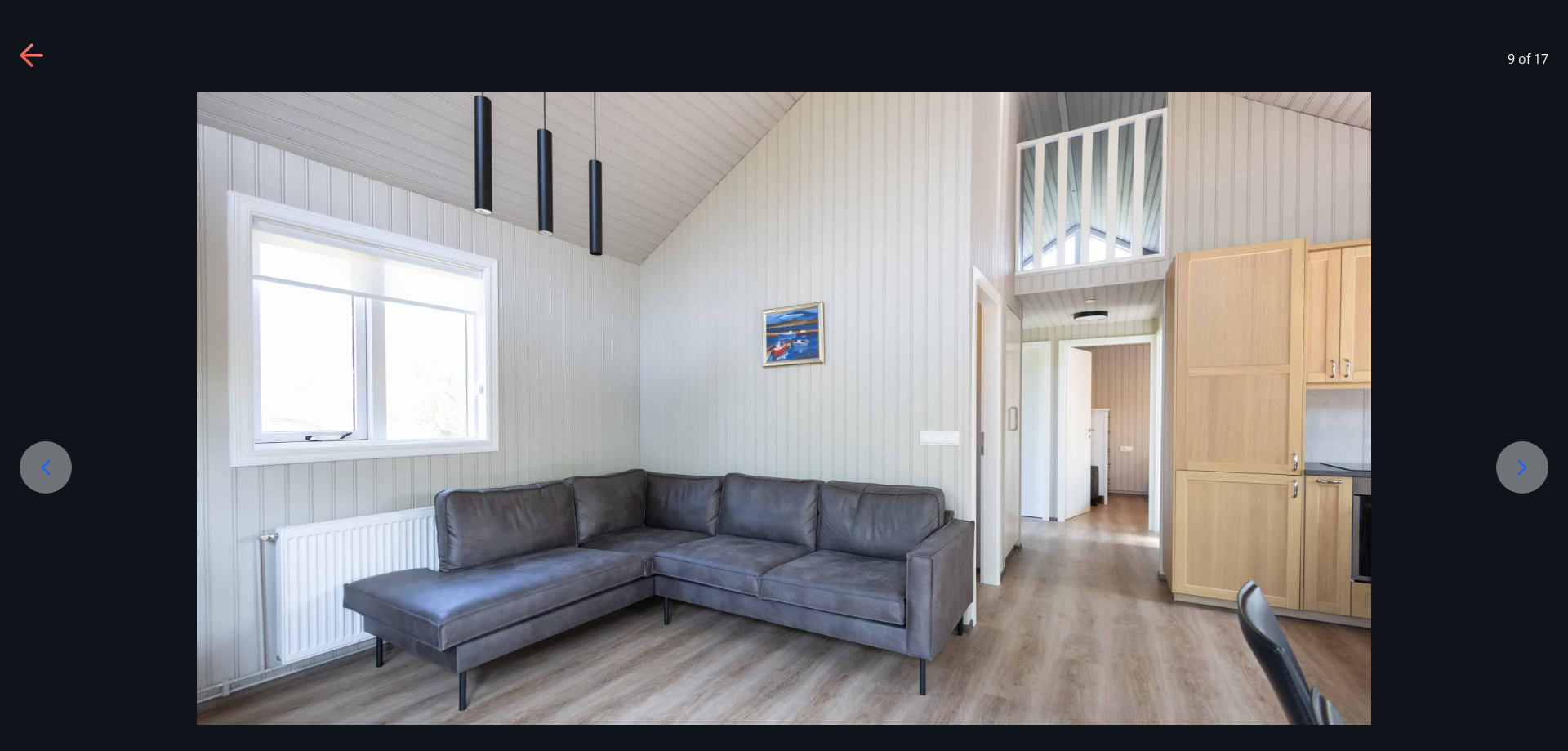
click at [1519, 470] on icon at bounding box center [1522, 467] width 26 height 26
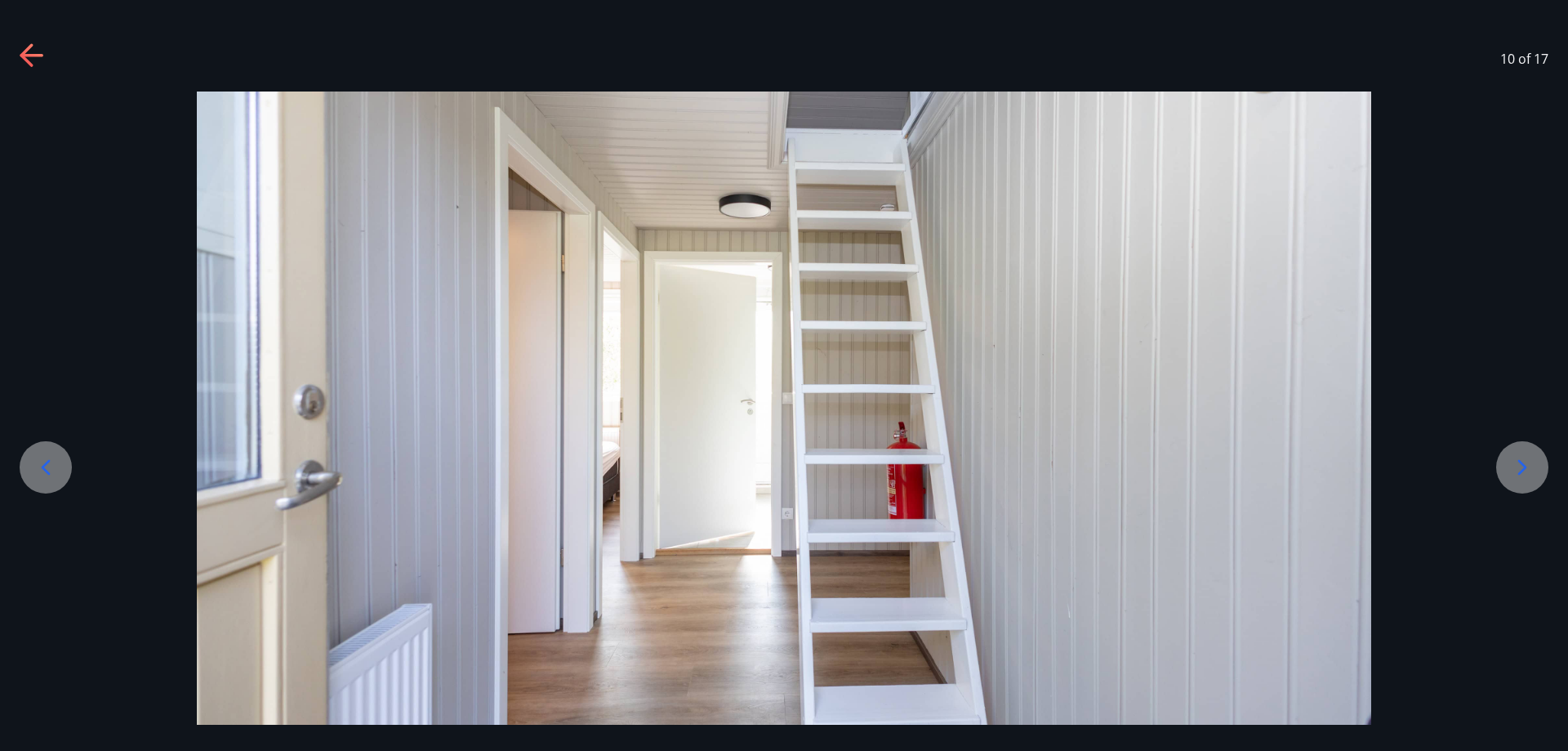
click at [1519, 470] on icon at bounding box center [1522, 467] width 26 height 26
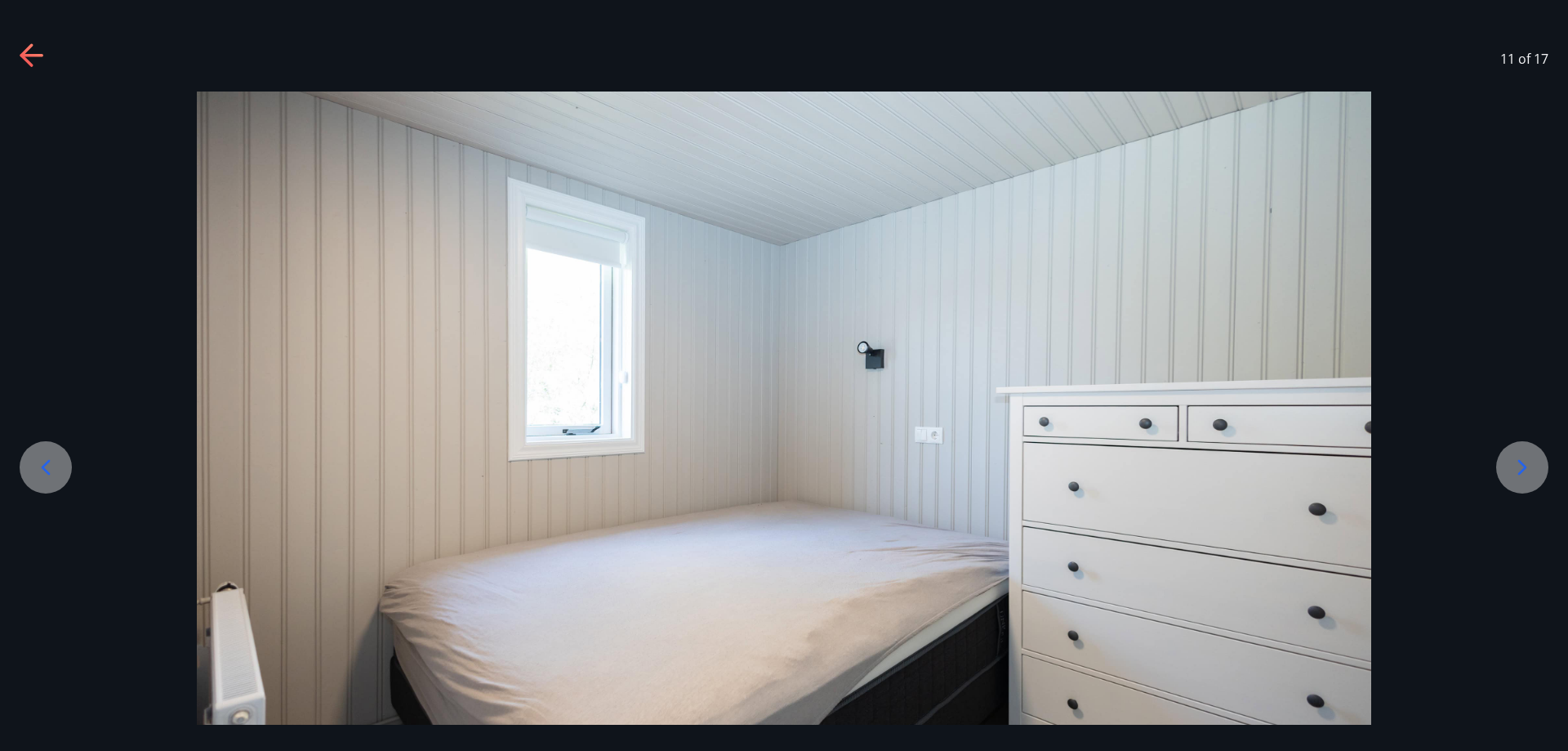
click at [1519, 470] on icon at bounding box center [1522, 467] width 26 height 26
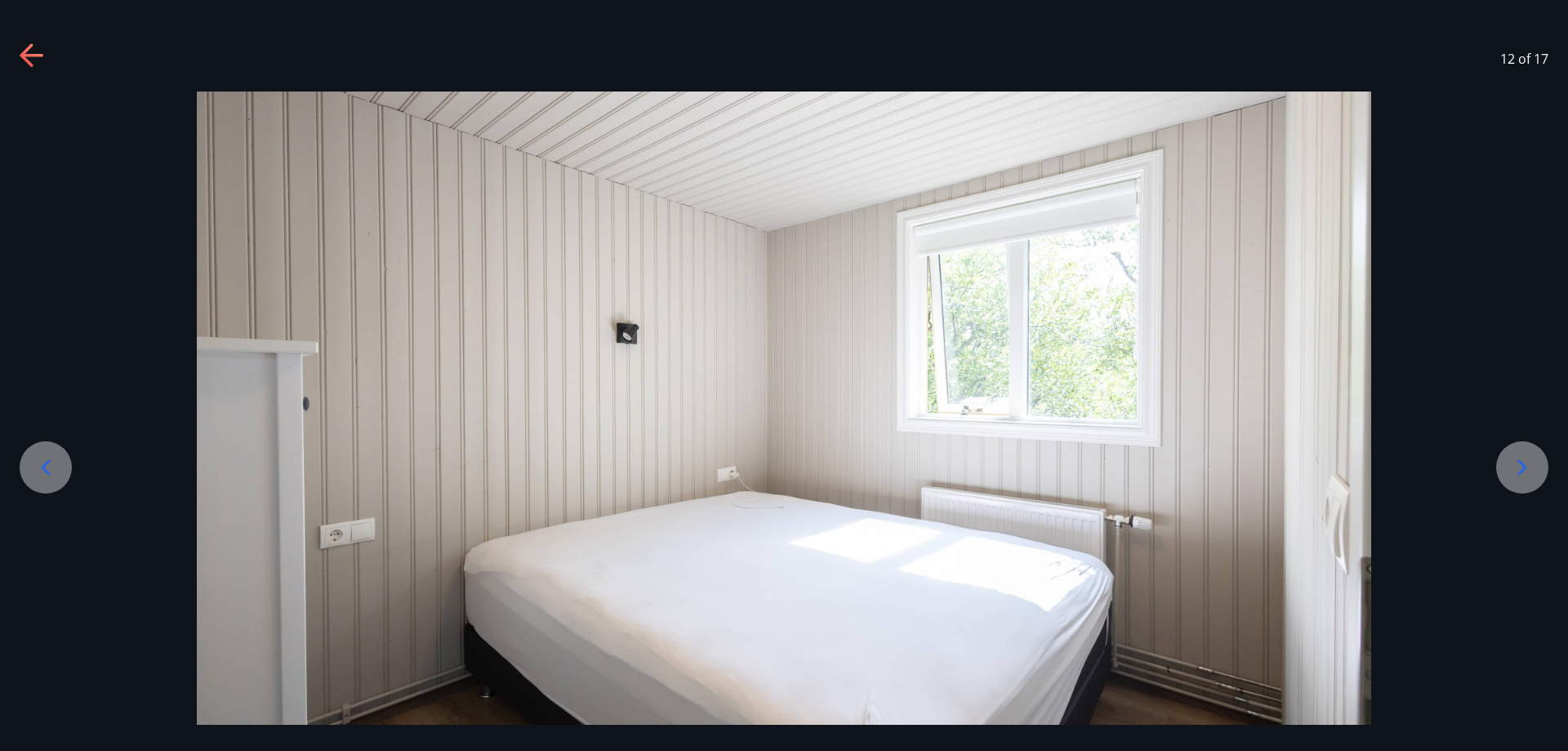
click at [1519, 470] on icon at bounding box center [1522, 467] width 26 height 26
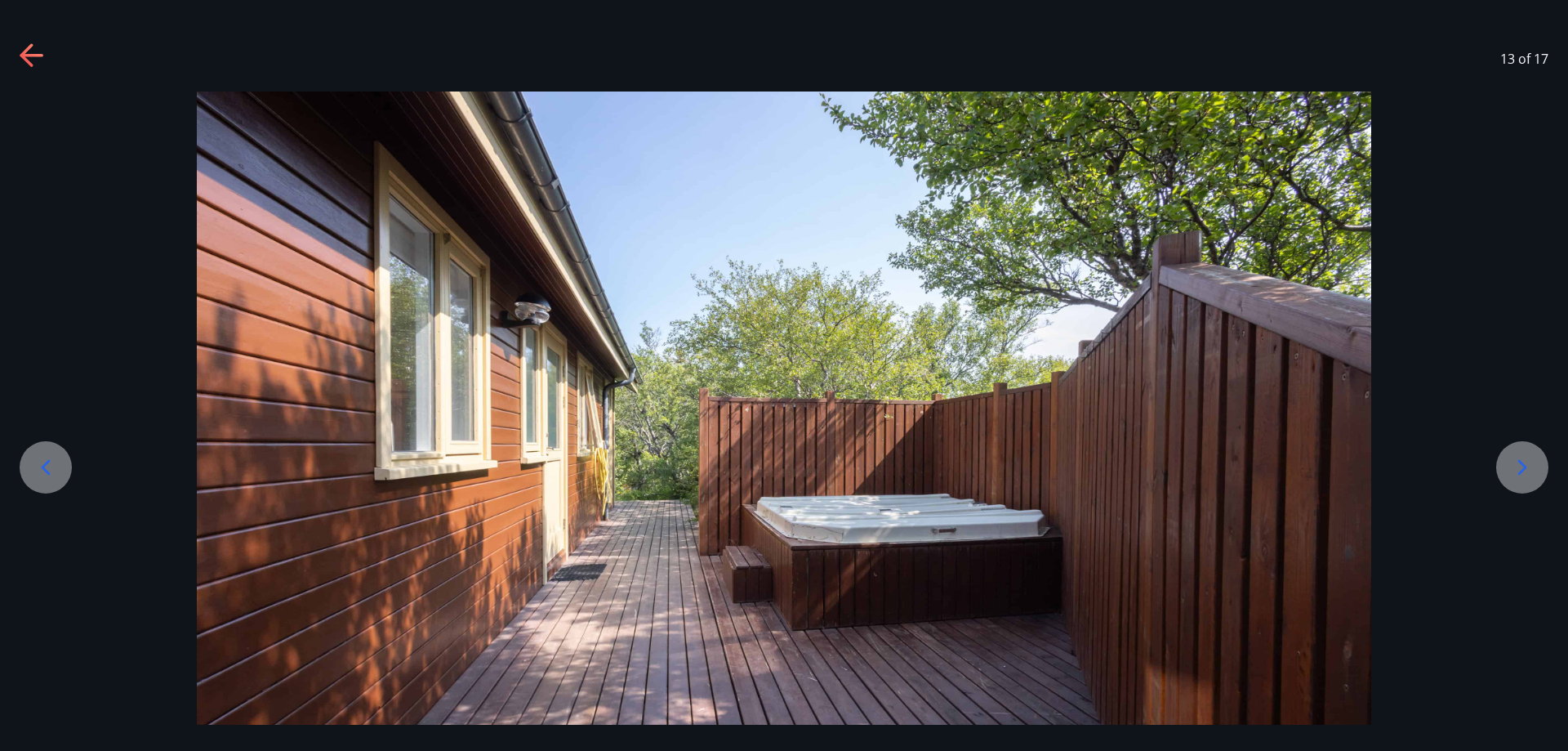
click at [1519, 470] on icon at bounding box center [1522, 467] width 26 height 26
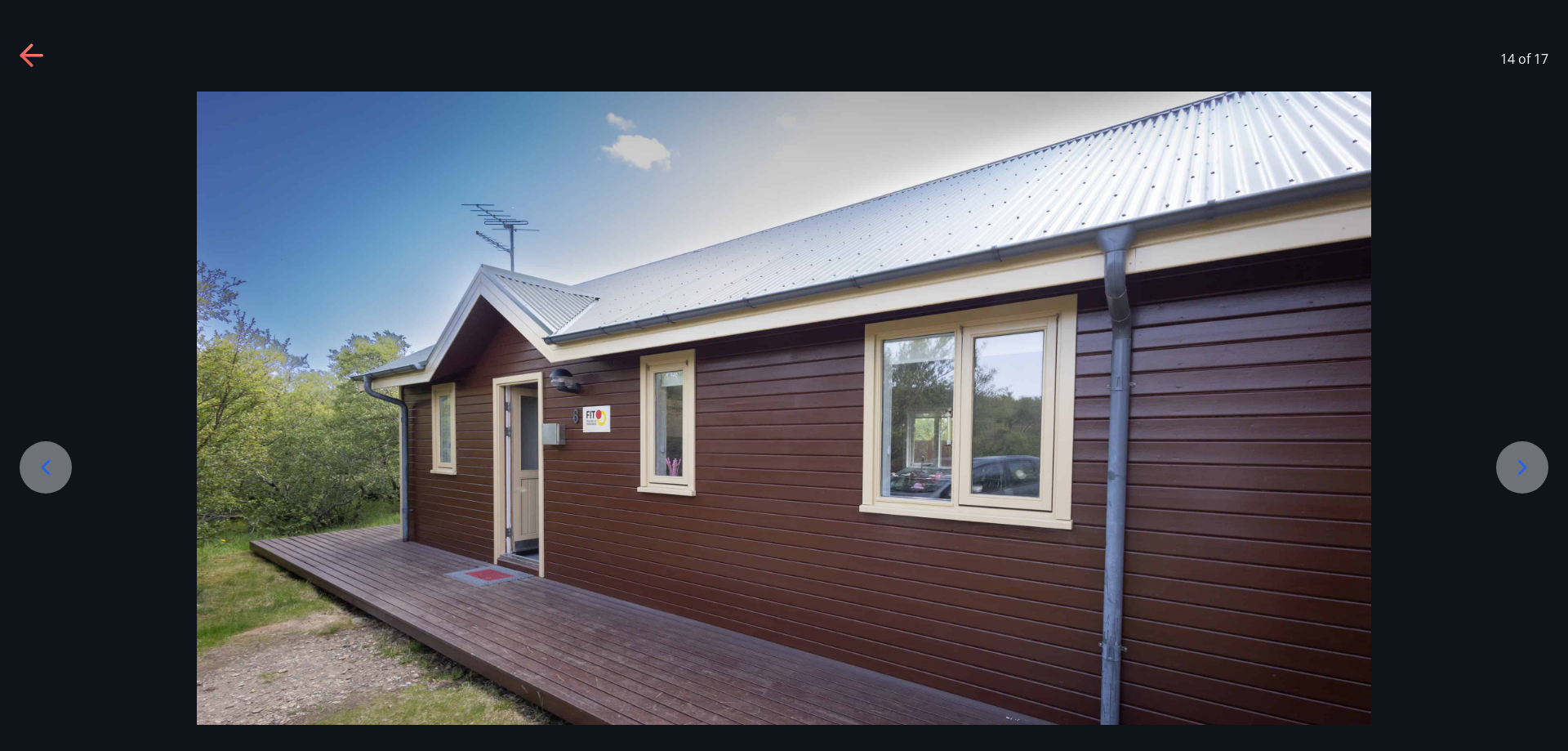
click at [1519, 470] on icon at bounding box center [1522, 467] width 26 height 26
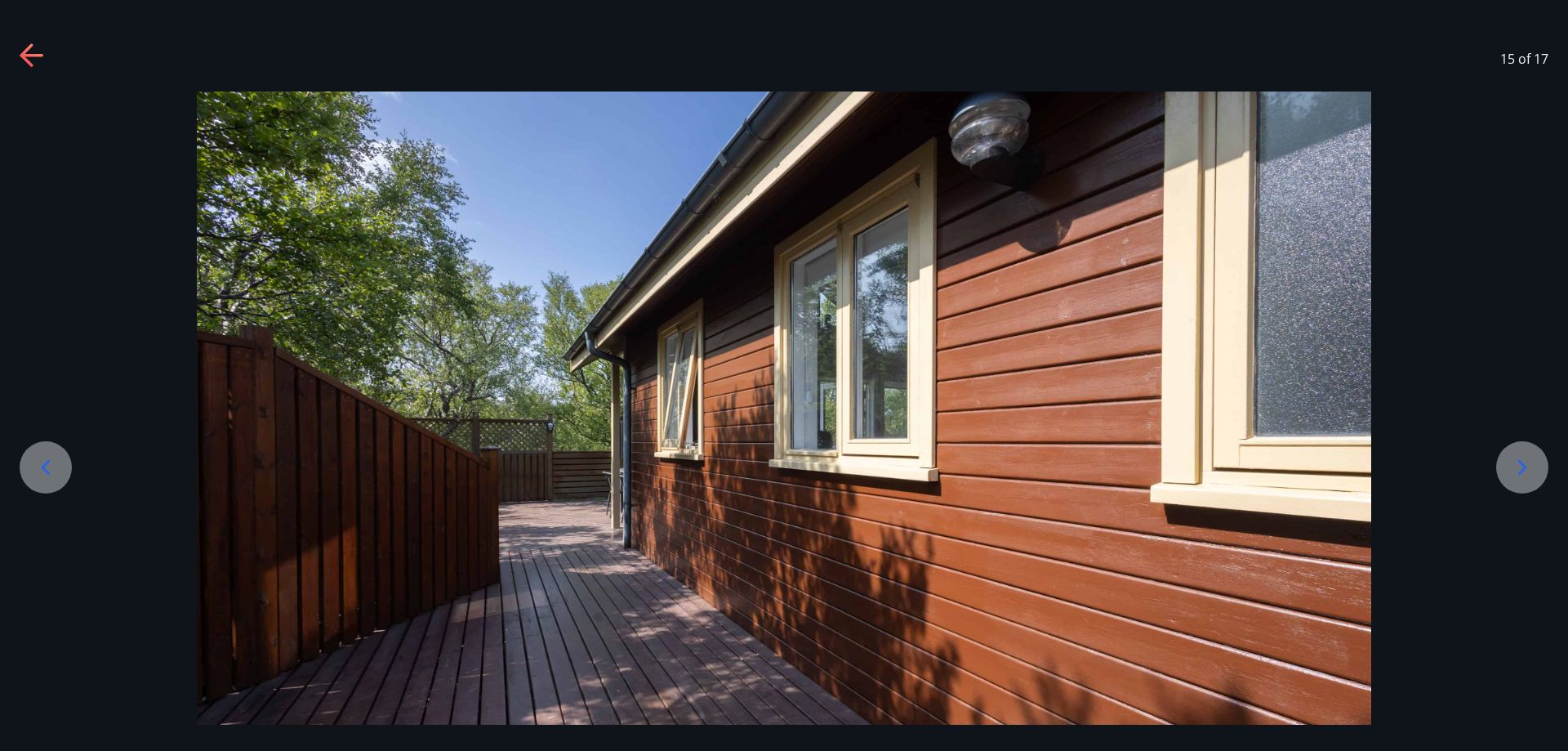
click at [1519, 470] on icon at bounding box center [1522, 467] width 26 height 26
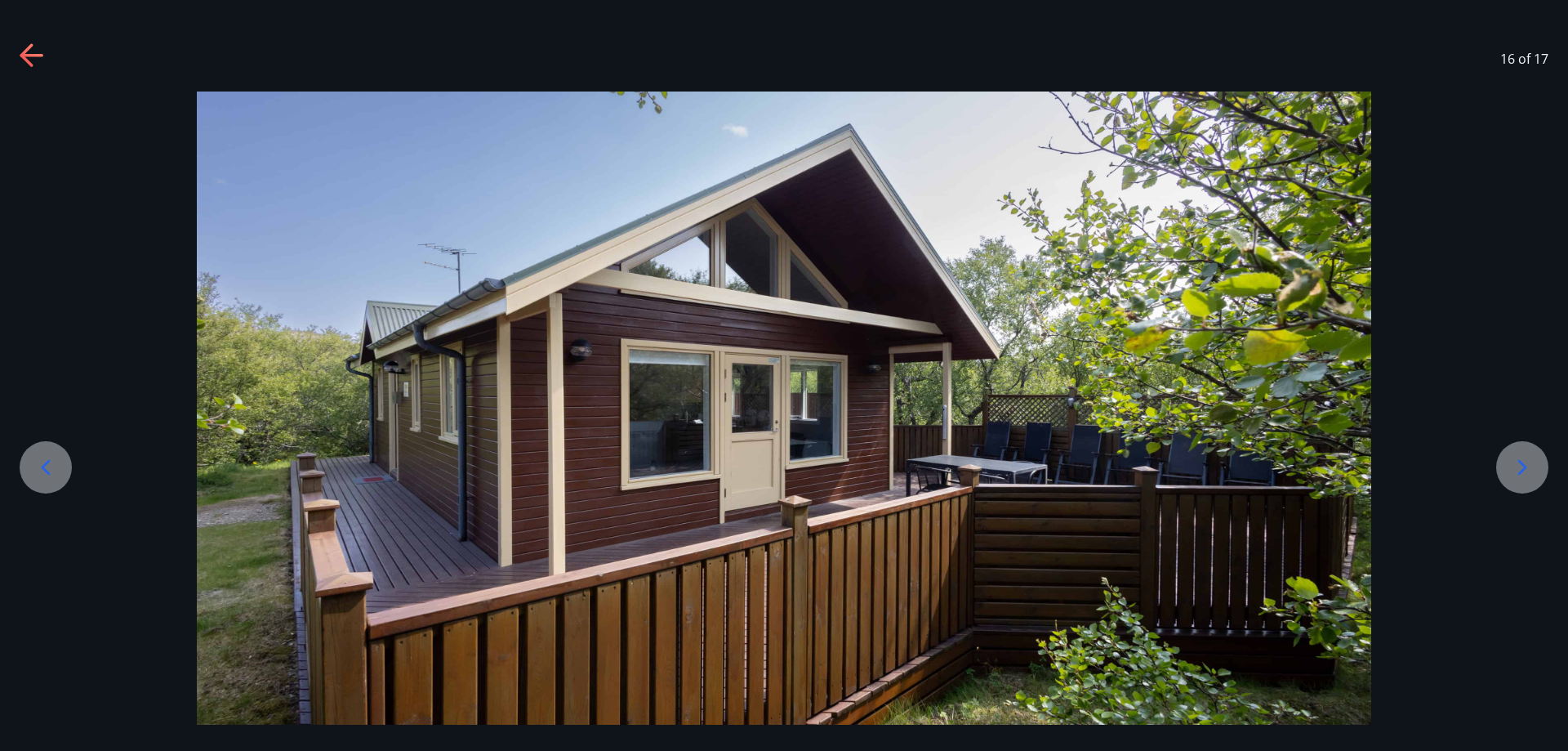
click at [1519, 470] on icon at bounding box center [1522, 467] width 26 height 26
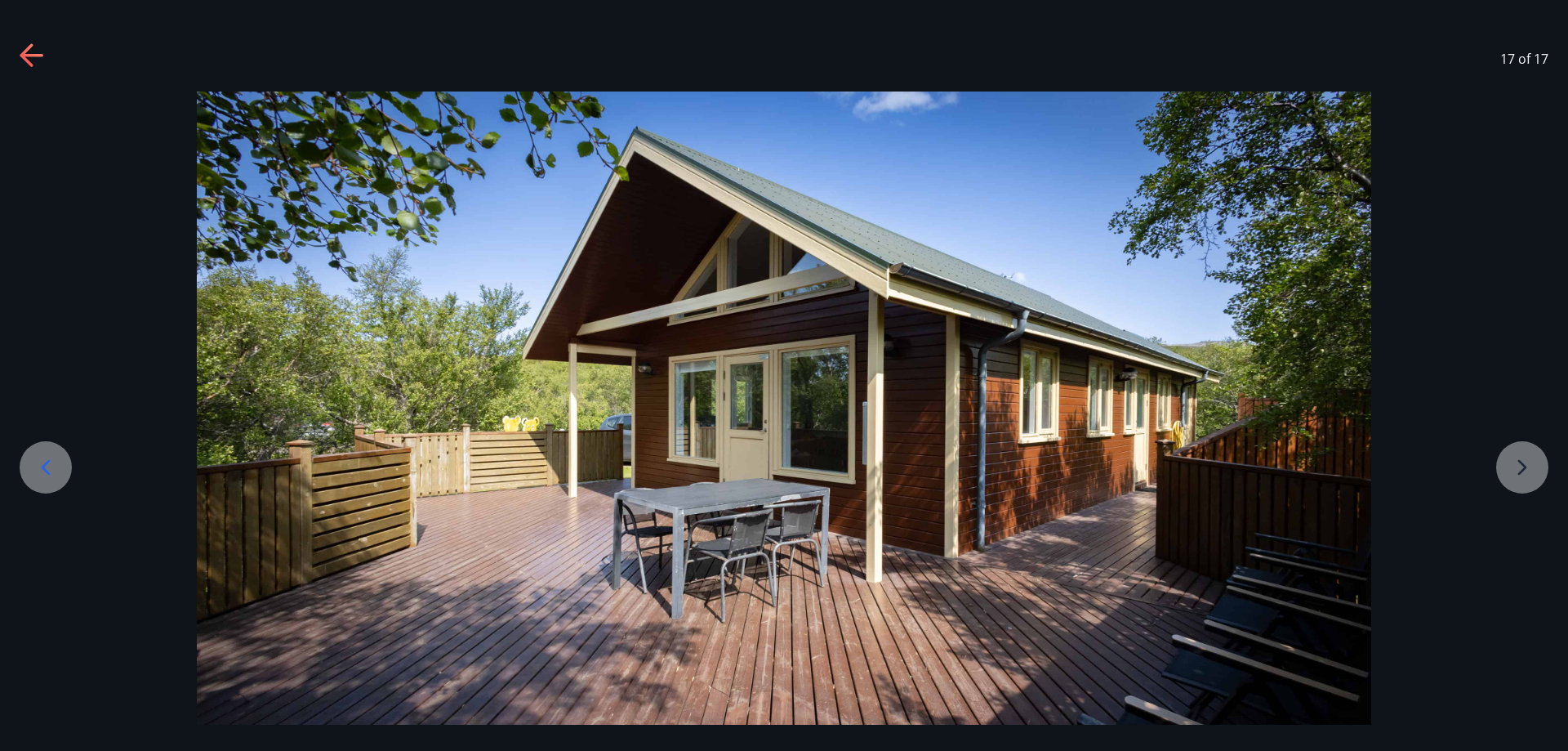
click at [1519, 470] on div at bounding box center [784, 417] width 1568 height 653
click at [34, 54] on icon at bounding box center [31, 56] width 23 height 4
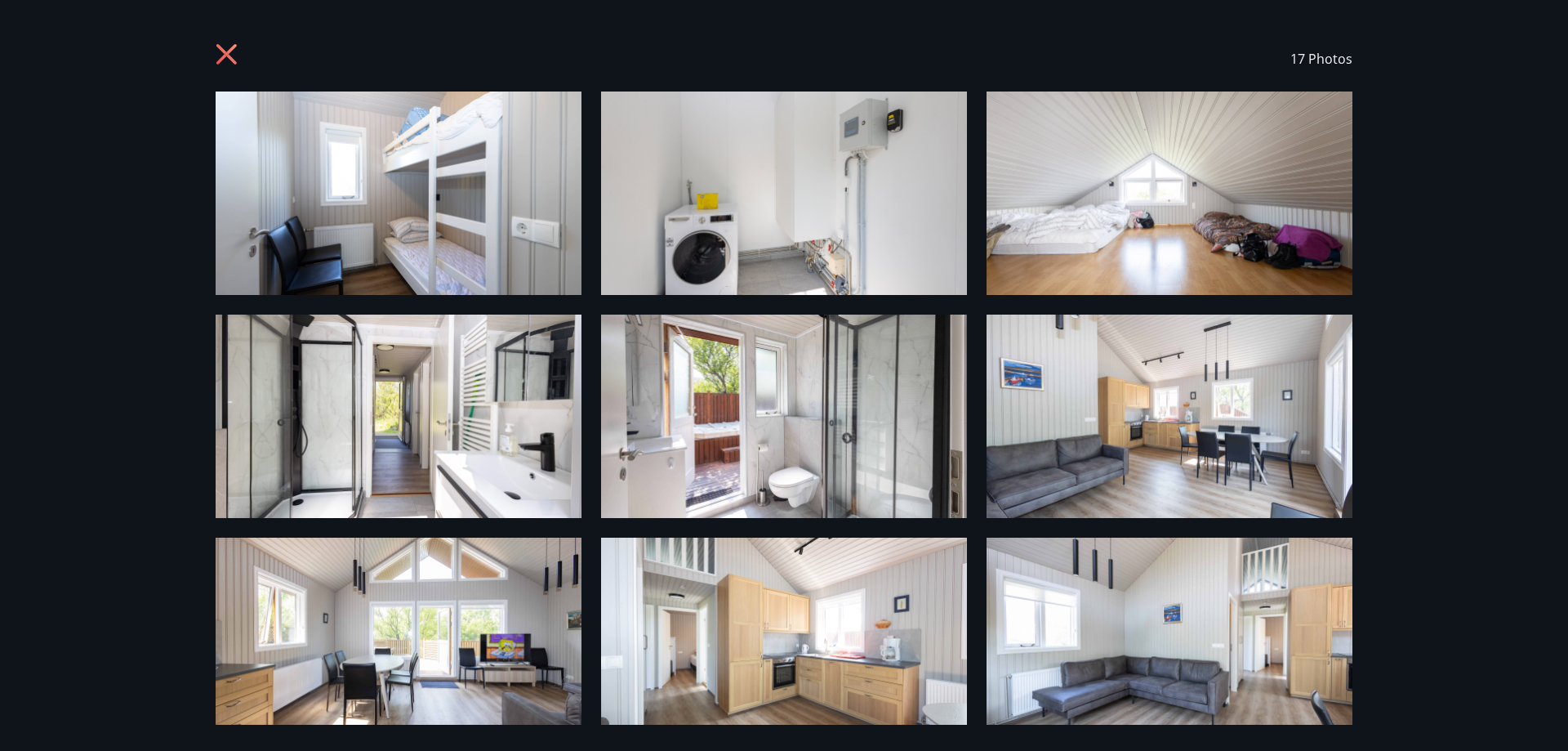
click at [228, 59] on icon at bounding box center [228, 56] width 26 height 26
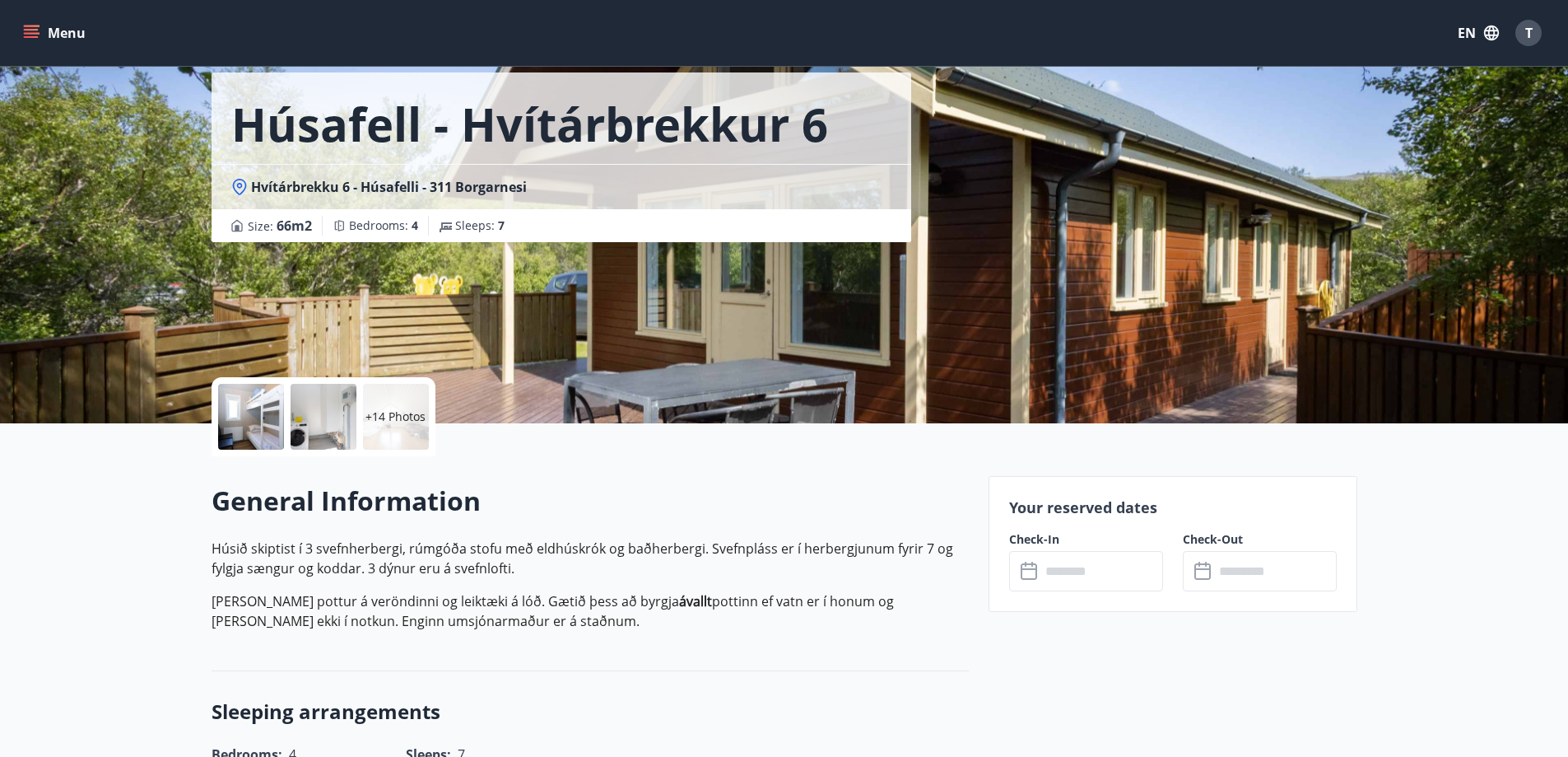
scroll to position [165, 0]
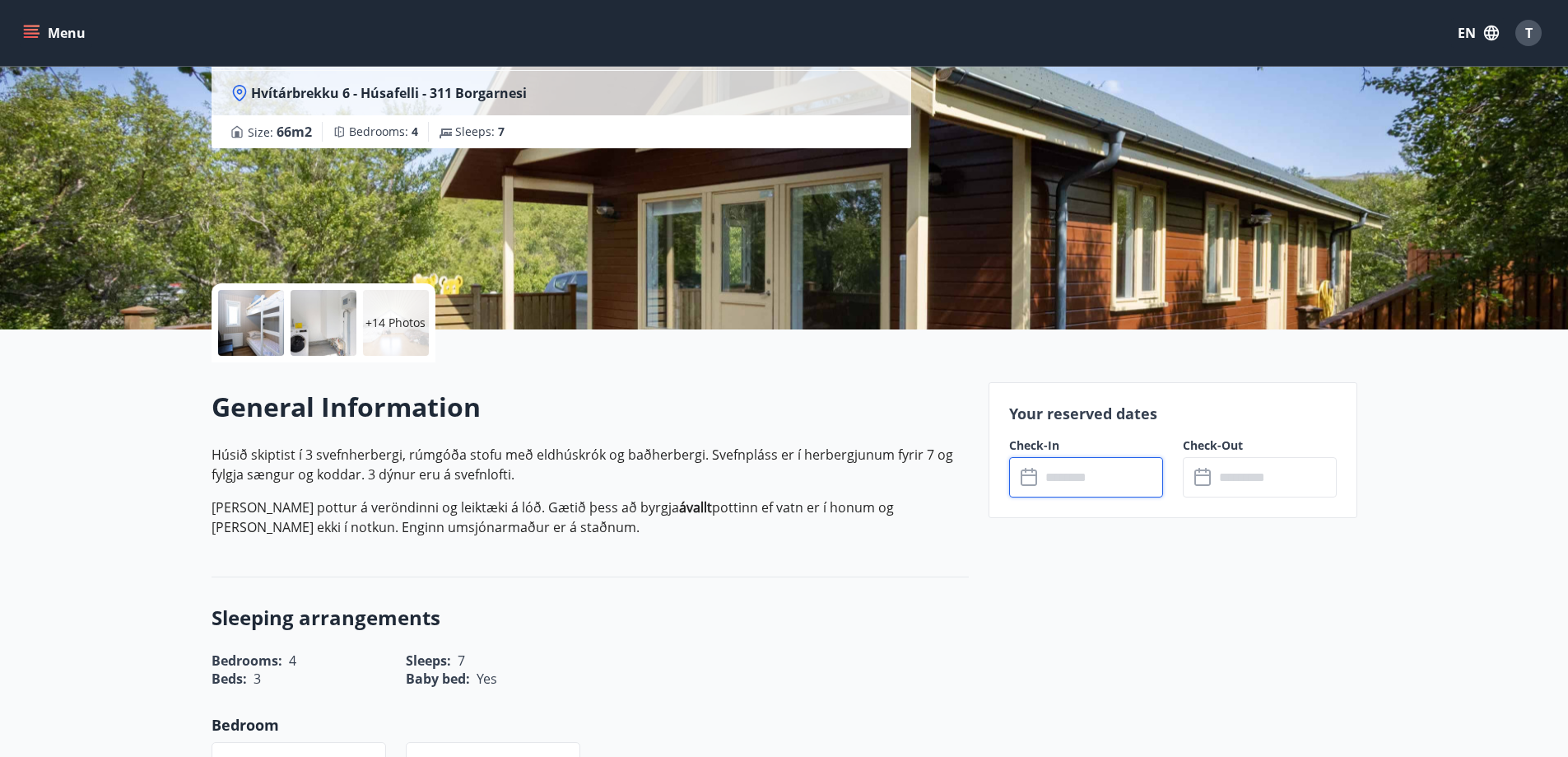
click at [1059, 477] on input "text" at bounding box center [1101, 477] width 123 height 40
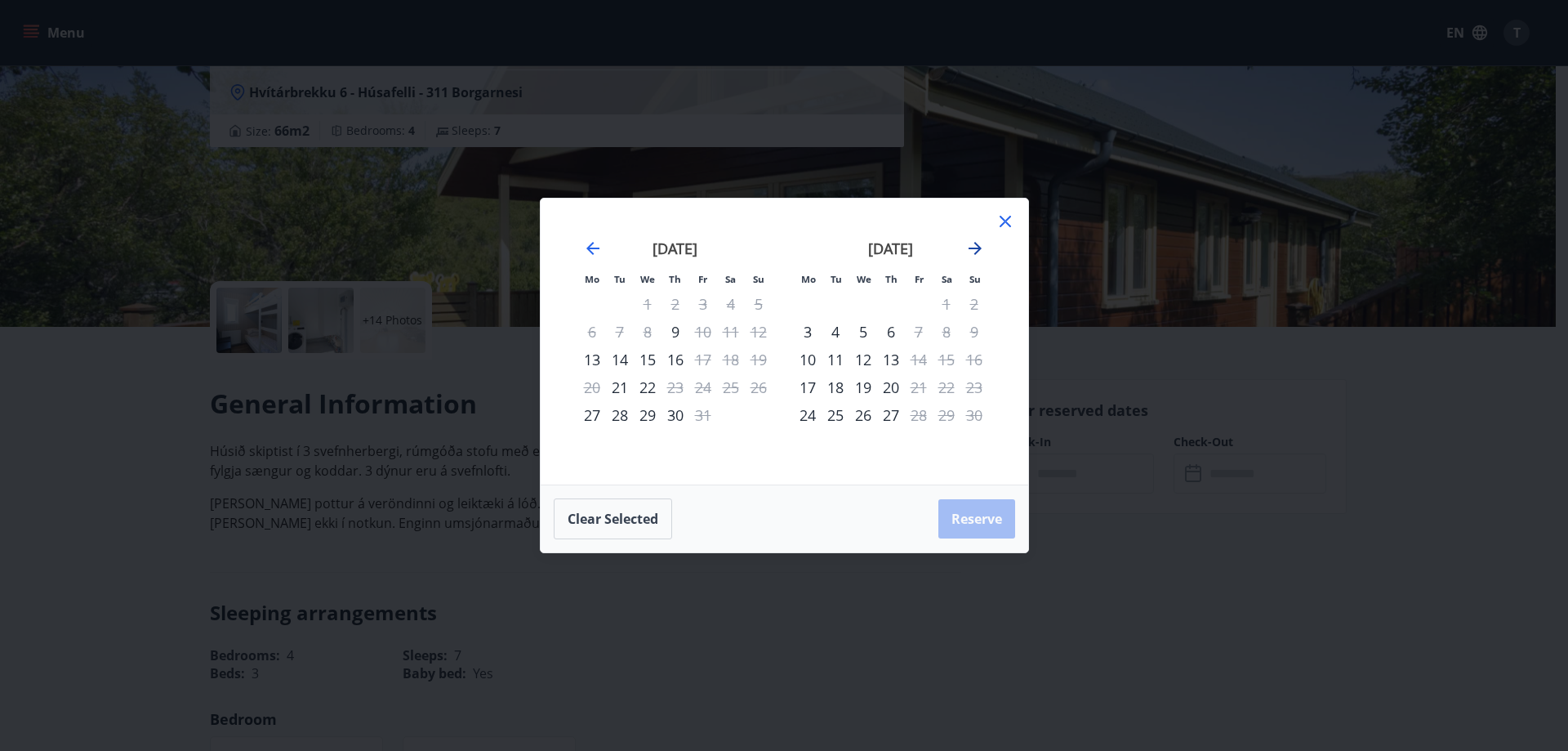
click at [971, 255] on icon "Move forward to switch to the next month." at bounding box center [975, 248] width 20 height 20
click at [973, 251] on icon "Move forward to switch to the next month." at bounding box center [975, 248] width 20 height 20
click at [1011, 224] on icon at bounding box center [1005, 221] width 20 height 20
